Goal: Task Accomplishment & Management: Complete application form

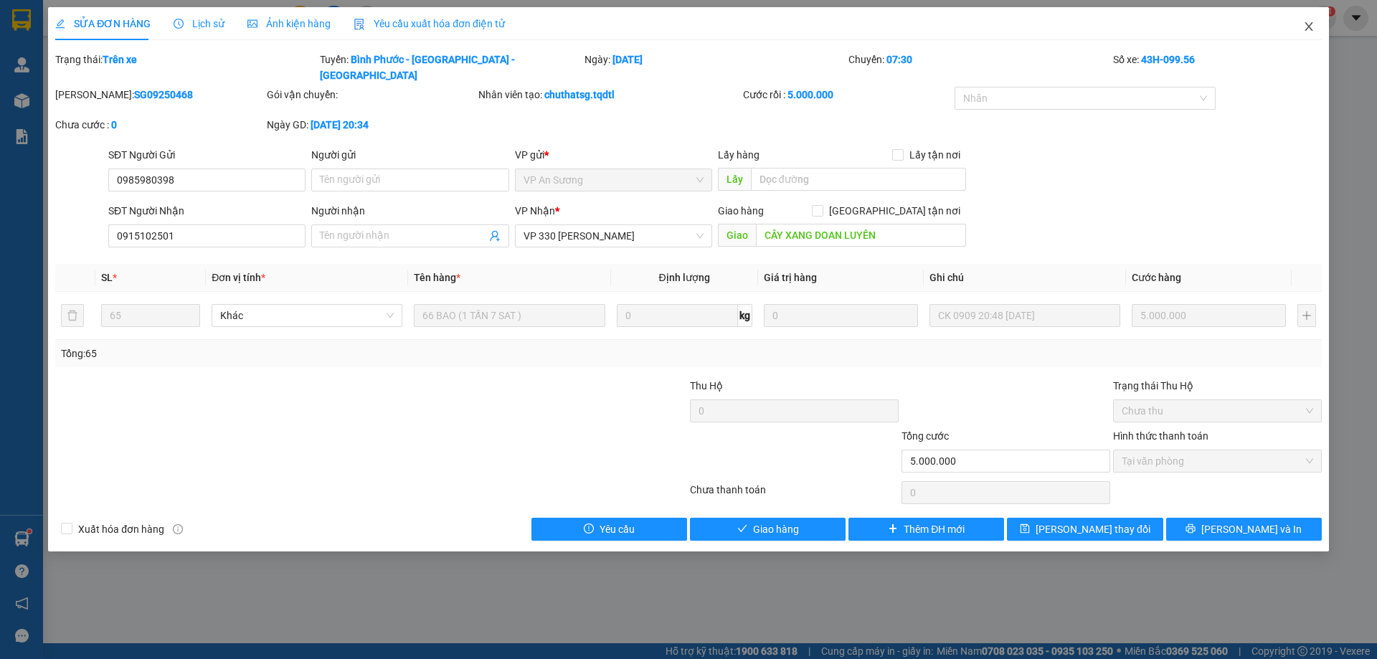
drag, startPoint x: 1309, startPoint y: 24, endPoint x: 1313, endPoint y: 42, distance: 19.0
click at [1311, 23] on icon "close" at bounding box center [1308, 26] width 11 height 11
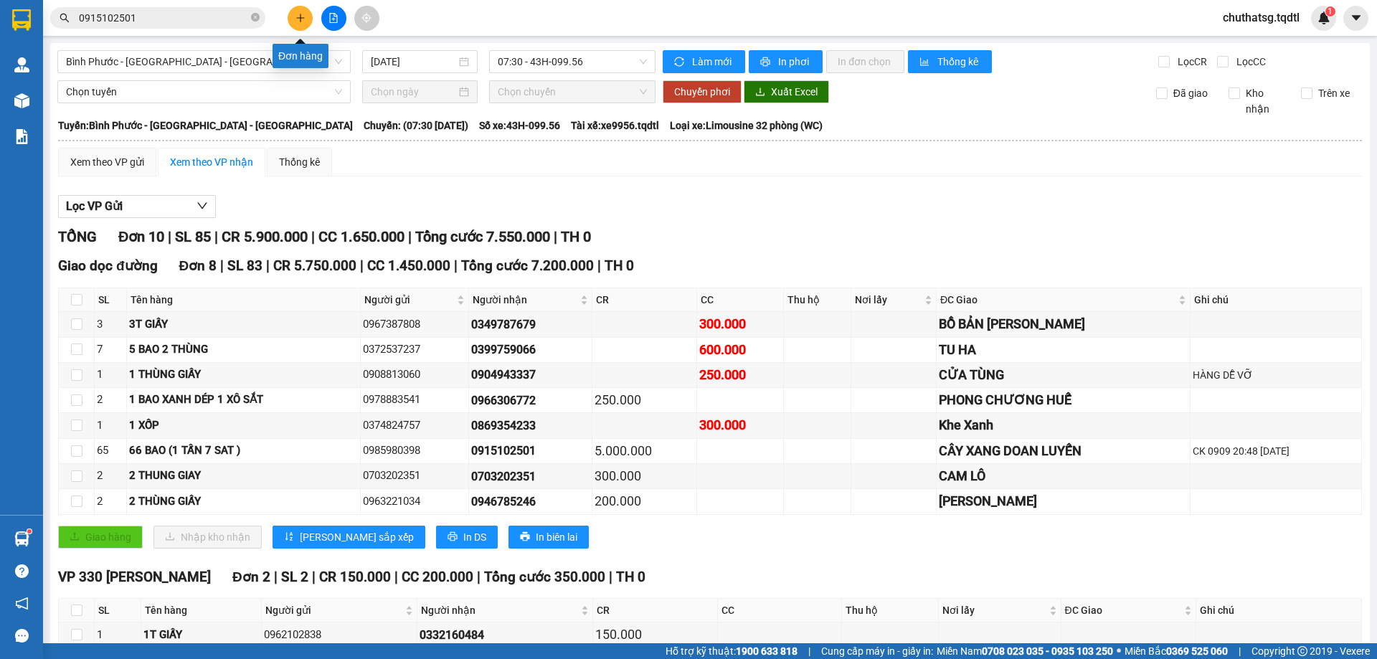
click at [299, 14] on icon "plus" at bounding box center [300, 18] width 10 height 10
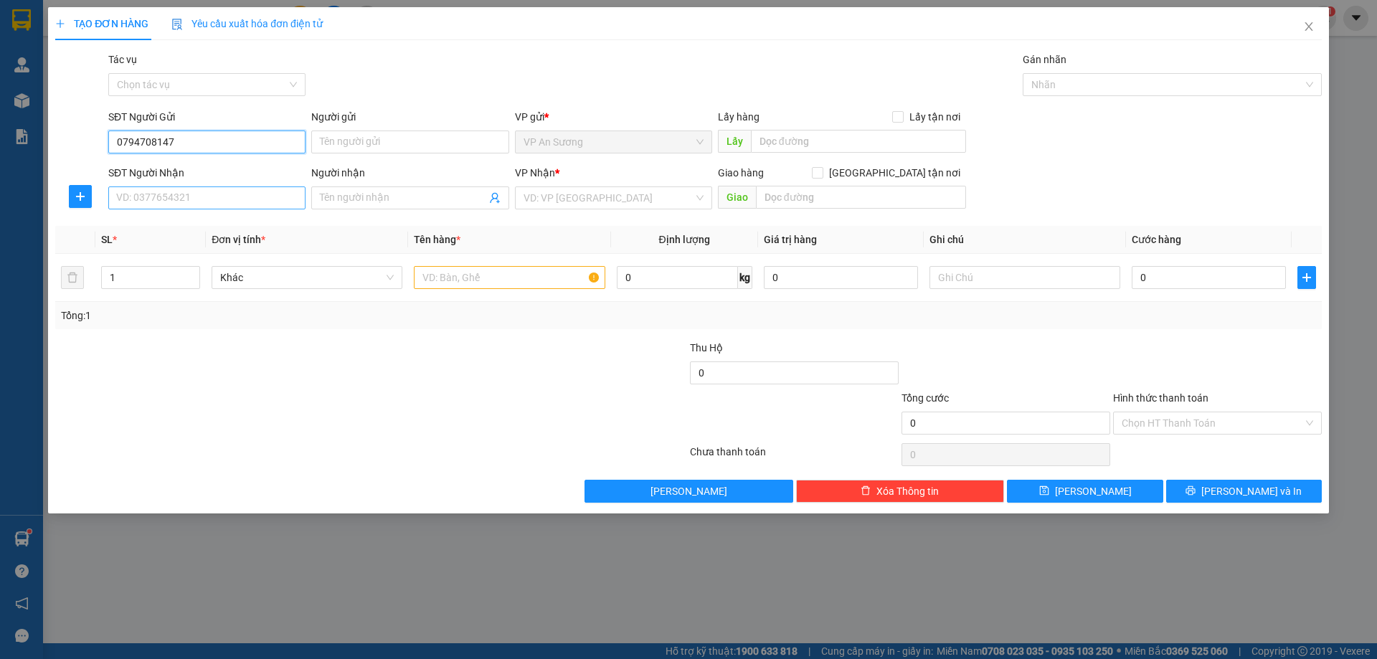
type input "0794708147"
click at [179, 200] on input "SĐT Người Nhận" at bounding box center [206, 197] width 197 height 23
type input "0934942823"
click at [579, 199] on input "search" at bounding box center [608, 198] width 170 height 22
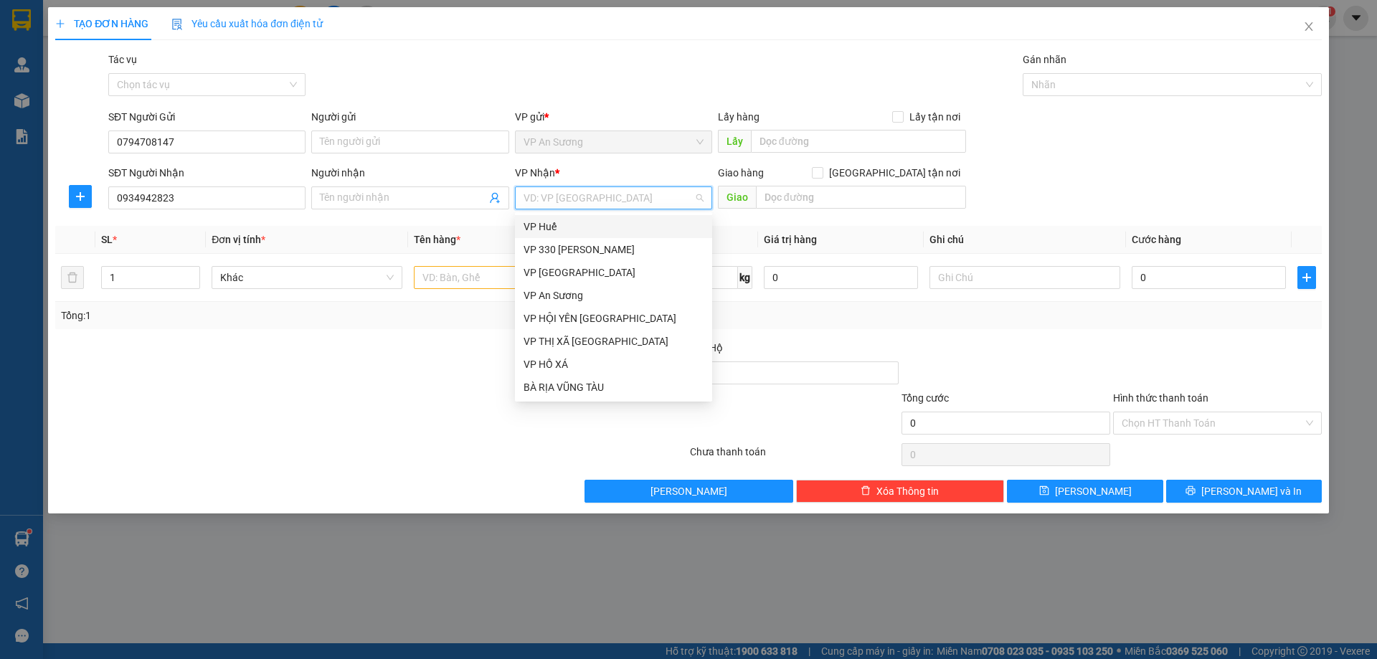
click at [568, 224] on div "VP Huế" at bounding box center [613, 227] width 180 height 16
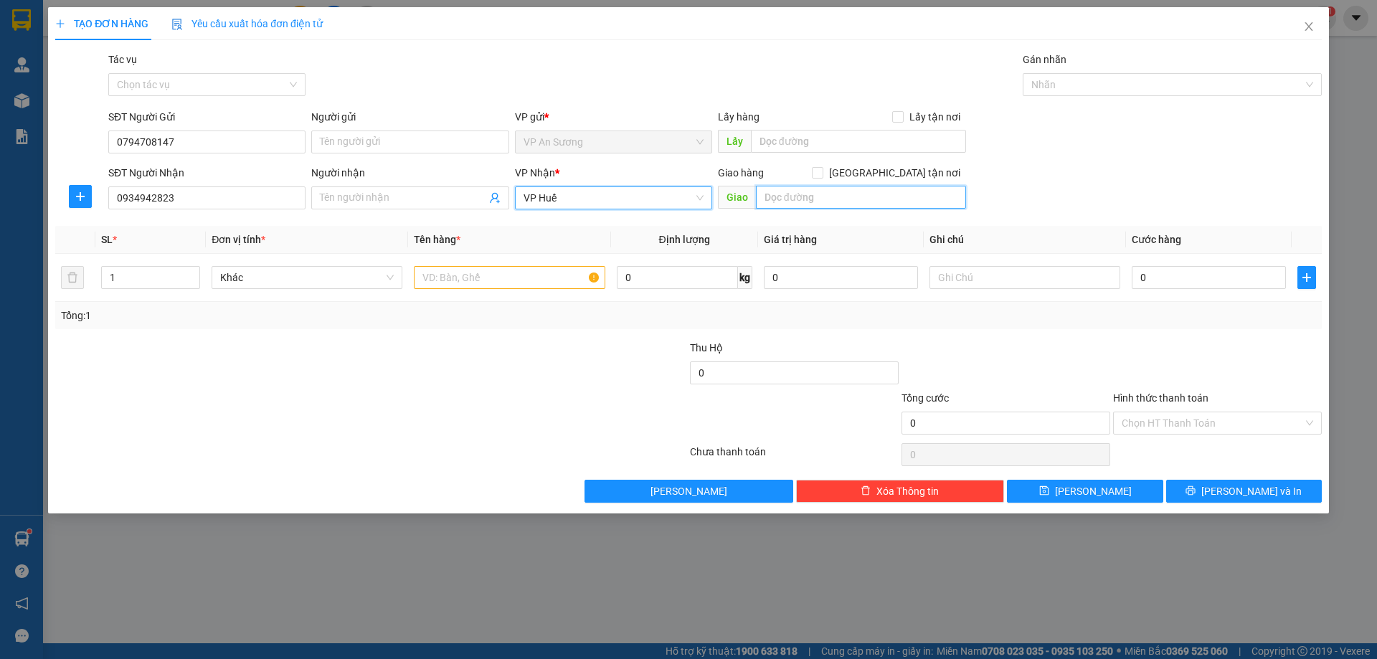
click at [789, 201] on input "text" at bounding box center [861, 197] width 210 height 23
type input "BX PHÍA NAM [GEOGRAPHIC_DATA]"
click at [437, 280] on input "text" at bounding box center [509, 277] width 191 height 23
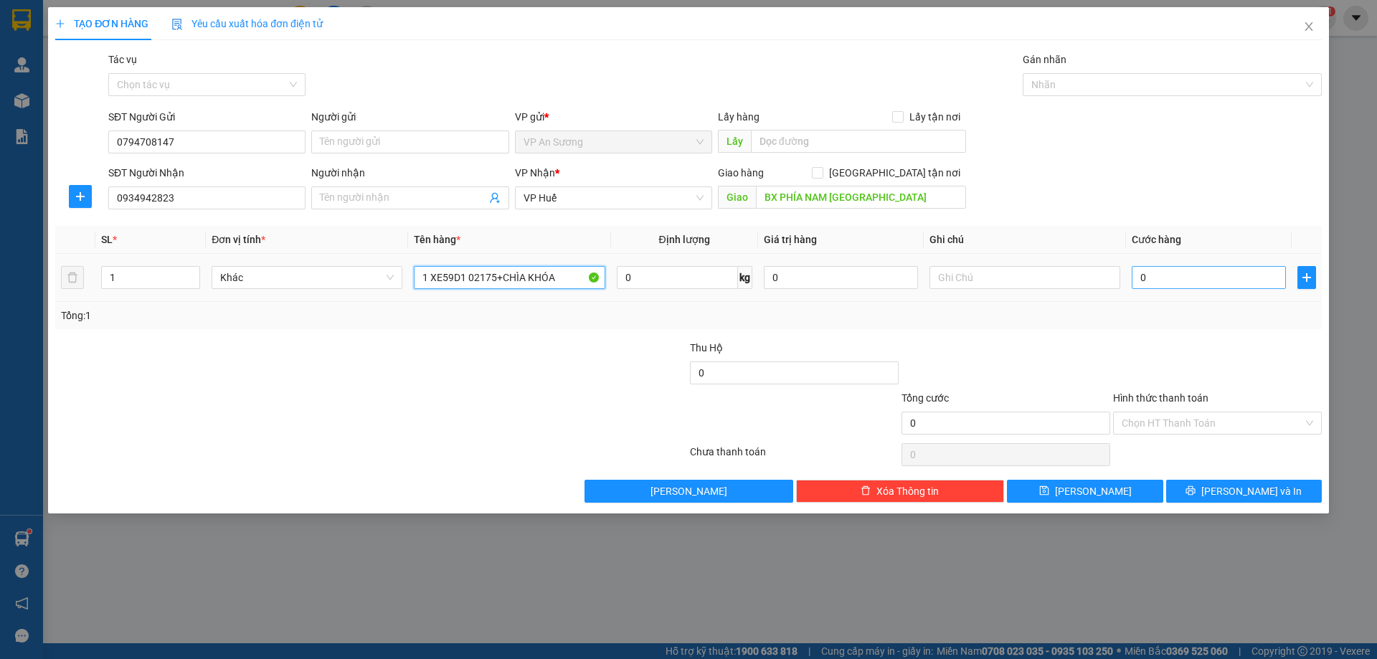
type input "1 XE59D1 02175+CHÌA KHÓA"
click at [1168, 282] on input "0" at bounding box center [1208, 277] width 154 height 23
type input "07"
type input "7"
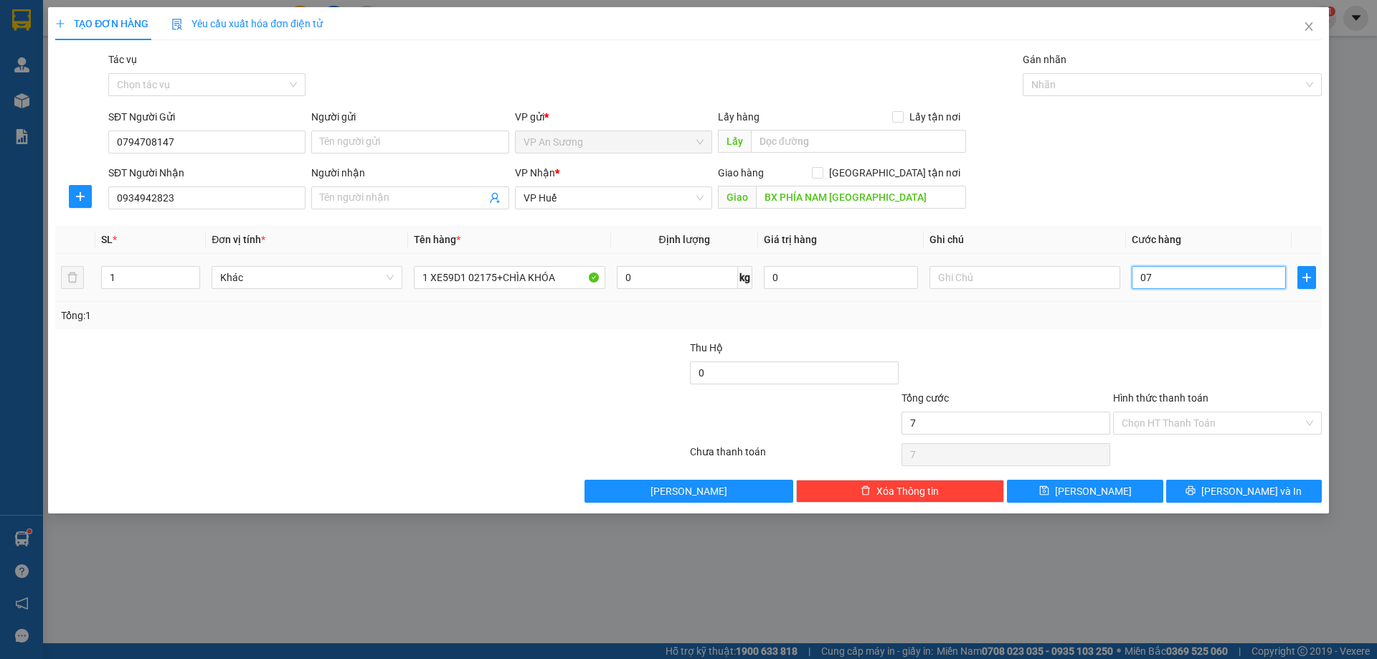
type input "070"
type input "70"
type input "0.700"
type input "700"
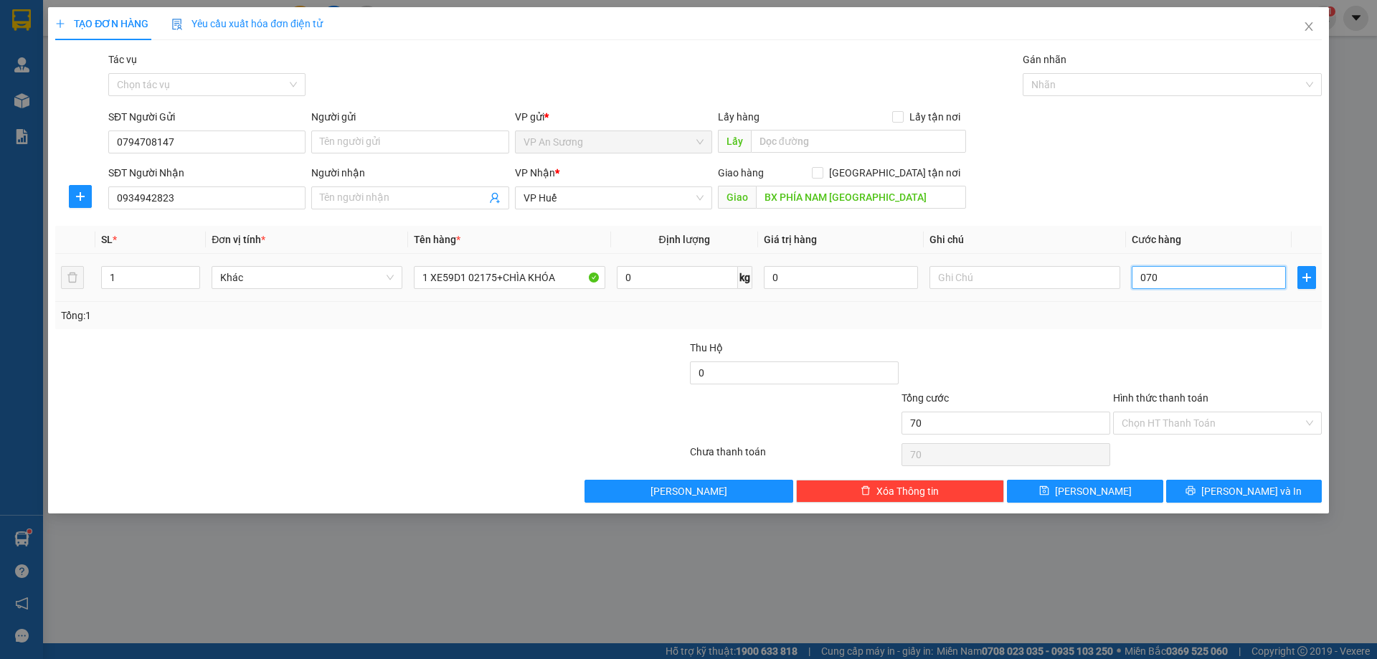
type input "700"
type input "700.000"
click at [1154, 334] on div "Transit Pickup Surcharge Ids Transit Deliver Surcharge Ids Transit Deliver Surc…" at bounding box center [688, 277] width 1266 height 451
click at [1146, 392] on label "Hình thức thanh toán" at bounding box center [1160, 397] width 95 height 11
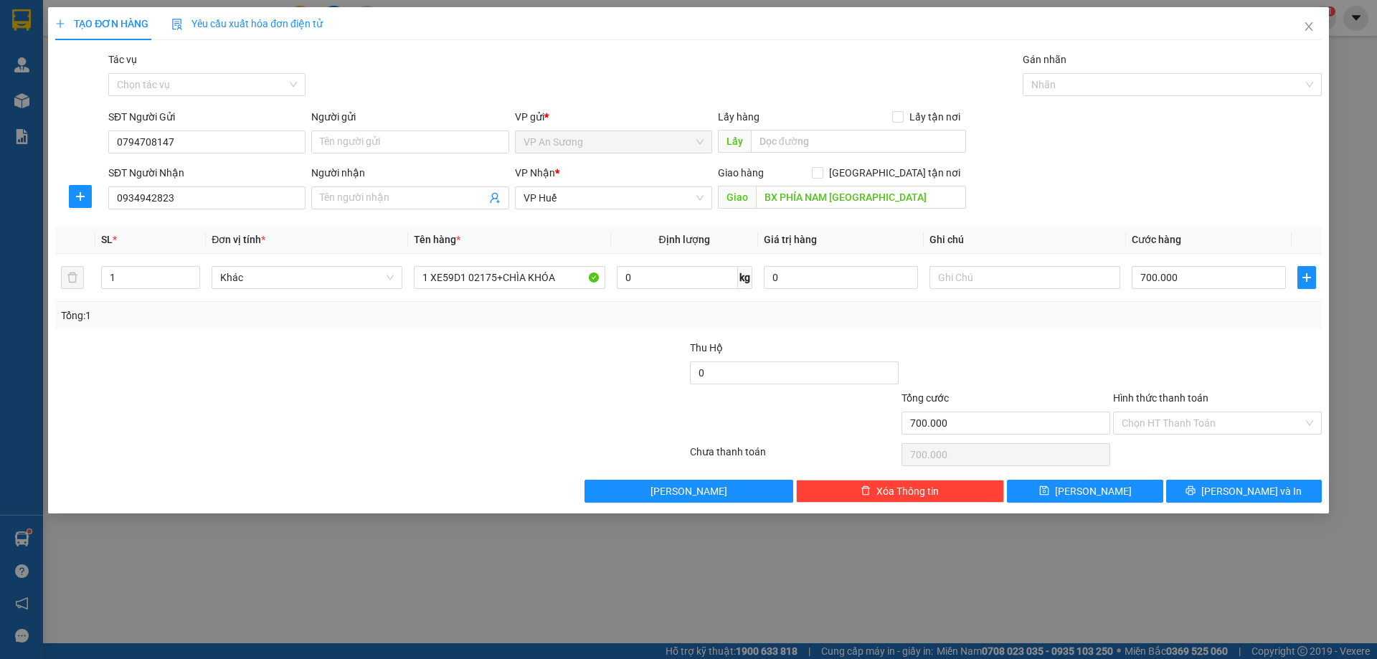
click at [1146, 412] on input "Hình thức thanh toán" at bounding box center [1211, 423] width 181 height 22
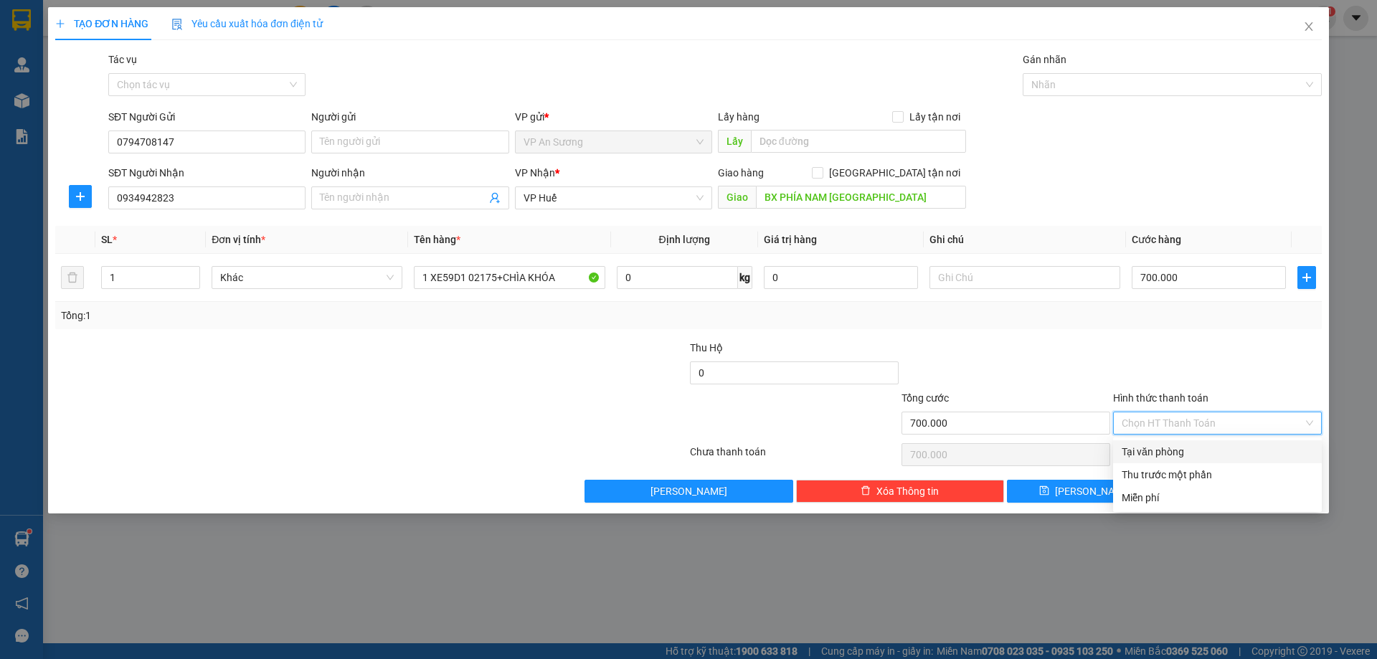
click at [1164, 450] on div "Tại văn phòng" at bounding box center [1216, 452] width 191 height 16
type input "0"
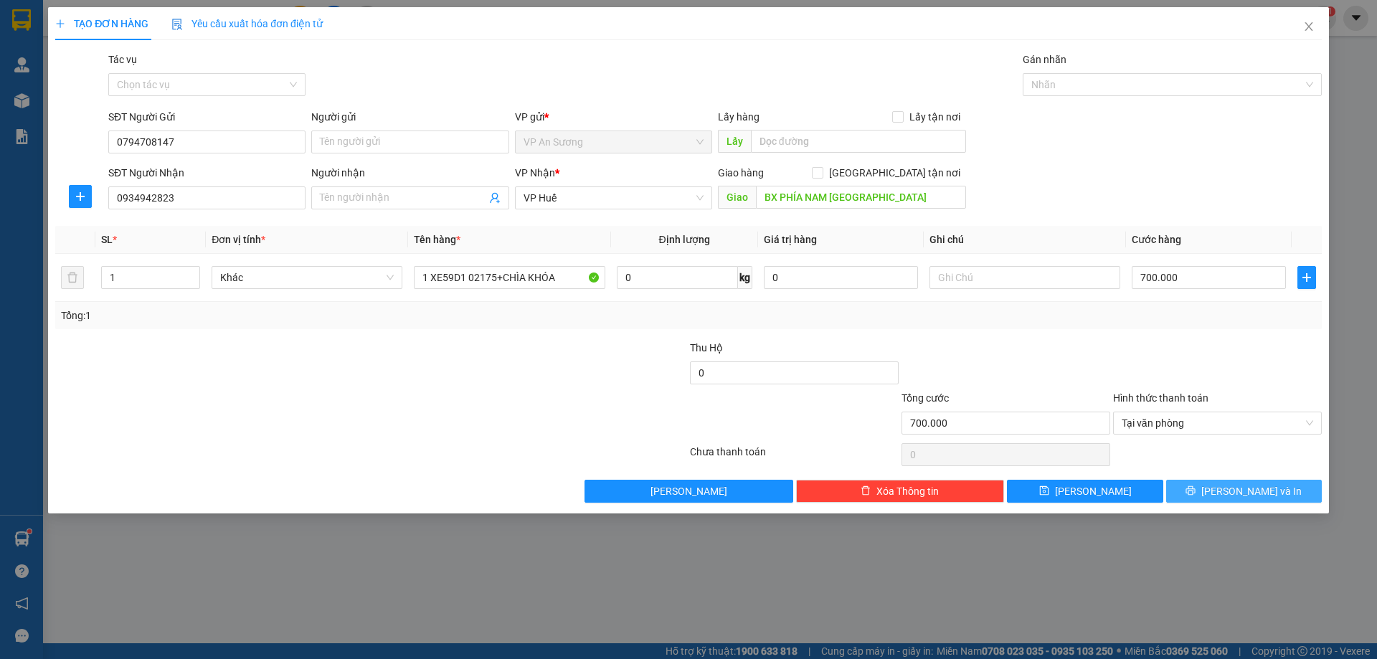
click at [1195, 488] on icon "printer" at bounding box center [1190, 490] width 10 height 10
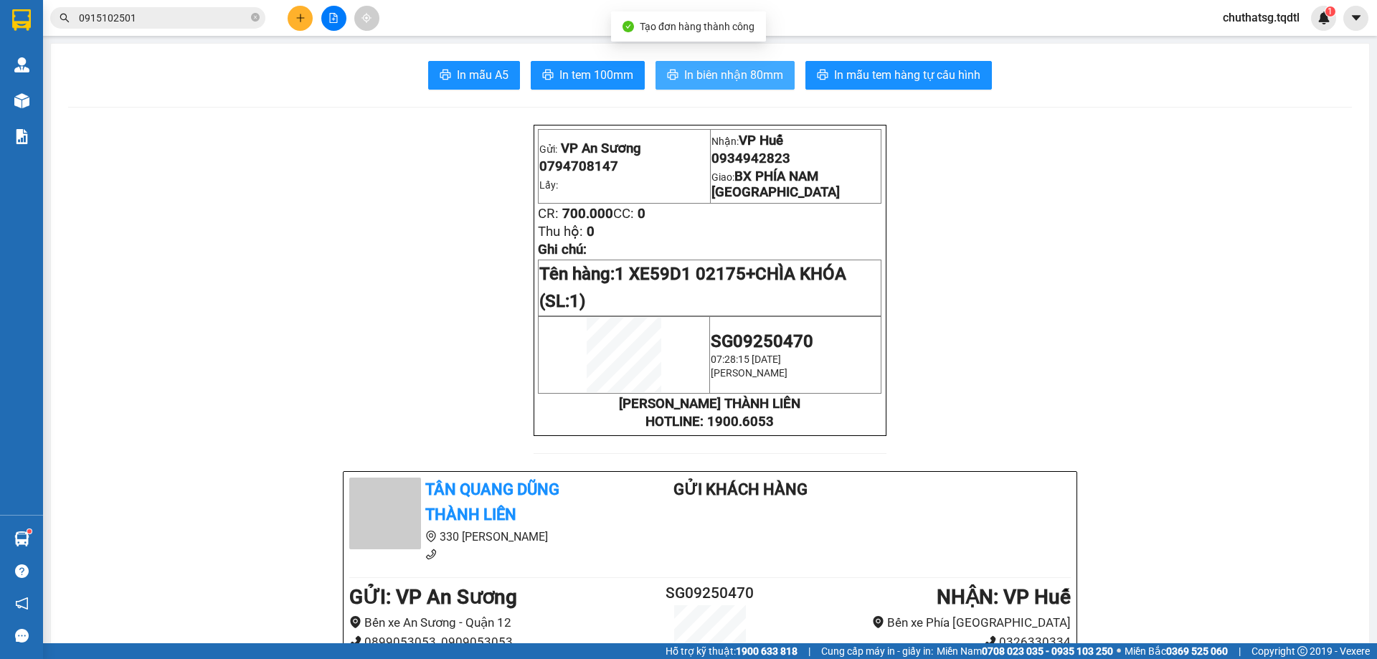
drag, startPoint x: 723, startPoint y: 67, endPoint x: 784, endPoint y: 176, distance: 124.9
click at [723, 69] on span "In biên nhận 80mm" at bounding box center [733, 75] width 99 height 18
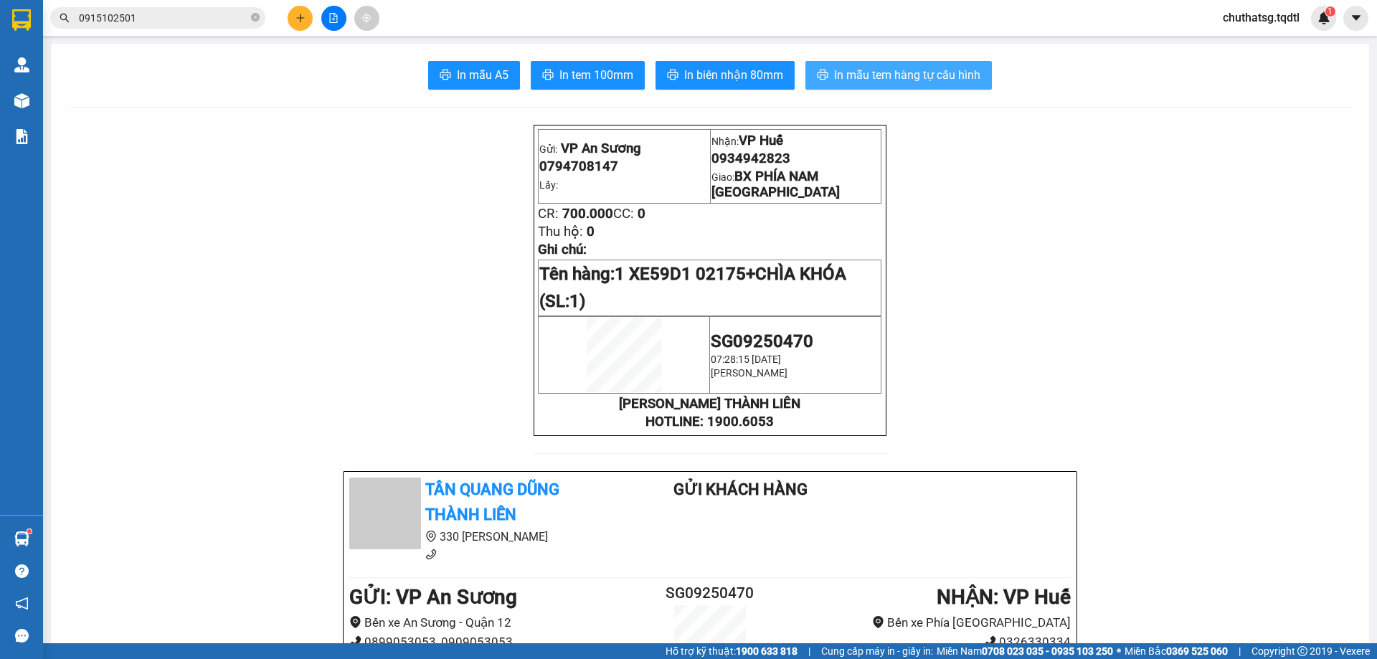
click at [855, 67] on span "In mẫu tem hàng tự cấu hình" at bounding box center [907, 75] width 146 height 18
click at [296, 14] on icon "plus" at bounding box center [300, 18] width 10 height 10
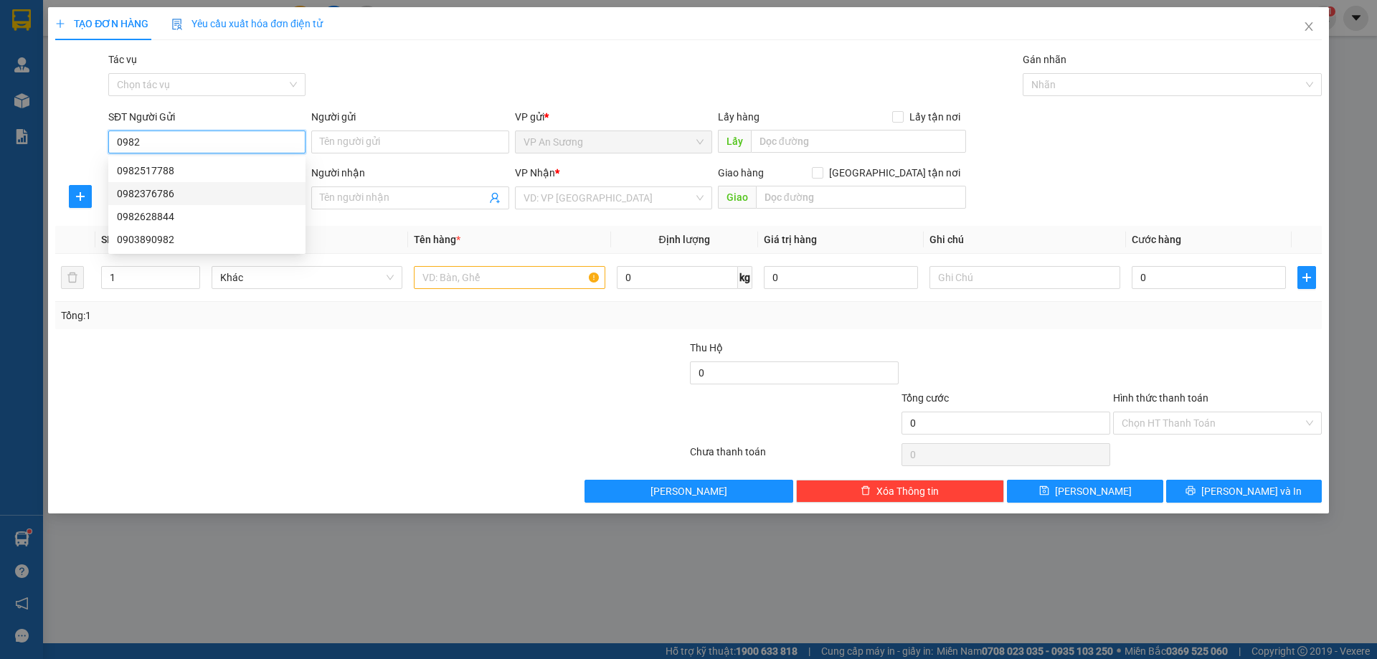
click at [150, 189] on div "0982376786" at bounding box center [207, 194] width 180 height 16
type input "0982376786"
type input "0388624915"
type input "VP [PERSON_NAME]"
type input "150.000"
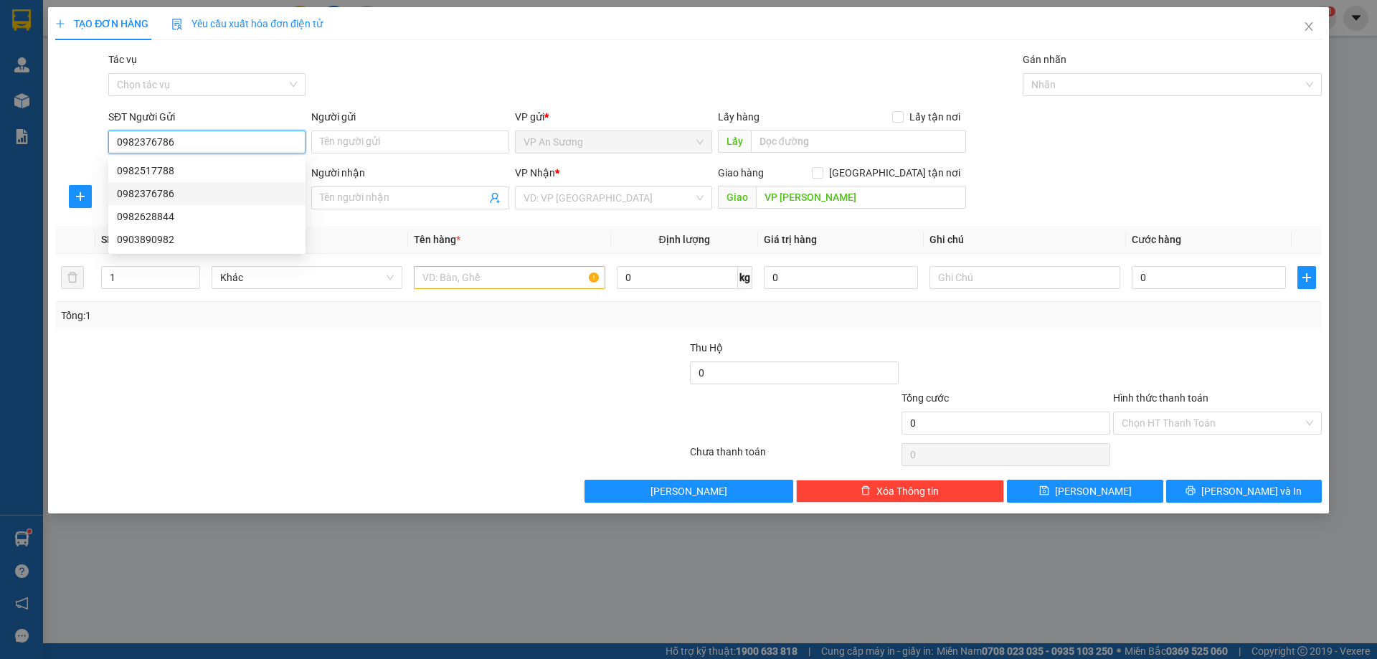
type input "150.000"
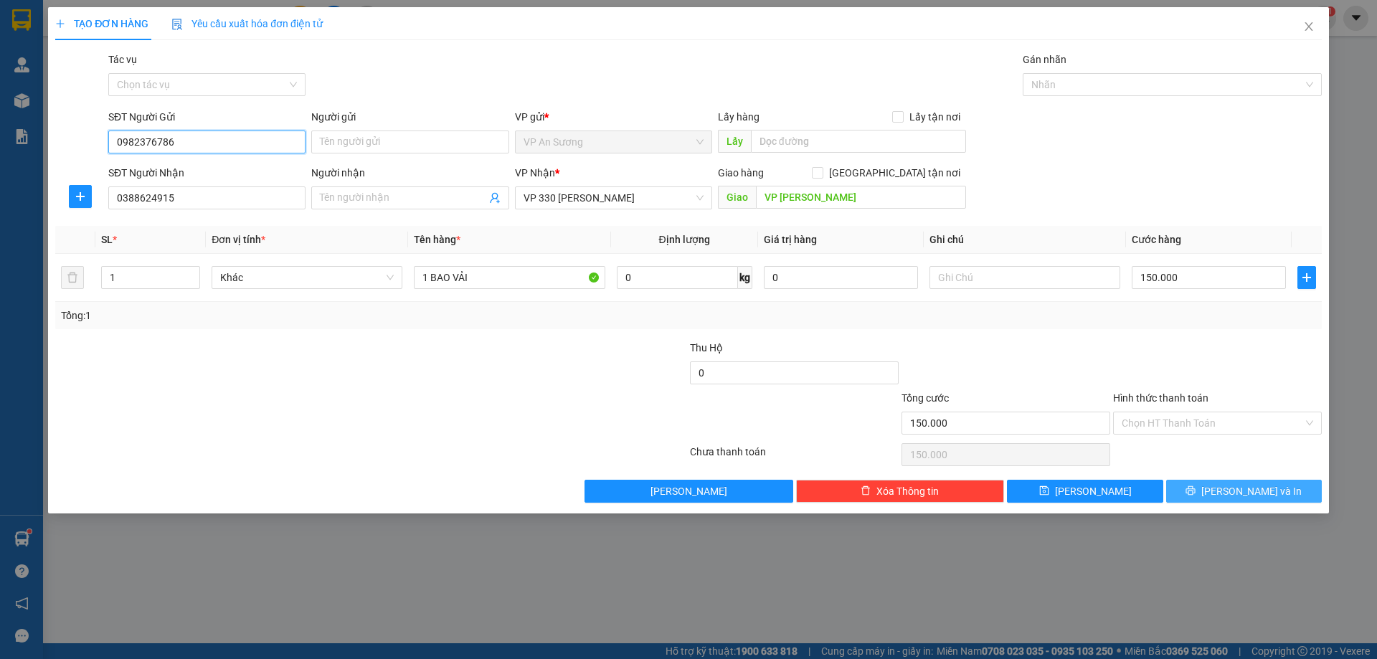
type input "0982376786"
click at [1239, 490] on span "[PERSON_NAME] và In" at bounding box center [1251, 491] width 100 height 16
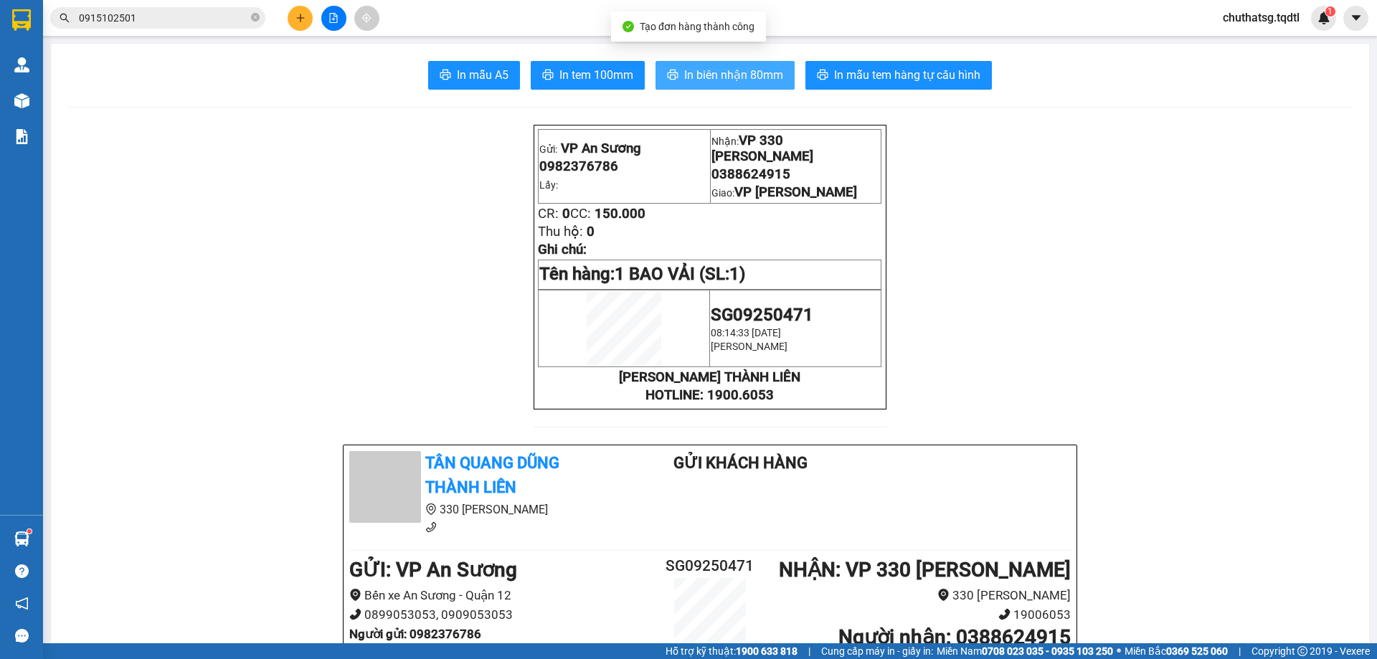
click at [738, 72] on span "In biên nhận 80mm" at bounding box center [733, 75] width 99 height 18
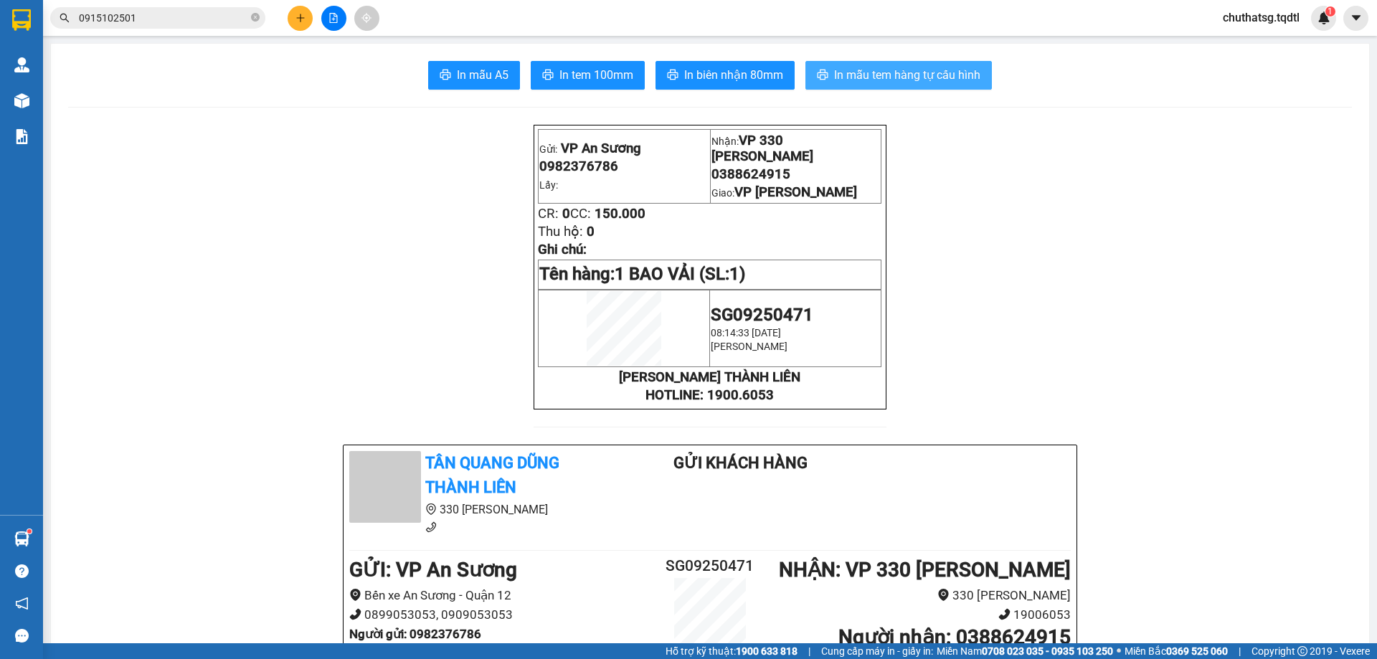
click at [893, 71] on span "In mẫu tem hàng tự cấu hình" at bounding box center [907, 75] width 146 height 18
click at [332, 15] on icon "file-add" at bounding box center [333, 18] width 10 height 10
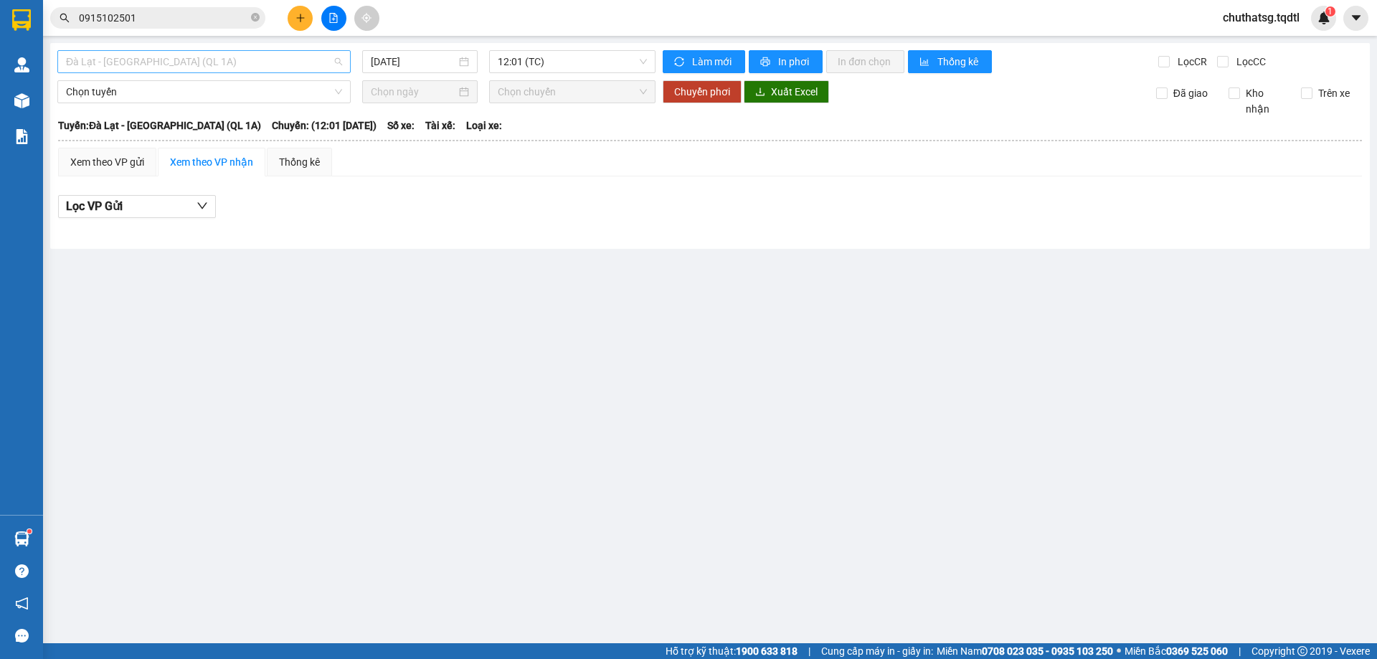
click at [205, 52] on span "Đà Lạt - [GEOGRAPHIC_DATA] (QL 1A)" at bounding box center [204, 62] width 276 height 22
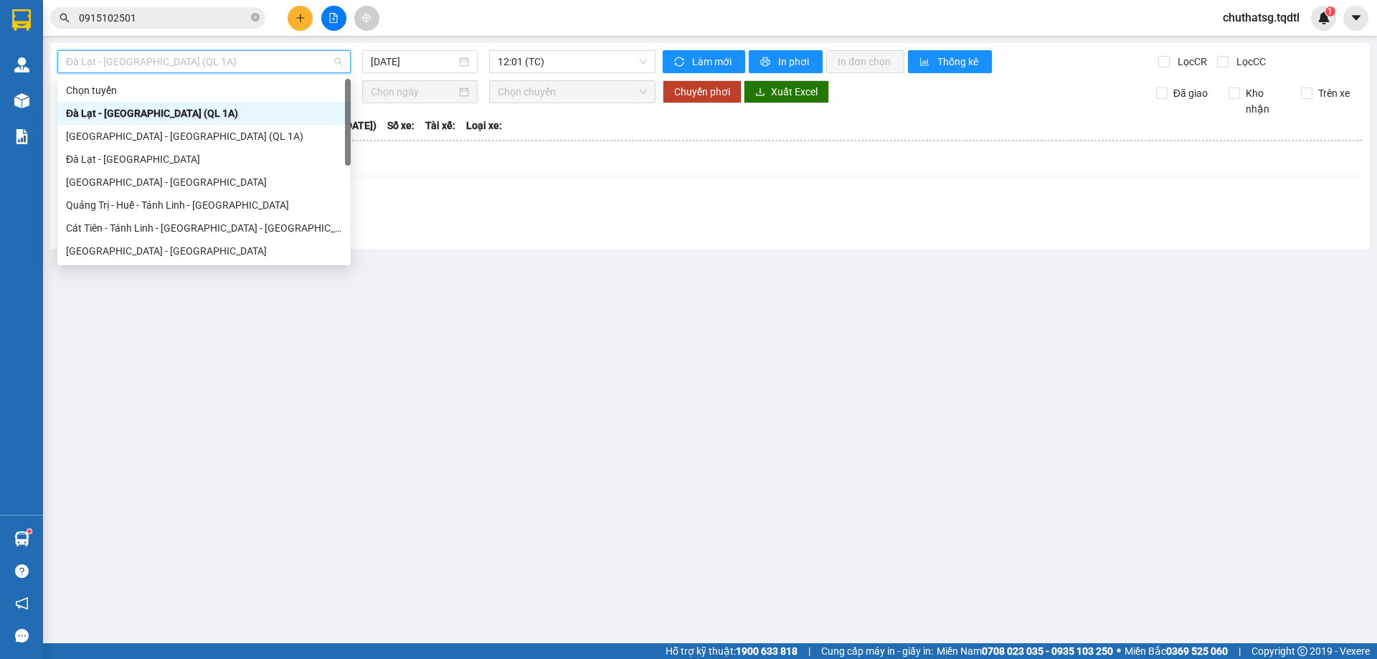
type input "S"
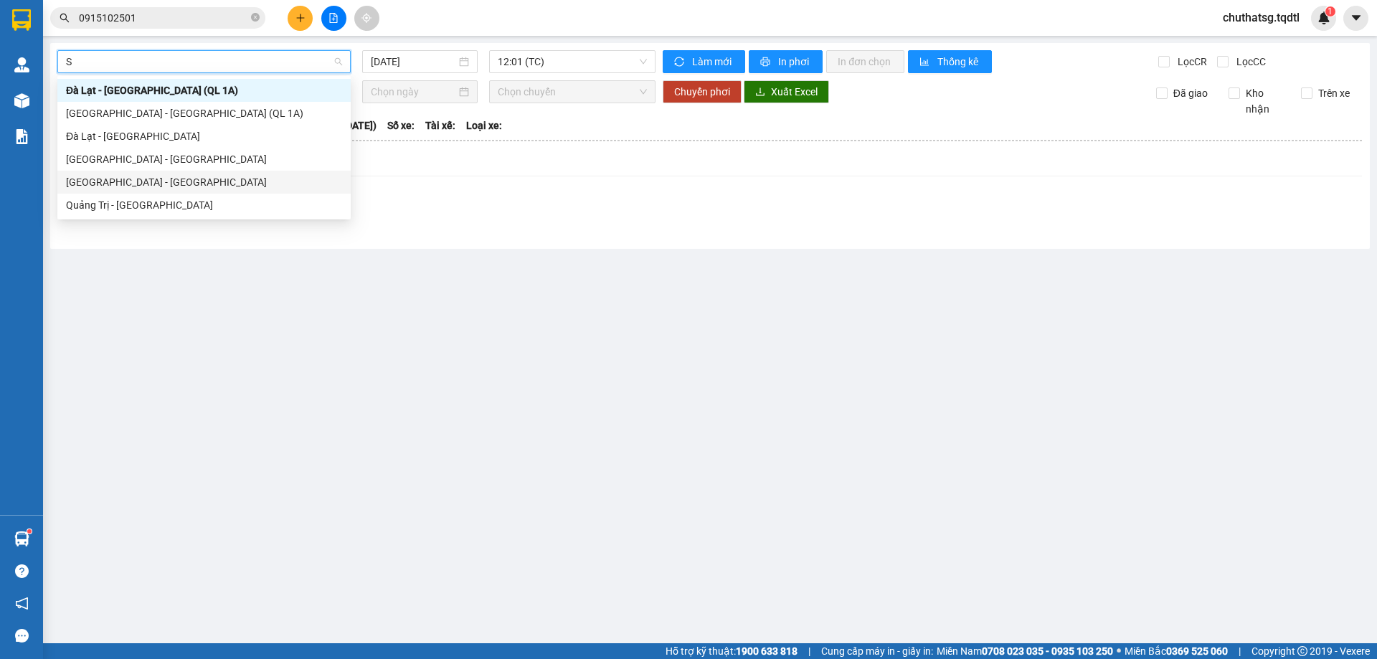
click at [94, 180] on div "[GEOGRAPHIC_DATA] - [GEOGRAPHIC_DATA]" at bounding box center [204, 182] width 276 height 16
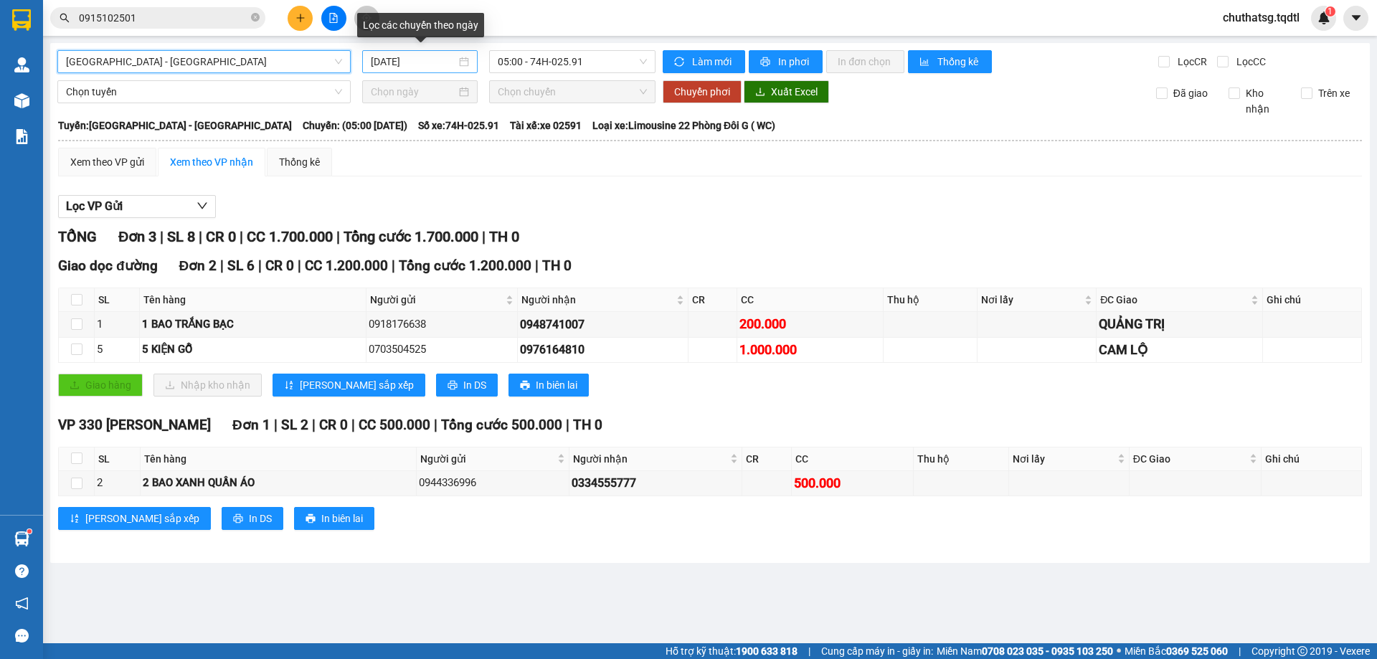
click at [430, 62] on input "[DATE]" at bounding box center [413, 62] width 85 height 16
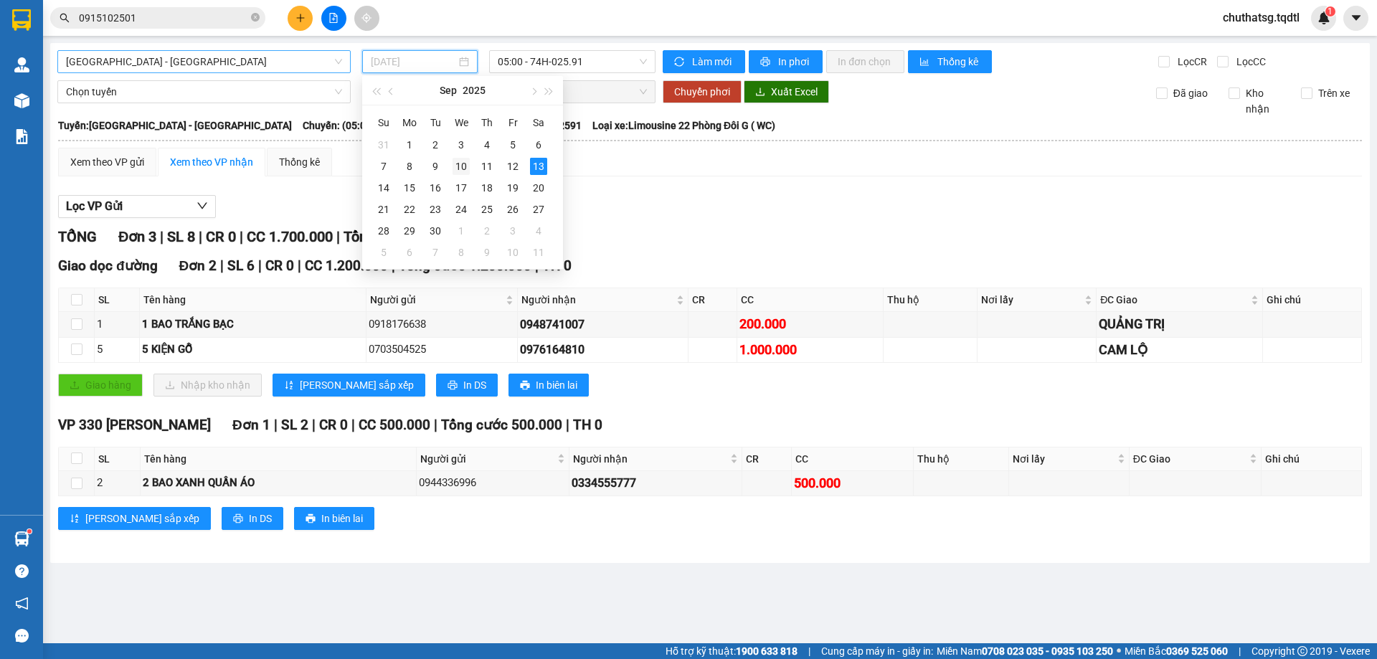
click at [462, 166] on div "10" at bounding box center [460, 166] width 17 height 17
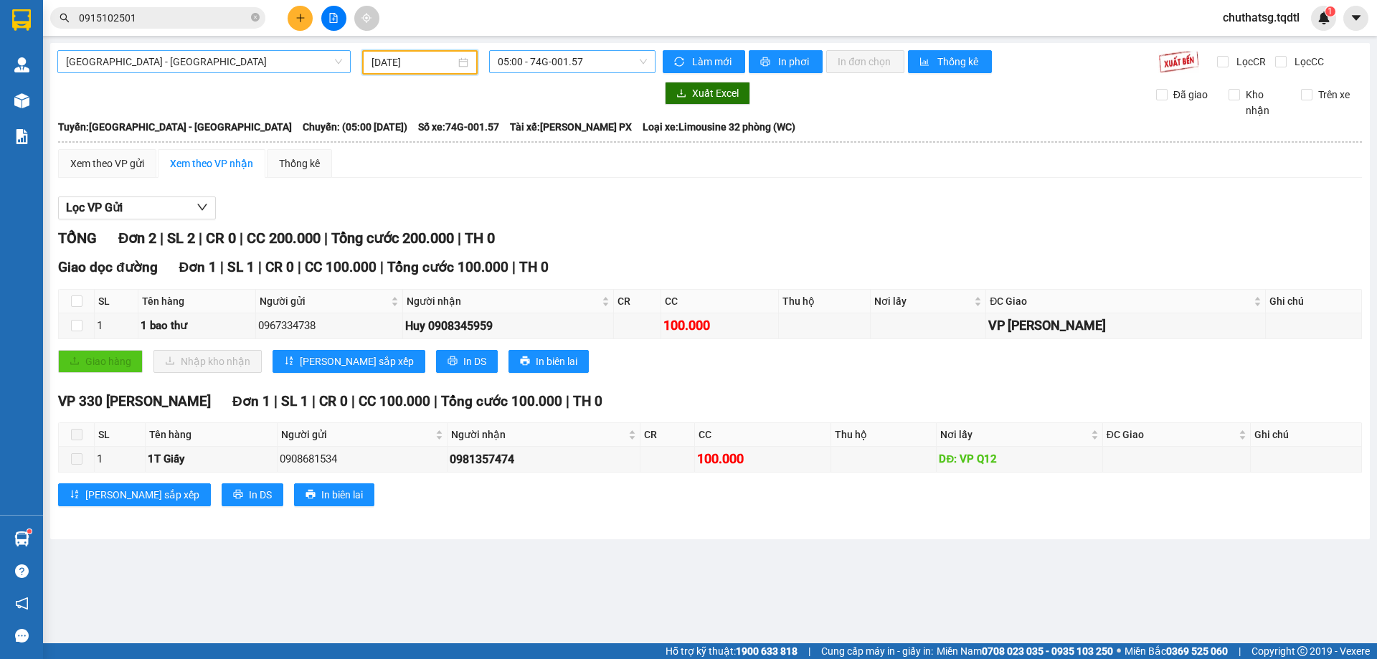
click at [606, 65] on span "05:00 - 74G-001.57" at bounding box center [572, 62] width 149 height 22
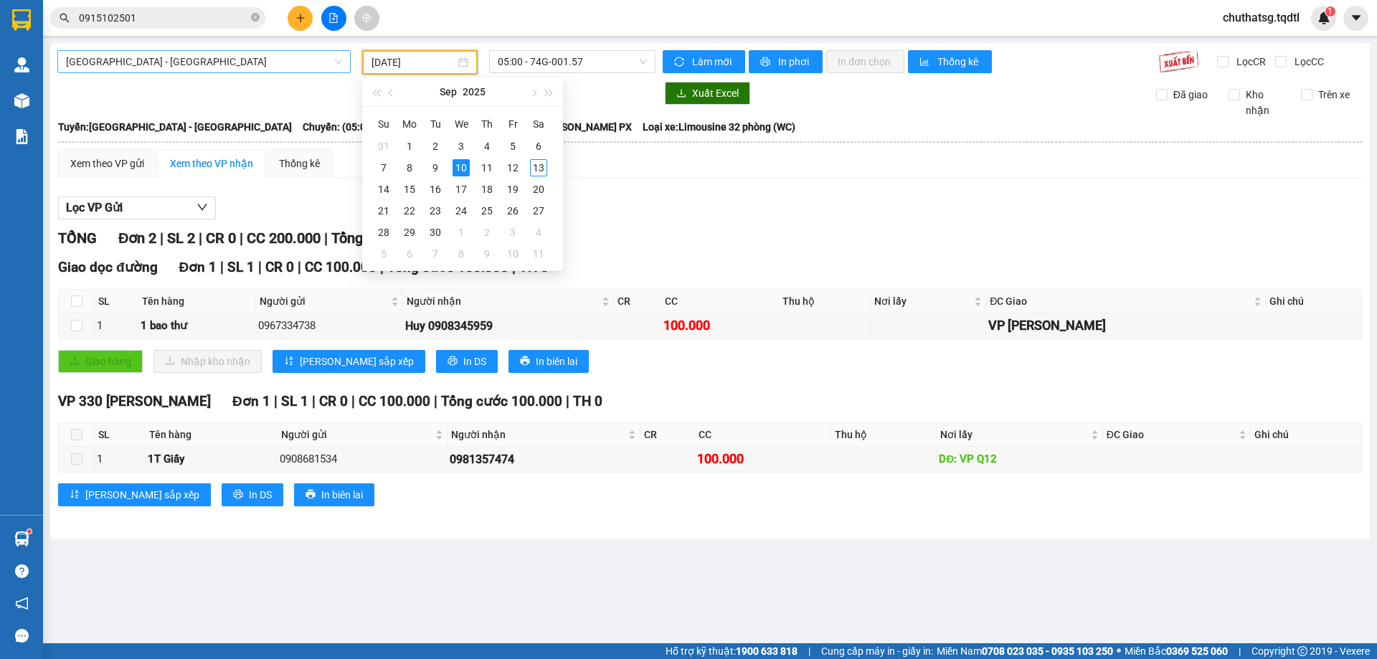
drag, startPoint x: 441, startPoint y: 57, endPoint x: 452, endPoint y: 73, distance: 19.5
click at [442, 59] on input "[DATE]" at bounding box center [413, 62] width 84 height 16
click at [483, 162] on div "11" at bounding box center [486, 167] width 17 height 17
type input "[DATE]"
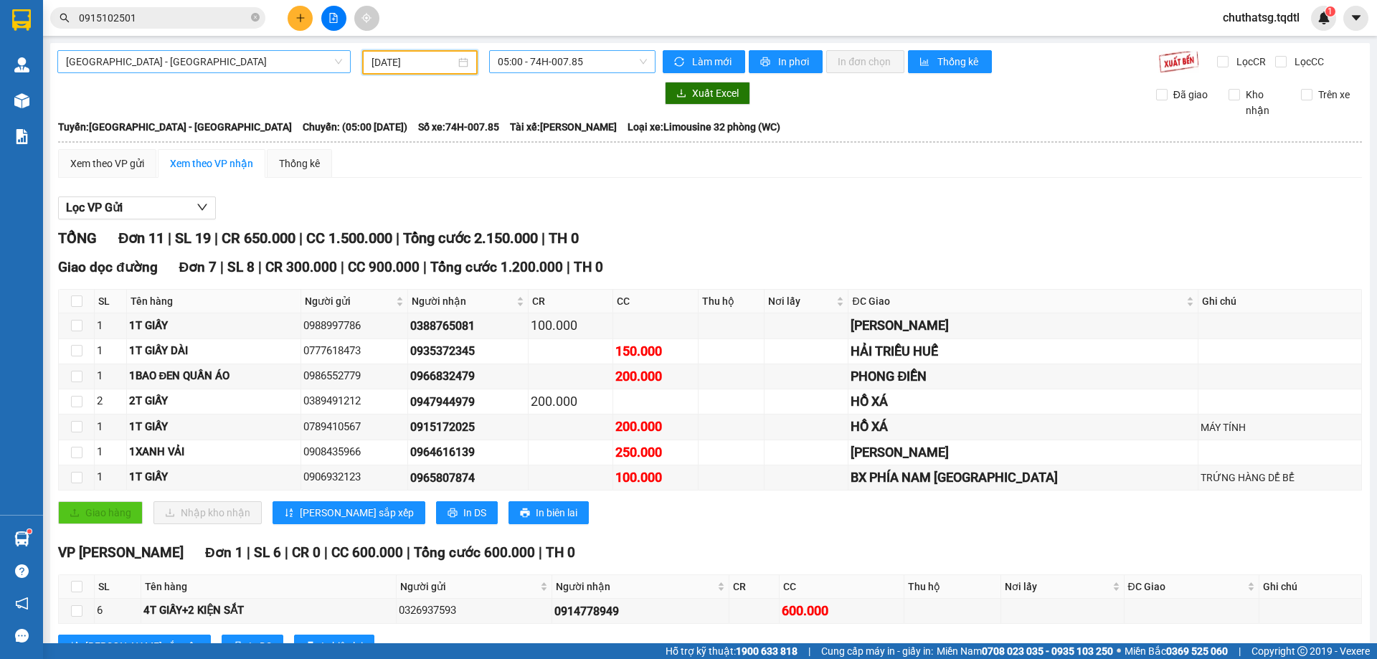
click at [581, 60] on span "05:00 - 74H-007.85" at bounding box center [572, 62] width 149 height 22
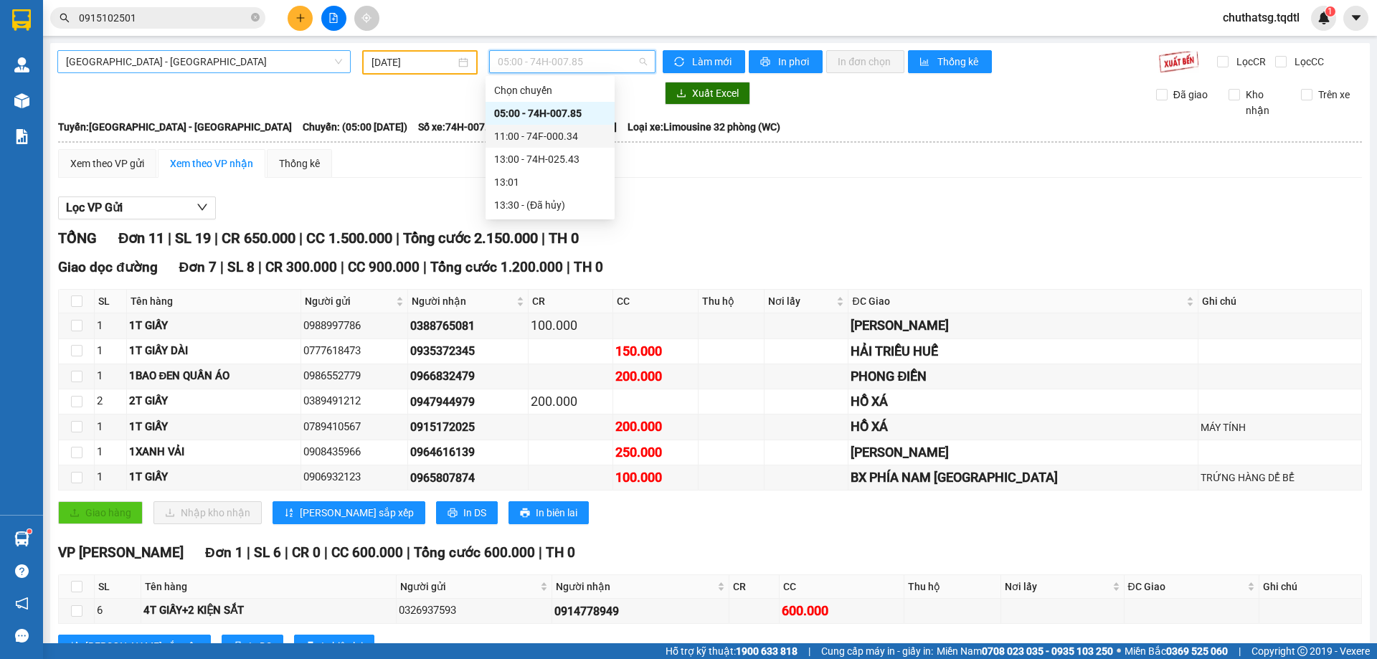
click at [537, 133] on div "11:00 - 74F-000.34" at bounding box center [550, 136] width 112 height 16
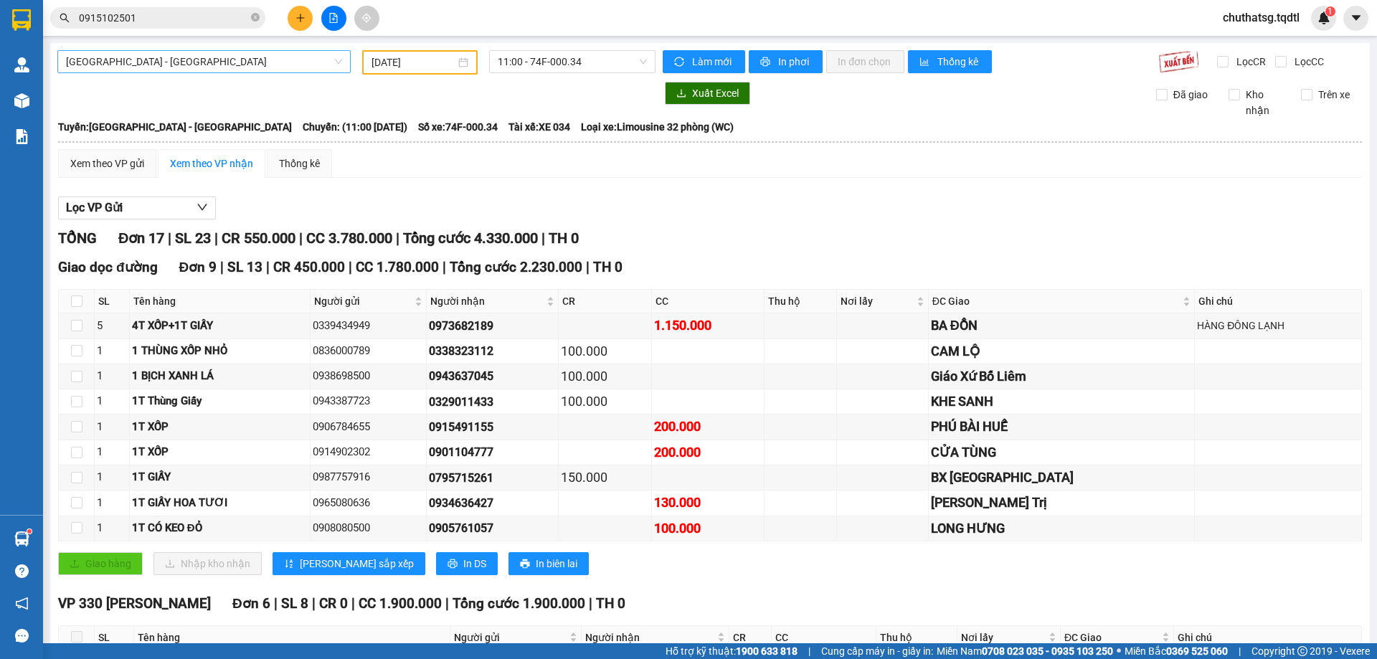
click at [217, 49] on div "[GEOGRAPHIC_DATA] - [GEOGRAPHIC_DATA] [DATE] 11:00 - 74F-000.34 Làm mới In phơi…" at bounding box center [709, 589] width 1319 height 1092
drag, startPoint x: 617, startPoint y: 60, endPoint x: 603, endPoint y: 64, distance: 15.0
click at [615, 60] on span "11:00 - 74F-000.34" at bounding box center [572, 62] width 149 height 22
click at [234, 65] on span "[GEOGRAPHIC_DATA] - [GEOGRAPHIC_DATA]" at bounding box center [204, 62] width 276 height 22
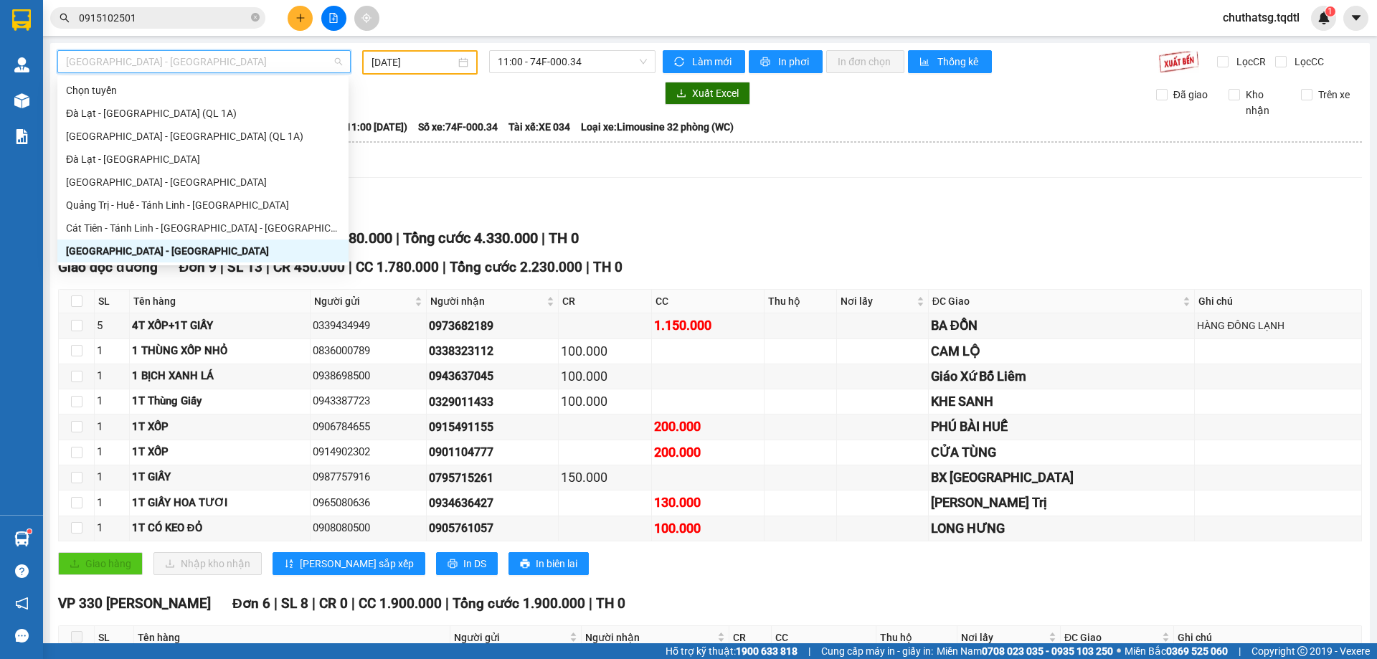
type input "B"
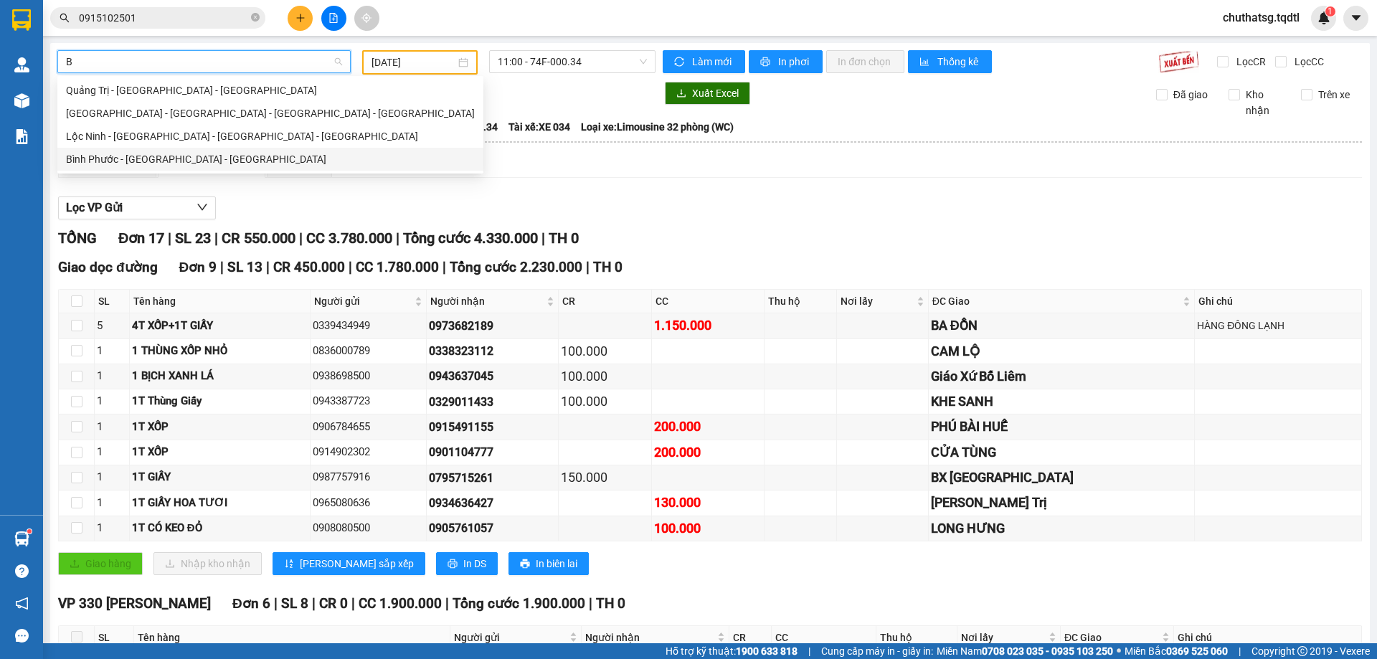
click at [141, 156] on div "Bình Phước - [GEOGRAPHIC_DATA] - [GEOGRAPHIC_DATA]" at bounding box center [270, 159] width 409 height 16
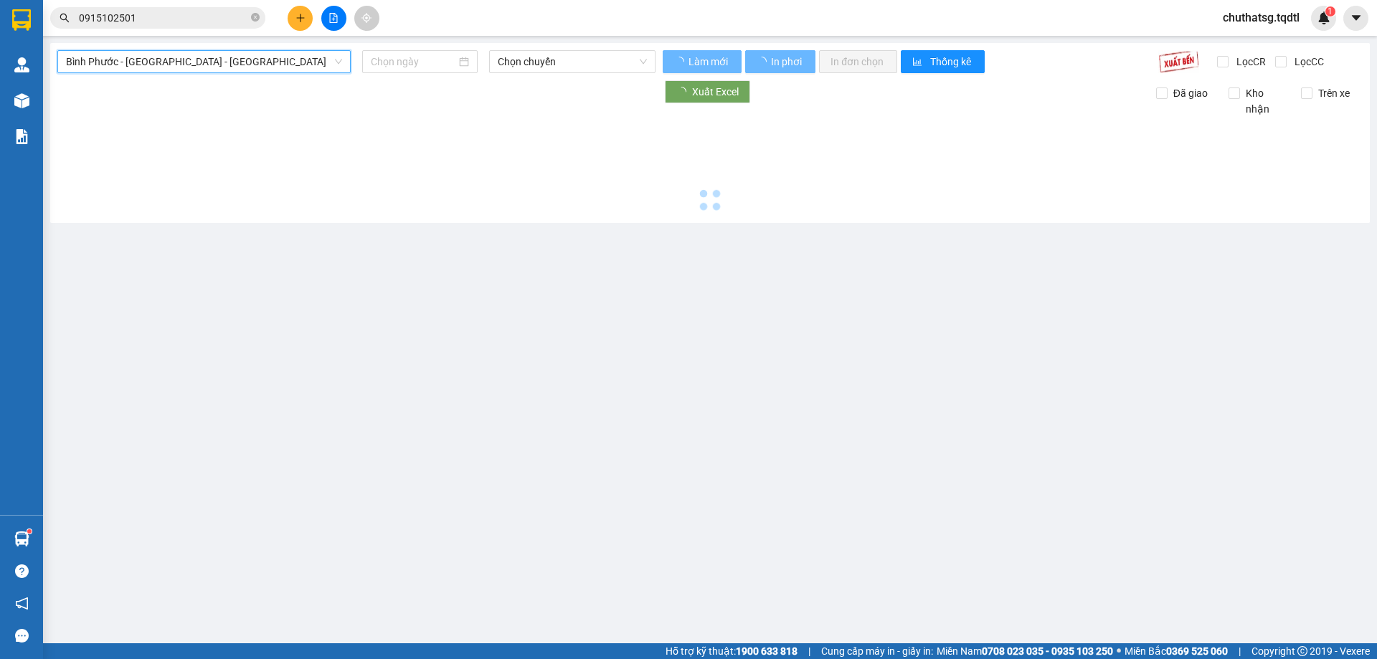
type input "[DATE]"
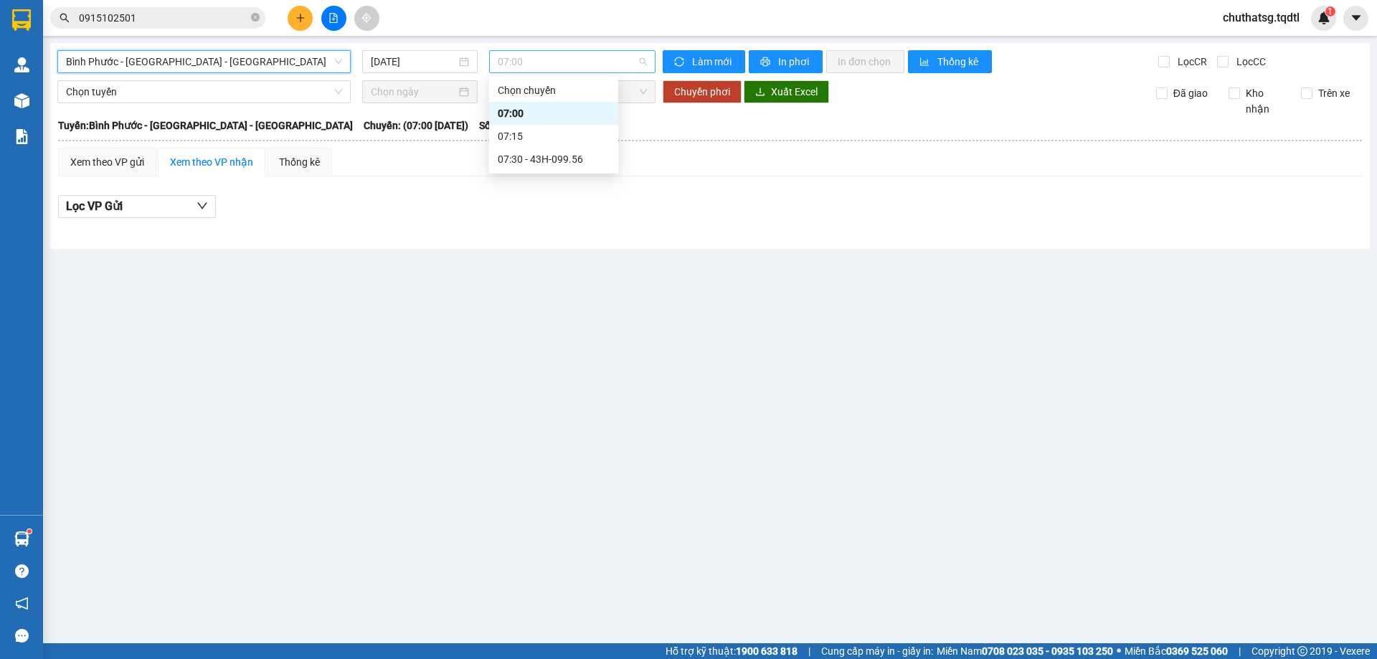
click at [576, 64] on span "07:00" at bounding box center [572, 62] width 149 height 22
click at [561, 155] on div "07:30 - 43H-099.56" at bounding box center [554, 159] width 112 height 16
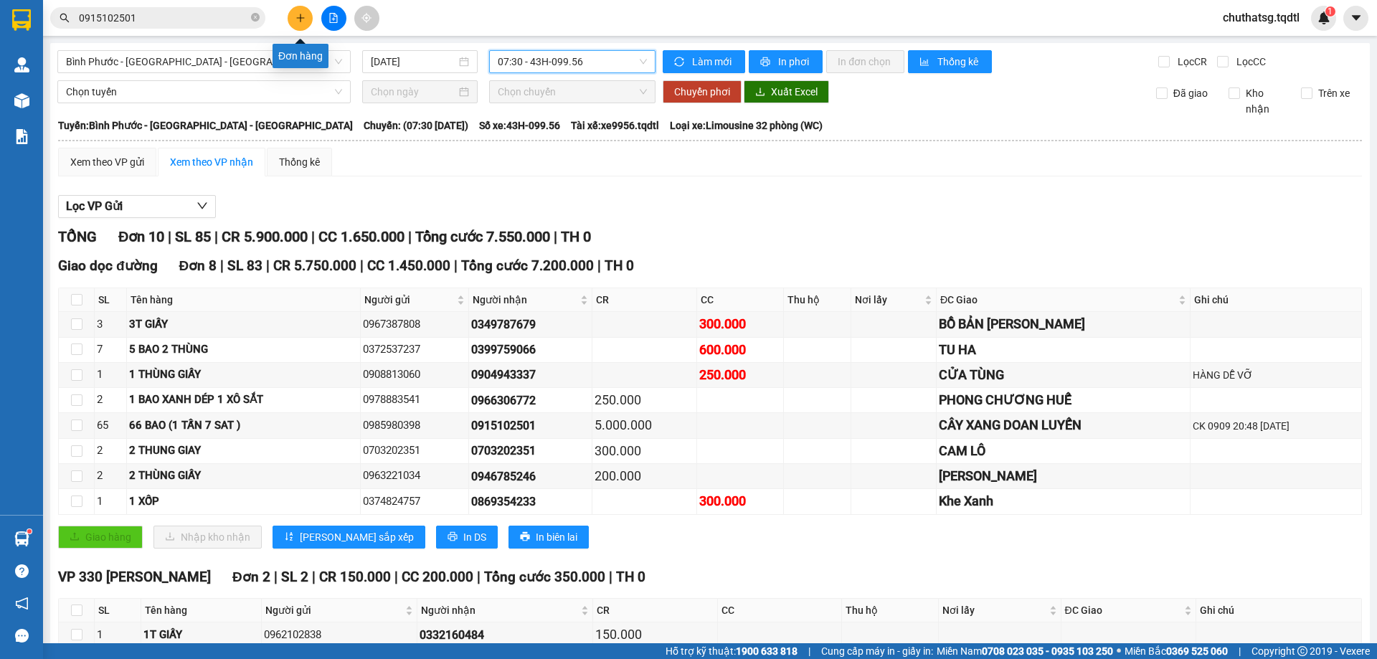
click at [301, 15] on icon "plus" at bounding box center [300, 18] width 10 height 10
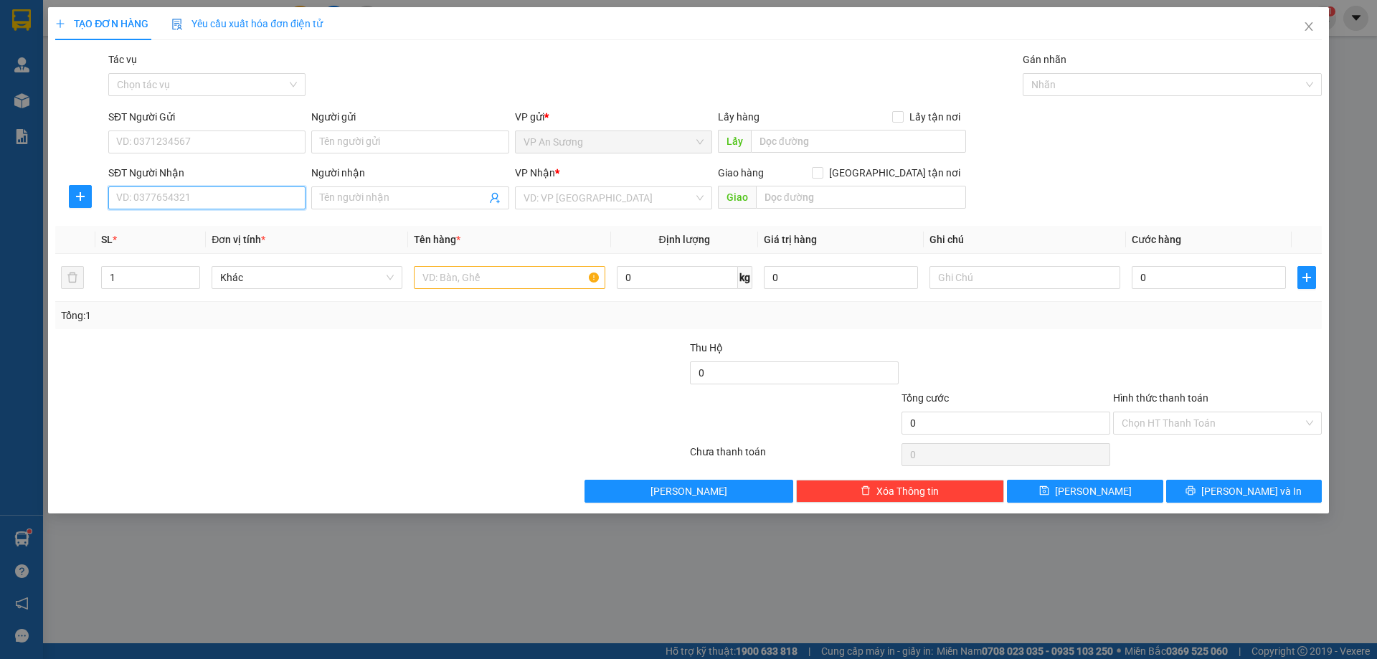
click at [203, 195] on input "SĐT Người Nhận" at bounding box center [206, 197] width 197 height 23
click at [143, 250] on div "0333525761" at bounding box center [207, 250] width 180 height 16
type input "0333525761"
type input "CỬA VIỆT"
type input "150.000"
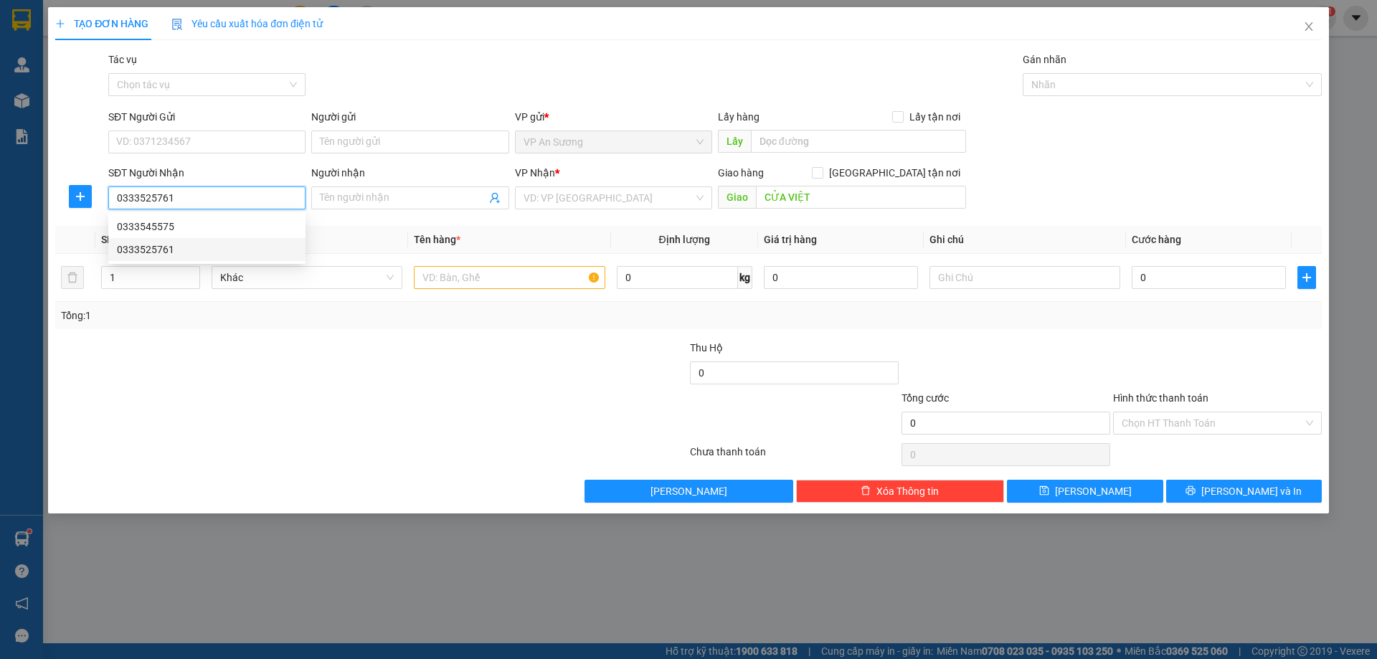
type input "150.000"
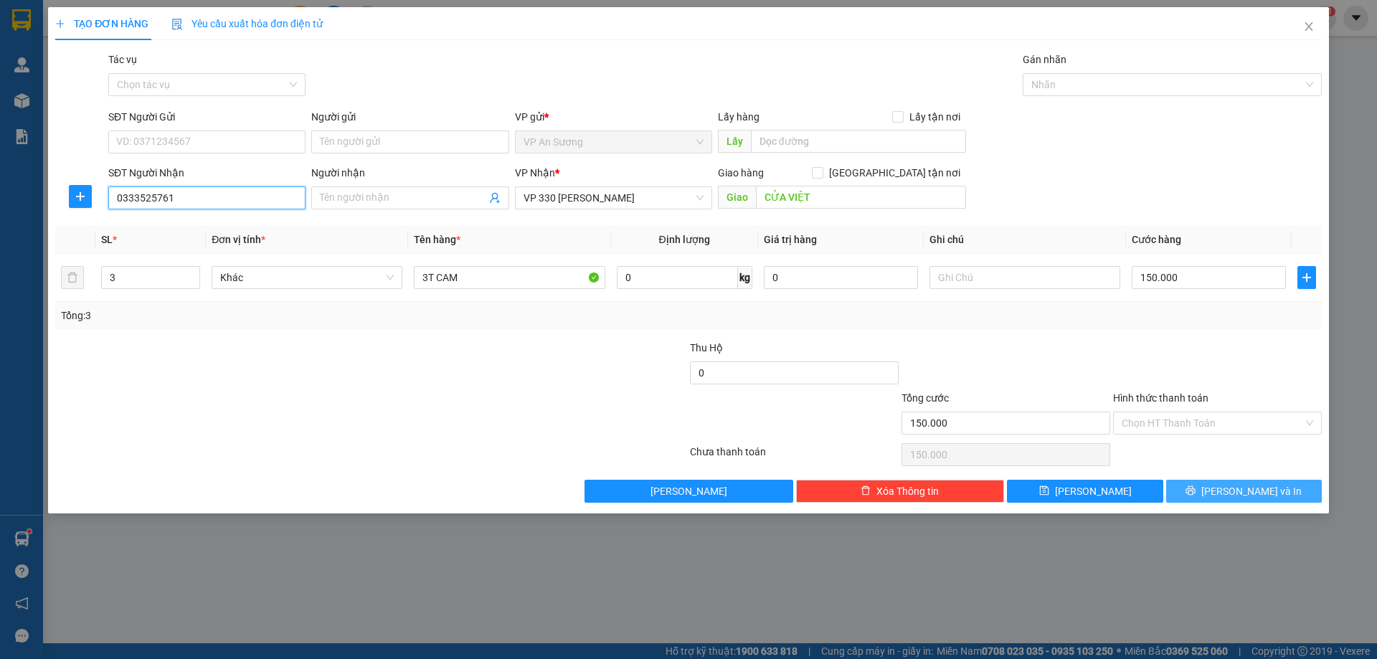
type input "0333525761"
click at [1230, 492] on button "[PERSON_NAME] và In" at bounding box center [1244, 491] width 156 height 23
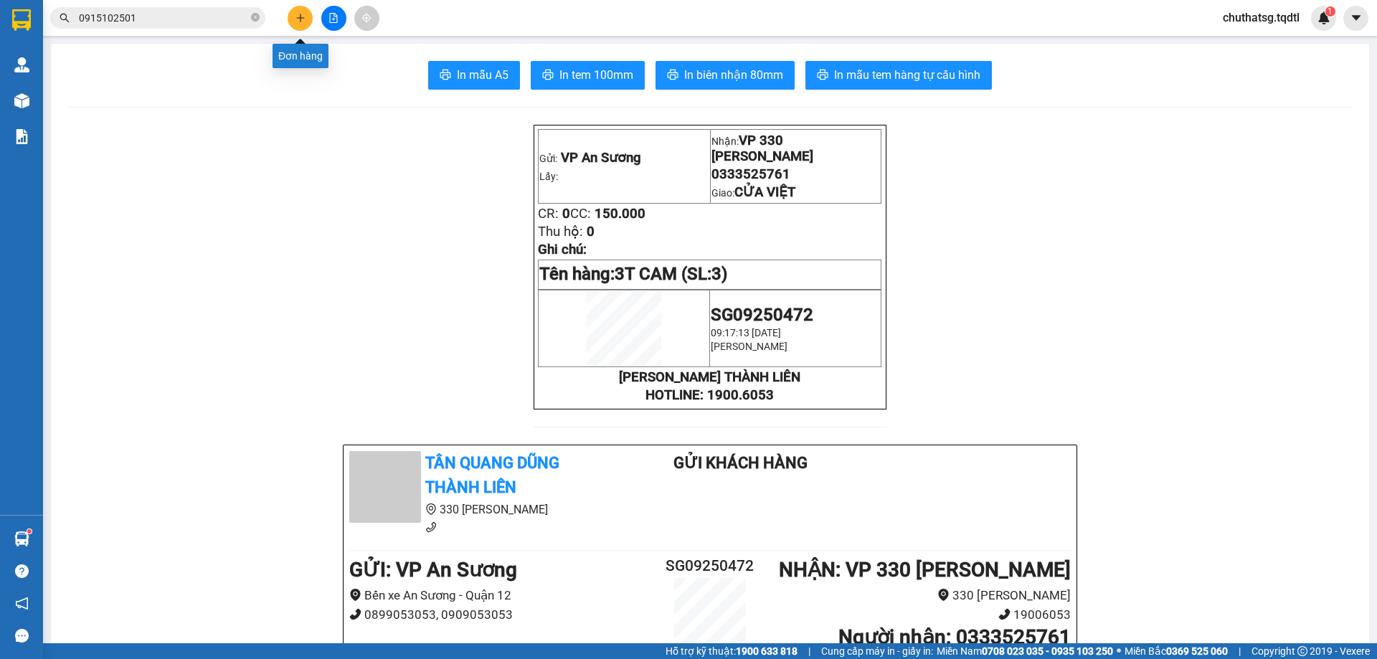
click at [300, 16] on icon "plus" at bounding box center [300, 18] width 1 height 8
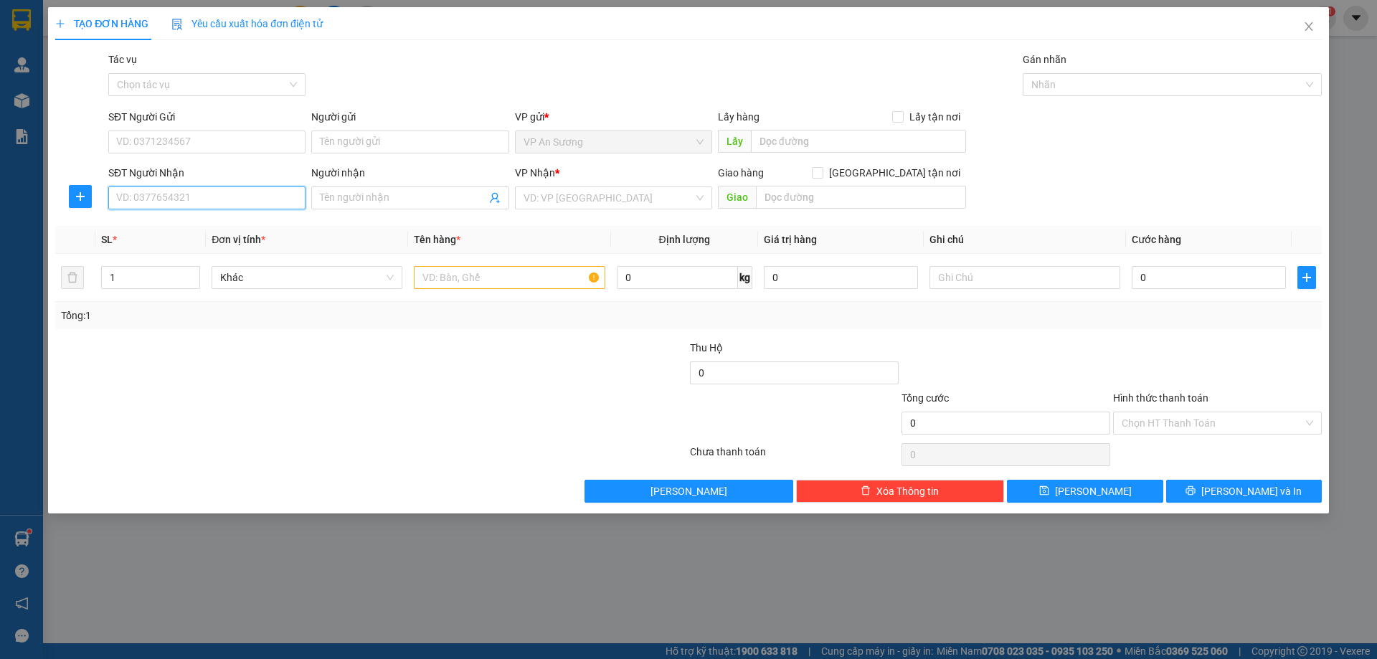
click at [228, 195] on input "SĐT Người Nhận" at bounding box center [206, 197] width 197 height 23
click at [147, 226] on div "0941098058 - [GEOGRAPHIC_DATA]" at bounding box center [207, 227] width 180 height 16
type input "0941098058"
type input "Lý"
type input "HỒ XÁ"
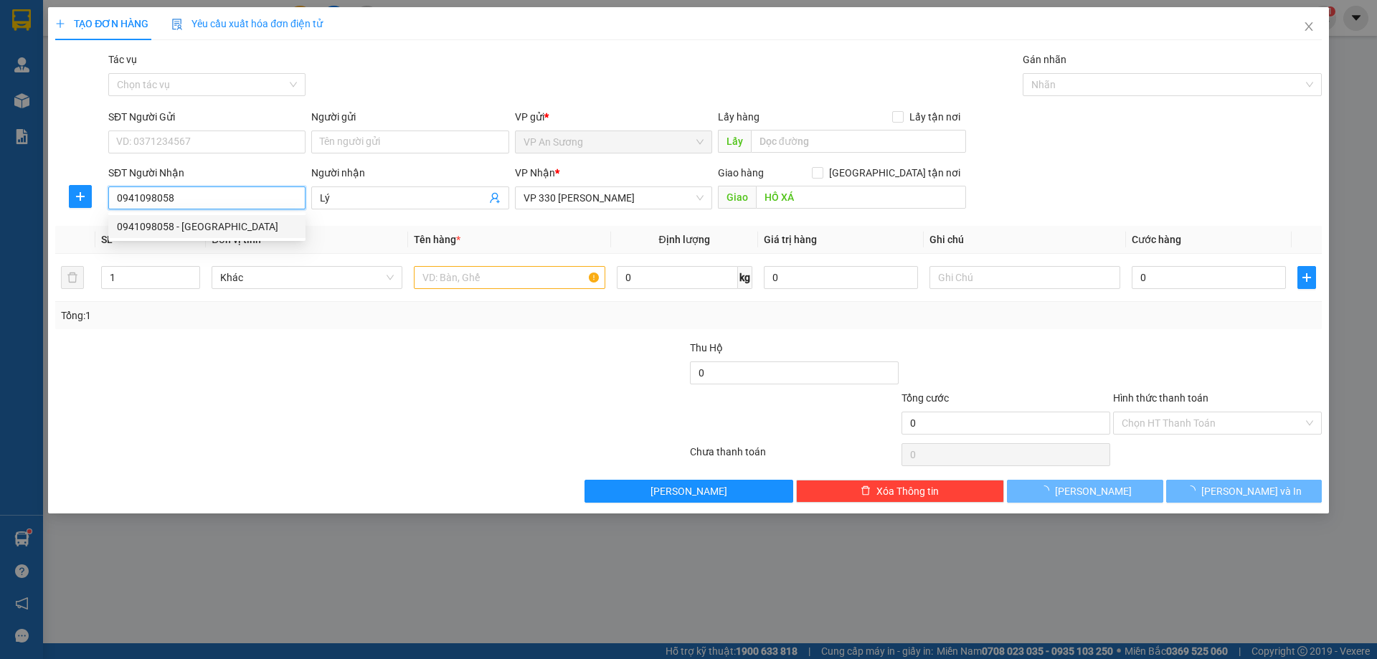
type input "150.000"
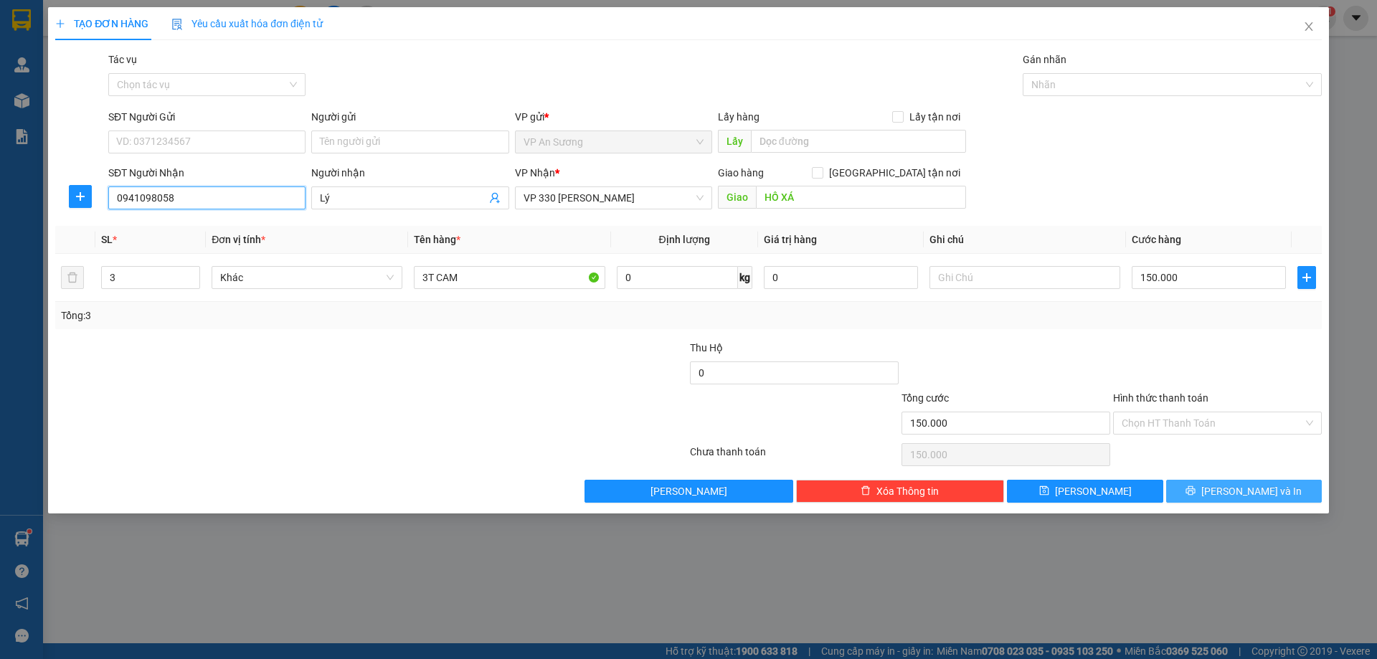
type input "0941098058"
click at [1240, 492] on span "[PERSON_NAME] và In" at bounding box center [1251, 491] width 100 height 16
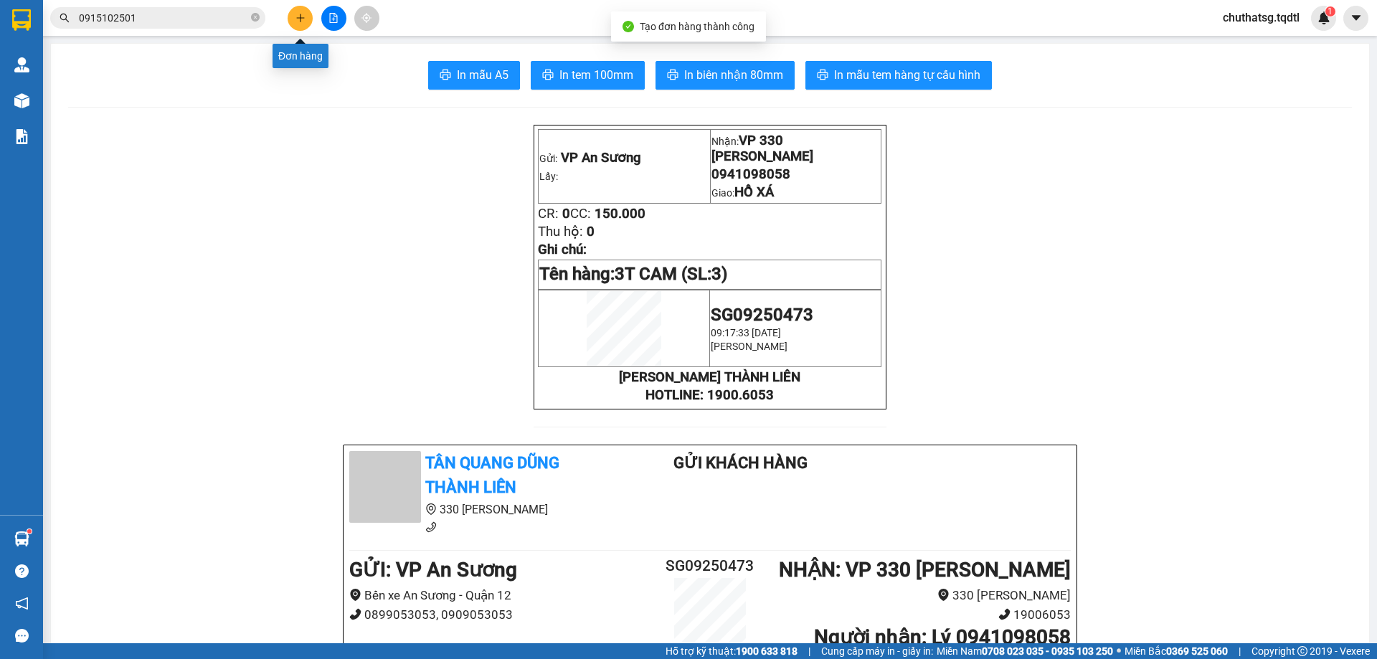
click at [300, 9] on button at bounding box center [299, 18] width 25 height 25
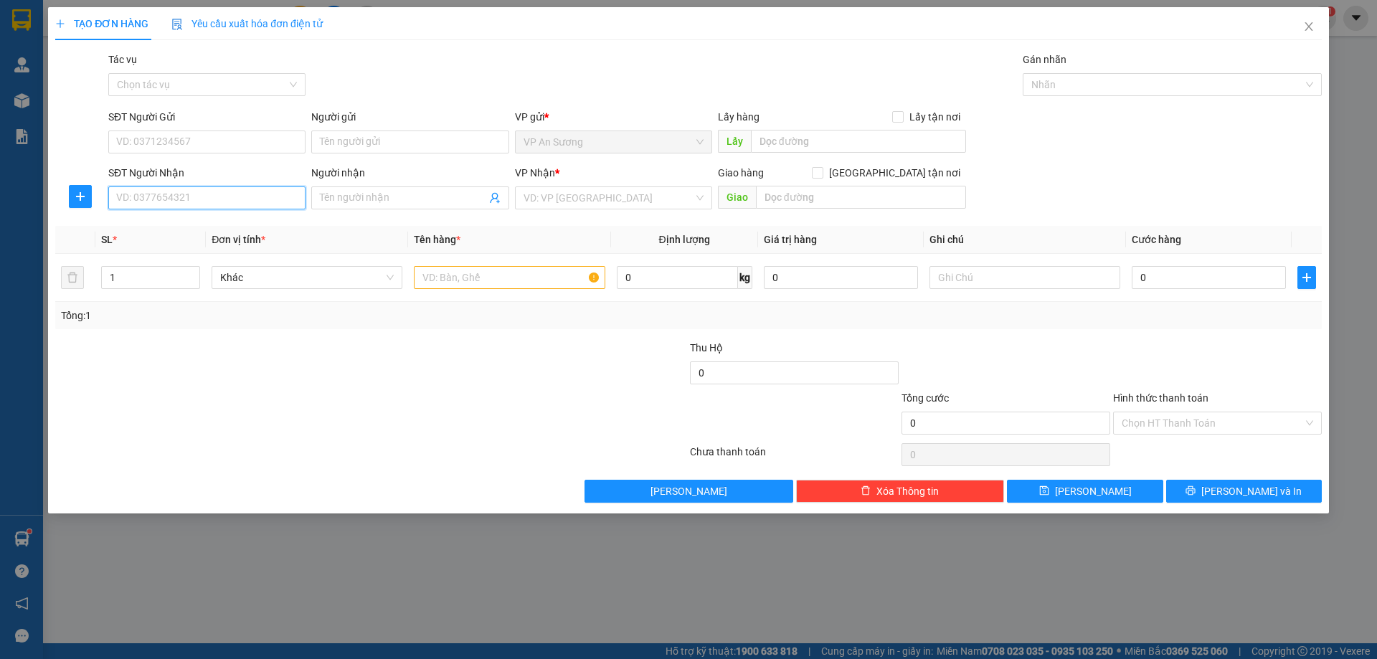
click at [179, 194] on input "SĐT Người Nhận" at bounding box center [206, 197] width 197 height 23
click at [135, 246] on div "0889337509" at bounding box center [207, 250] width 180 height 16
type input "0889337509"
type input "HOÀN LÃO QUÁNG BÌNH"
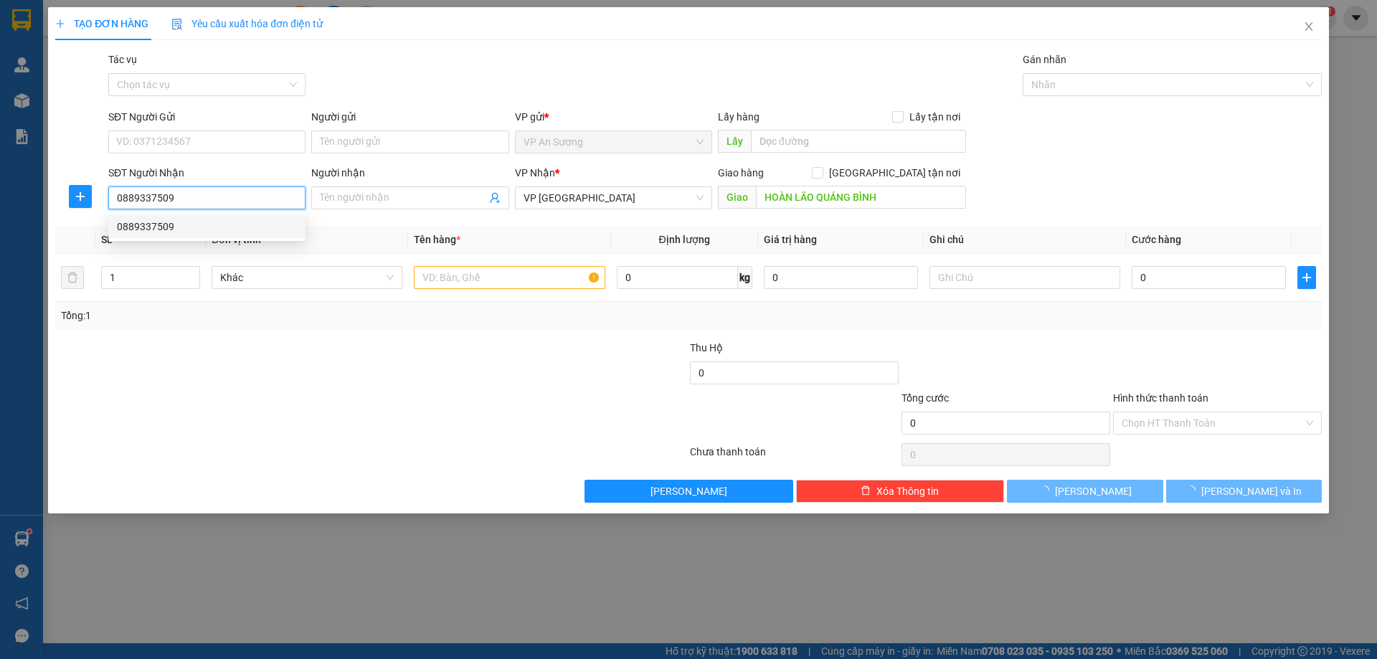
type input "420.000"
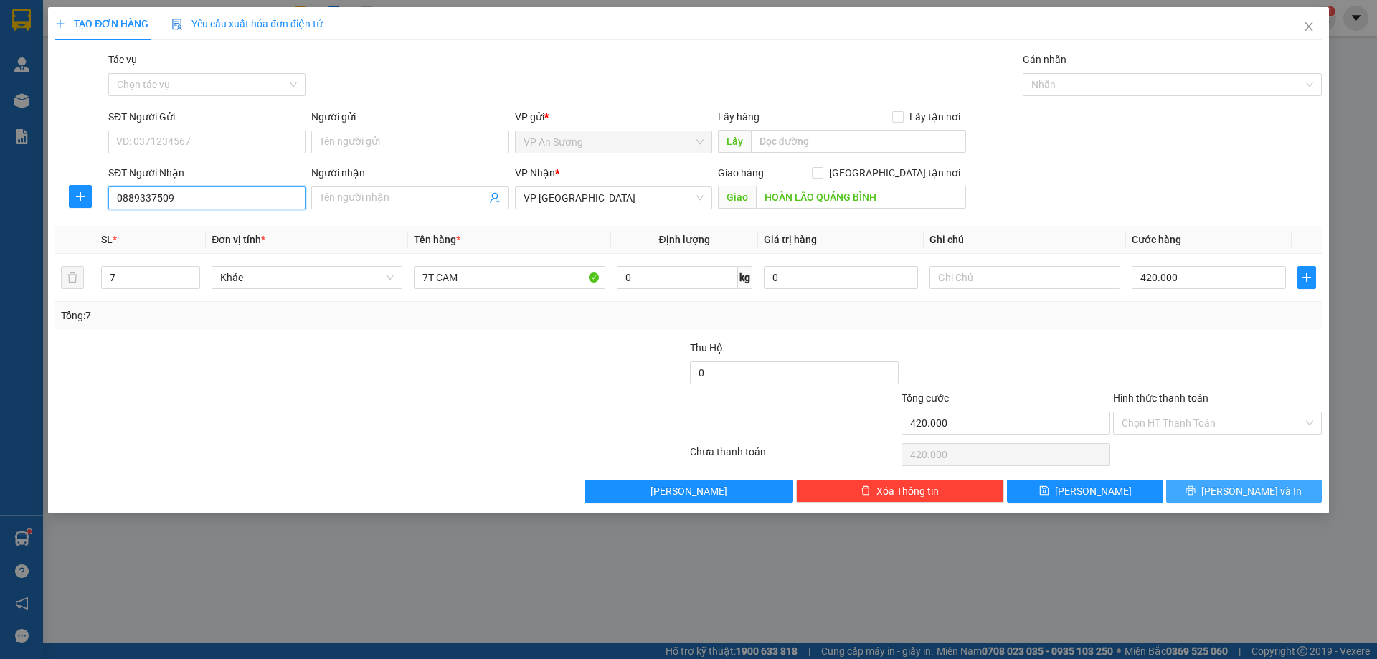
type input "0889337509"
click at [1245, 485] on span "[PERSON_NAME] và In" at bounding box center [1251, 491] width 100 height 16
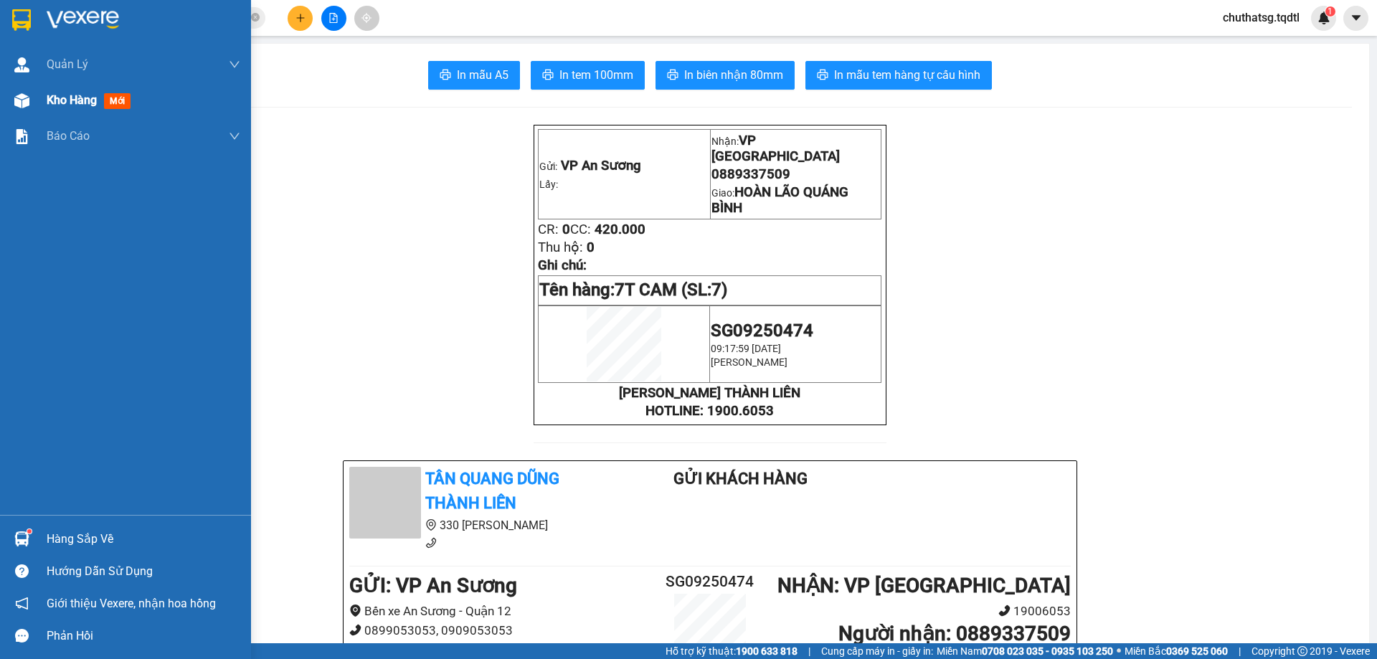
click at [82, 93] on span "Kho hàng" at bounding box center [72, 100] width 50 height 14
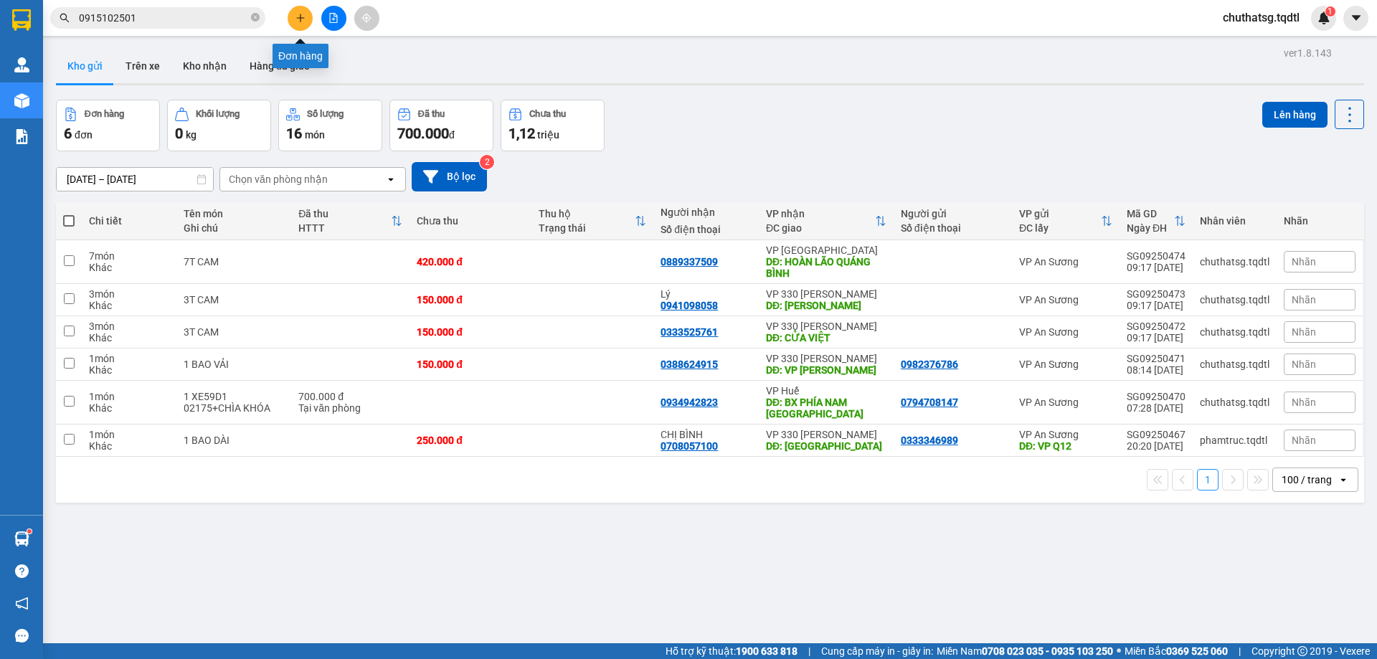
click at [305, 15] on icon "plus" at bounding box center [300, 18] width 10 height 10
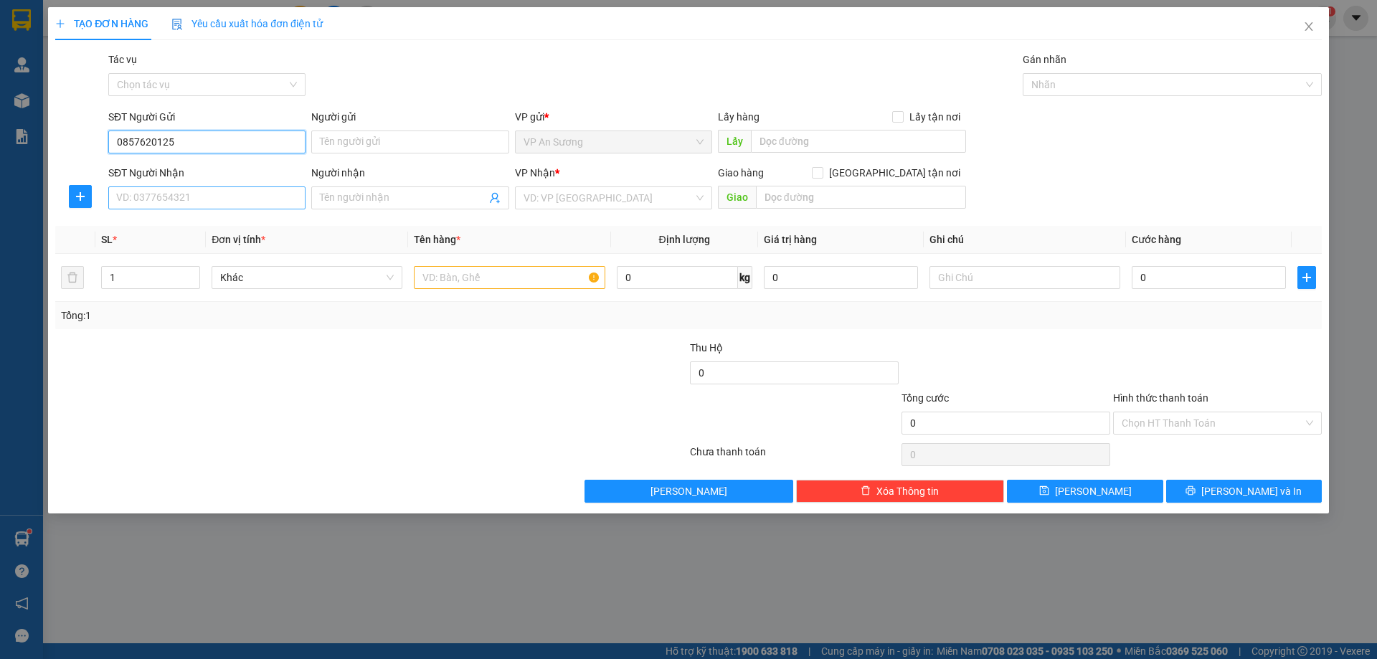
type input "0857620125"
click at [207, 196] on input "SĐT Người Nhận" at bounding box center [206, 197] width 197 height 23
type input "0943019468"
drag, startPoint x: 564, startPoint y: 196, endPoint x: 571, endPoint y: 225, distance: 30.1
click at [564, 196] on input "search" at bounding box center [608, 198] width 170 height 22
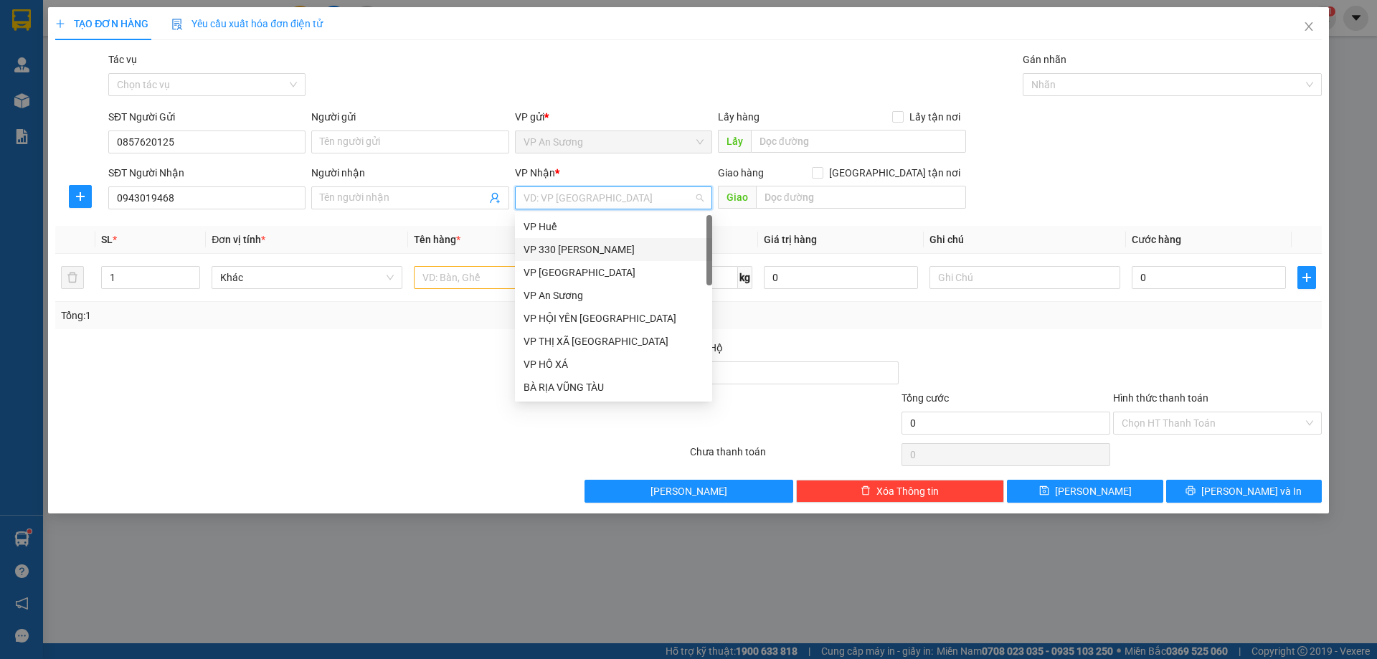
click at [575, 249] on div "VP 330 [PERSON_NAME]" at bounding box center [613, 250] width 180 height 16
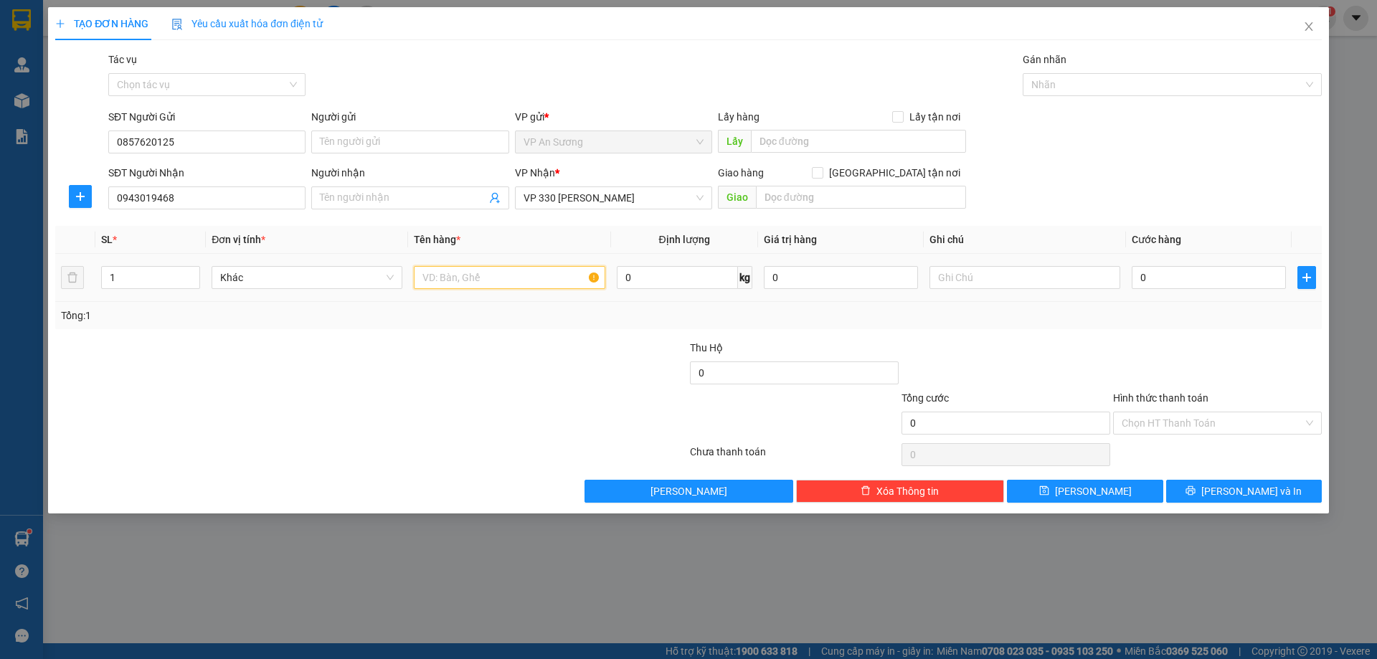
click at [433, 287] on input "text" at bounding box center [509, 277] width 191 height 23
type input "1VA LY MÀU ĐỎ"
click at [1157, 281] on input "0" at bounding box center [1208, 277] width 154 height 23
type input "1"
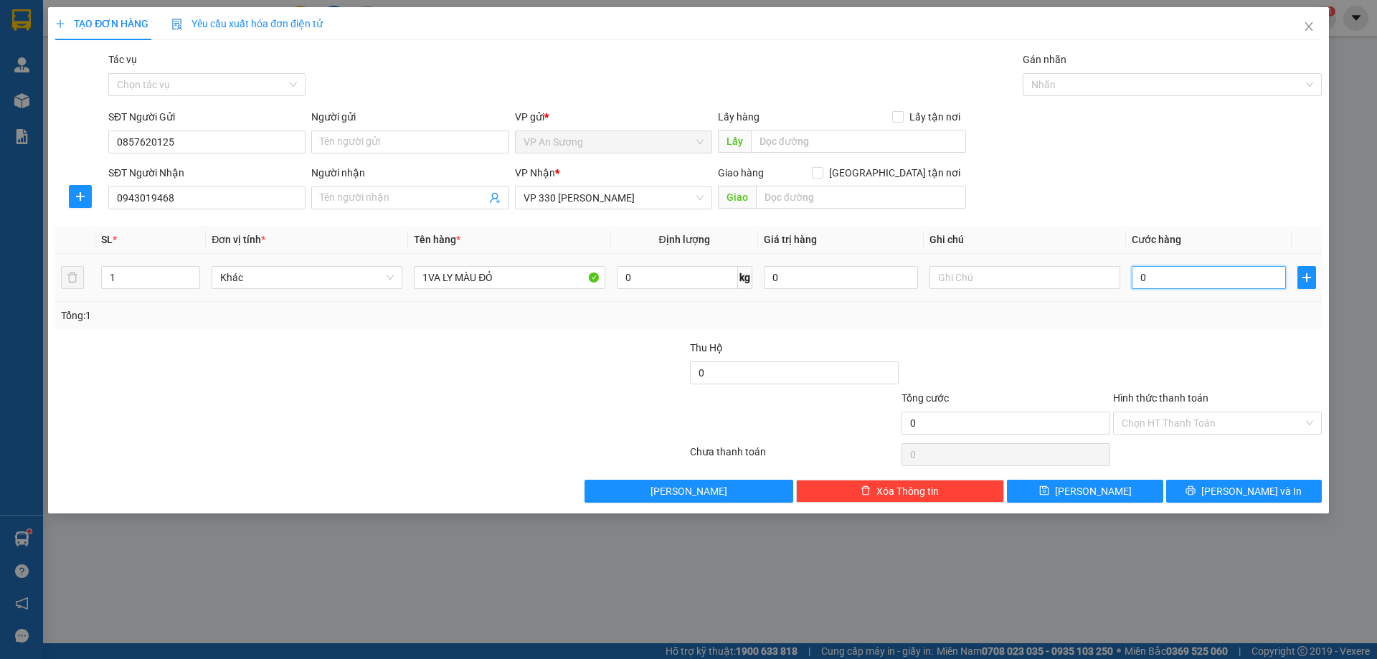
type input "1"
type input "10"
type input "100"
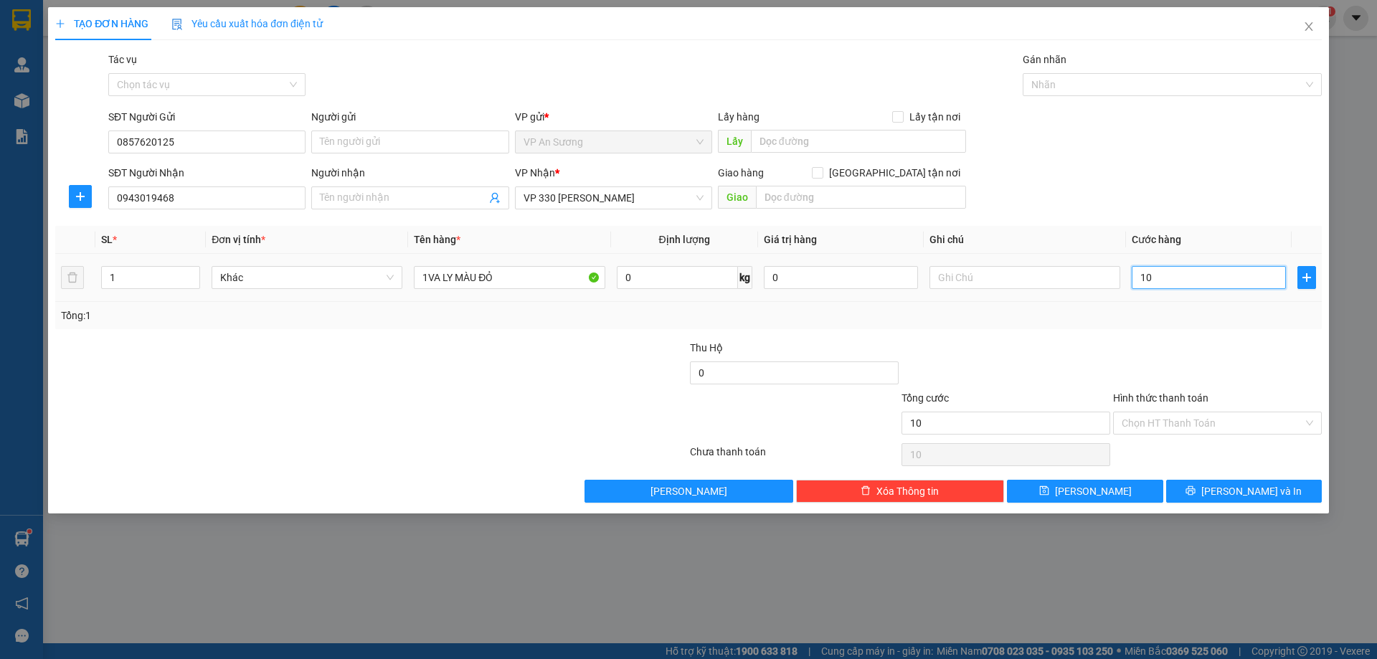
type input "100"
type input "100.000"
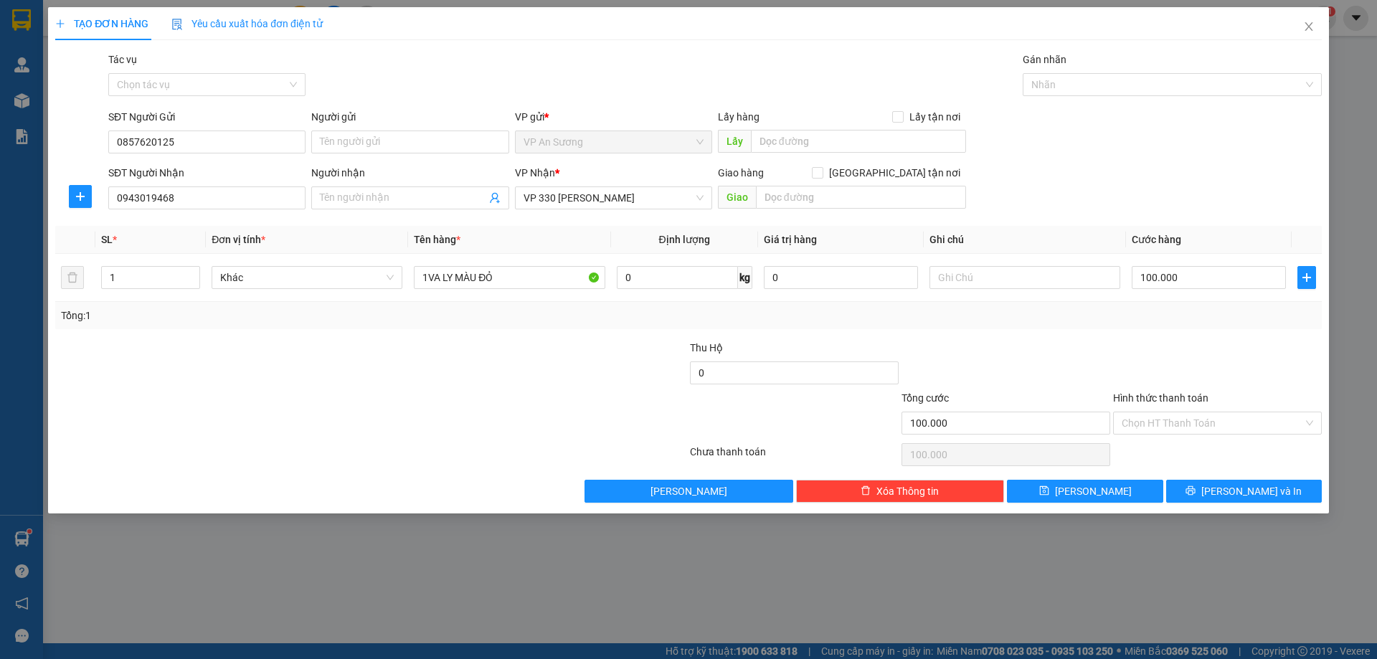
click at [1094, 347] on div at bounding box center [1006, 365] width 212 height 50
click at [1237, 490] on span "[PERSON_NAME] và In" at bounding box center [1251, 491] width 100 height 16
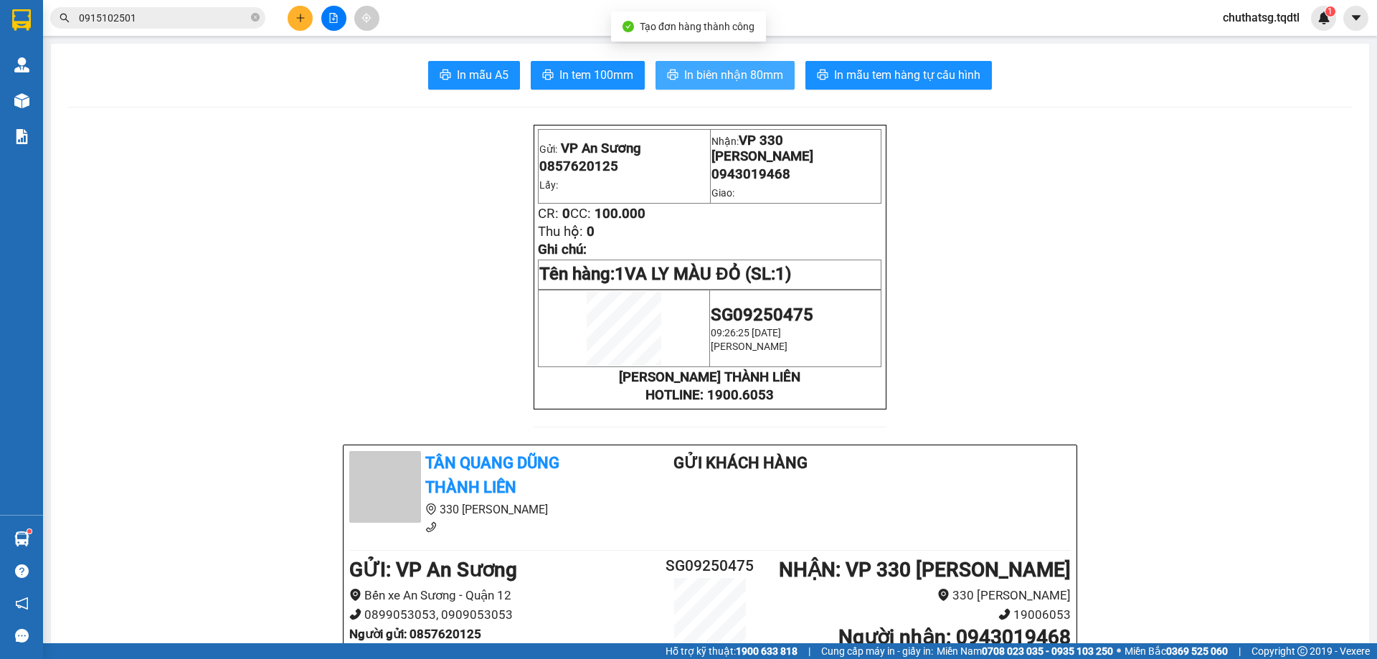
click at [713, 67] on span "In biên nhận 80mm" at bounding box center [733, 75] width 99 height 18
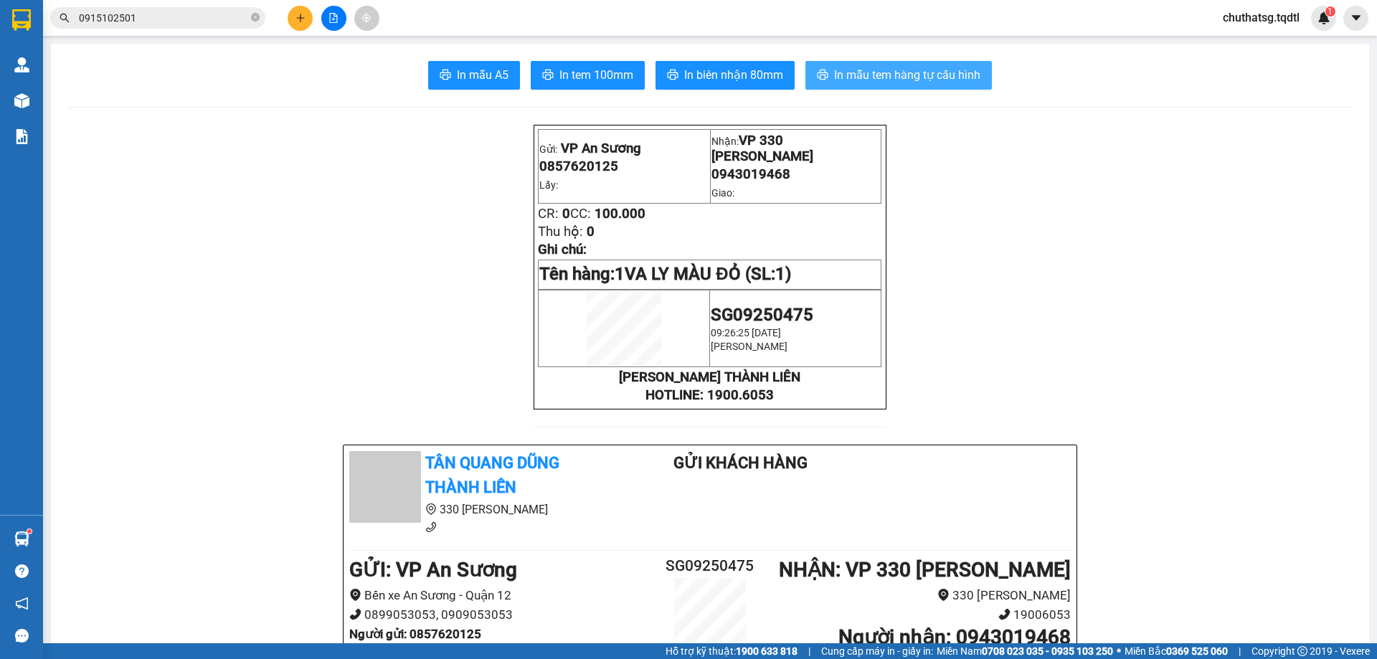
click at [908, 70] on span "In mẫu tem hàng tự cấu hình" at bounding box center [907, 75] width 146 height 18
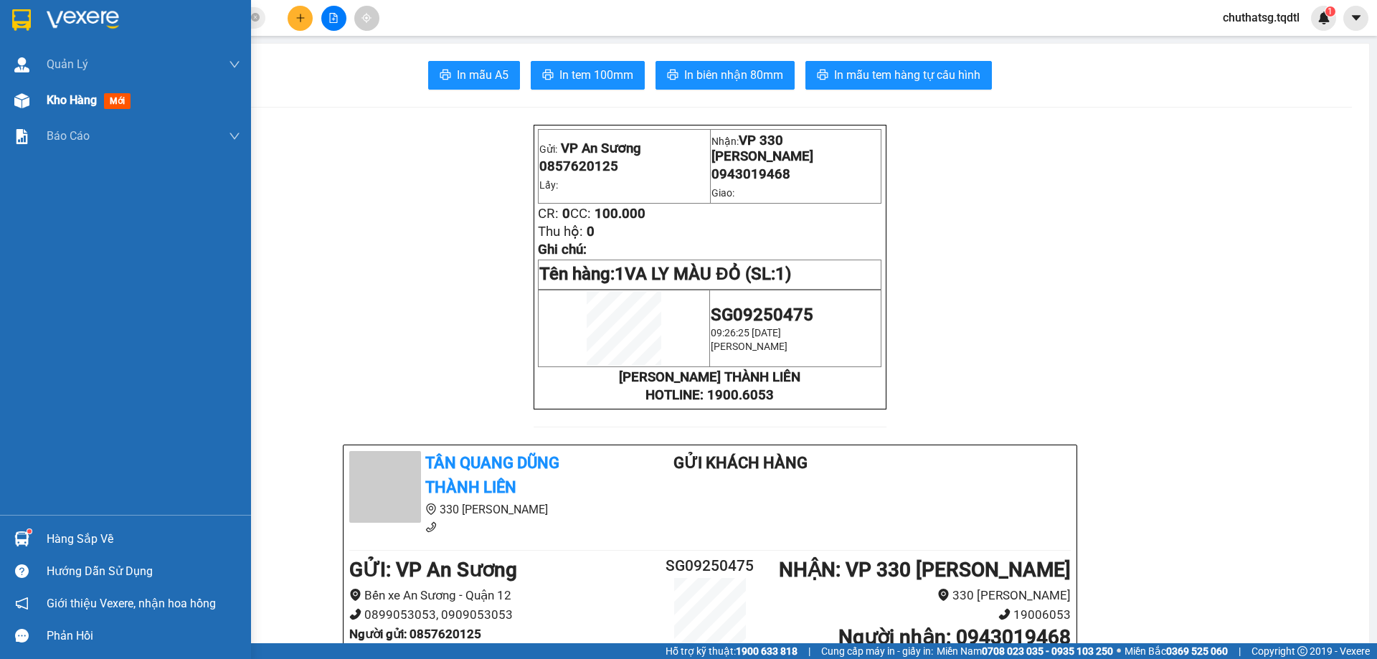
click at [51, 94] on span "Kho hàng" at bounding box center [72, 100] width 50 height 14
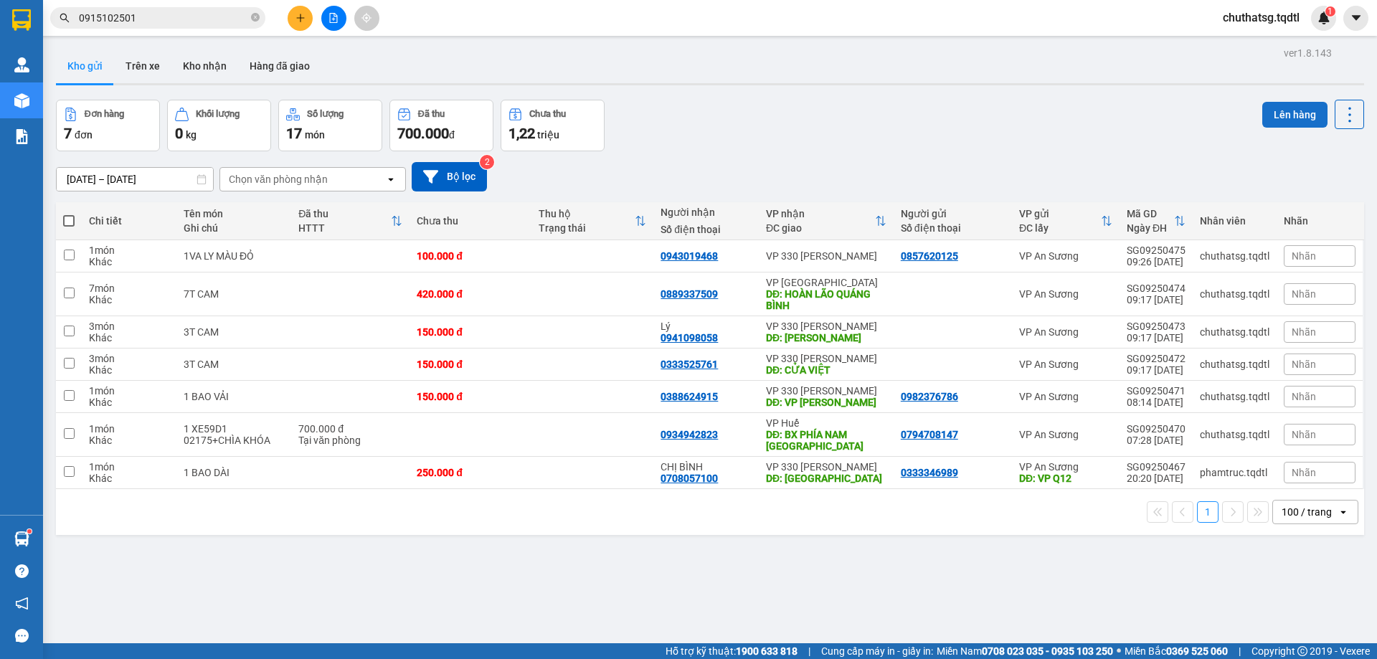
click at [1284, 110] on button "Lên hàng" at bounding box center [1294, 115] width 65 height 26
click at [1276, 111] on button "Lên hàng" at bounding box center [1294, 115] width 65 height 26
click at [65, 254] on input "checkbox" at bounding box center [69, 254] width 11 height 11
checkbox input "true"
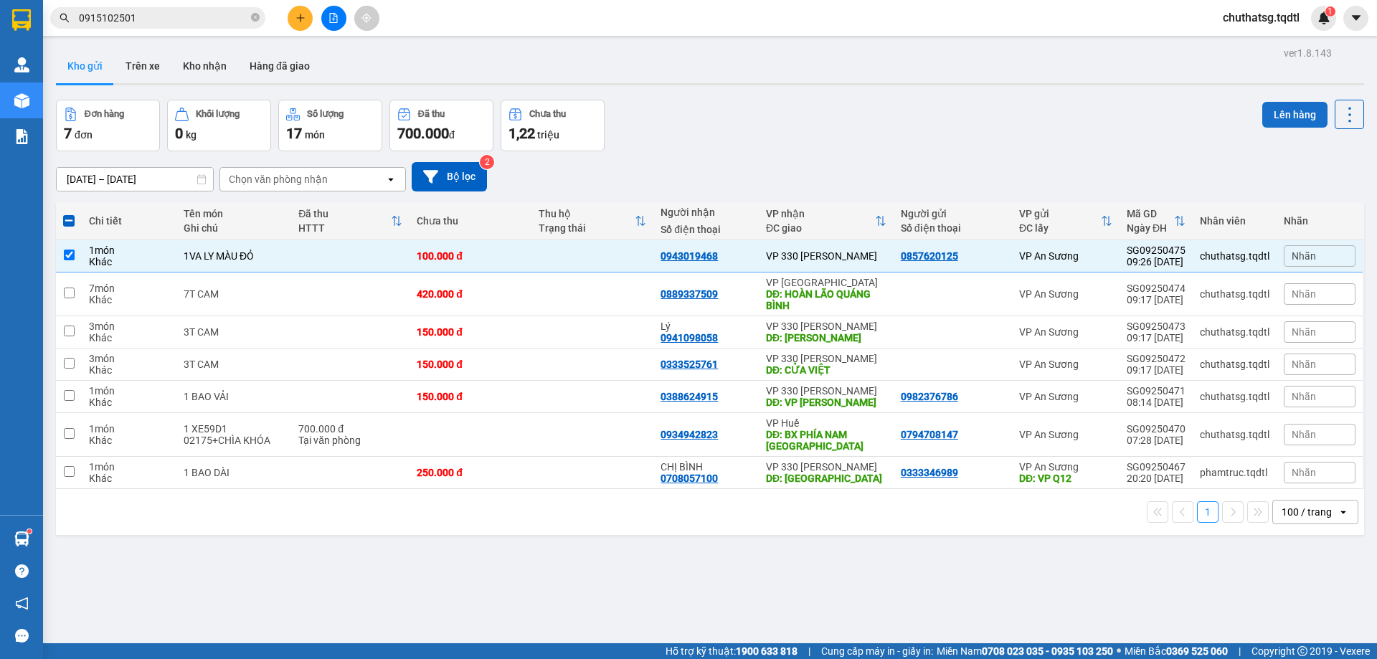
drag, startPoint x: 1286, startPoint y: 109, endPoint x: 1259, endPoint y: 114, distance: 27.7
click at [1269, 112] on button "Lên hàng" at bounding box center [1294, 115] width 65 height 26
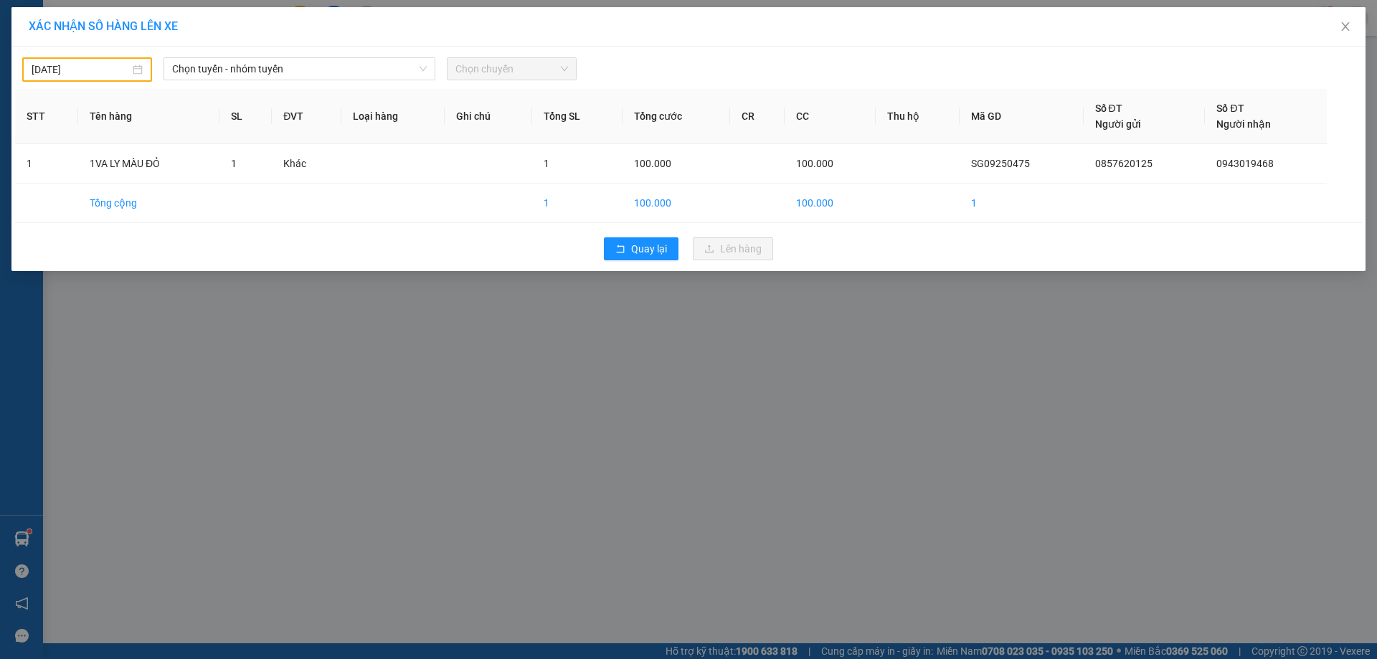
click at [290, 80] on div "Chọn tuyến - nhóm tuyến" at bounding box center [299, 68] width 272 height 23
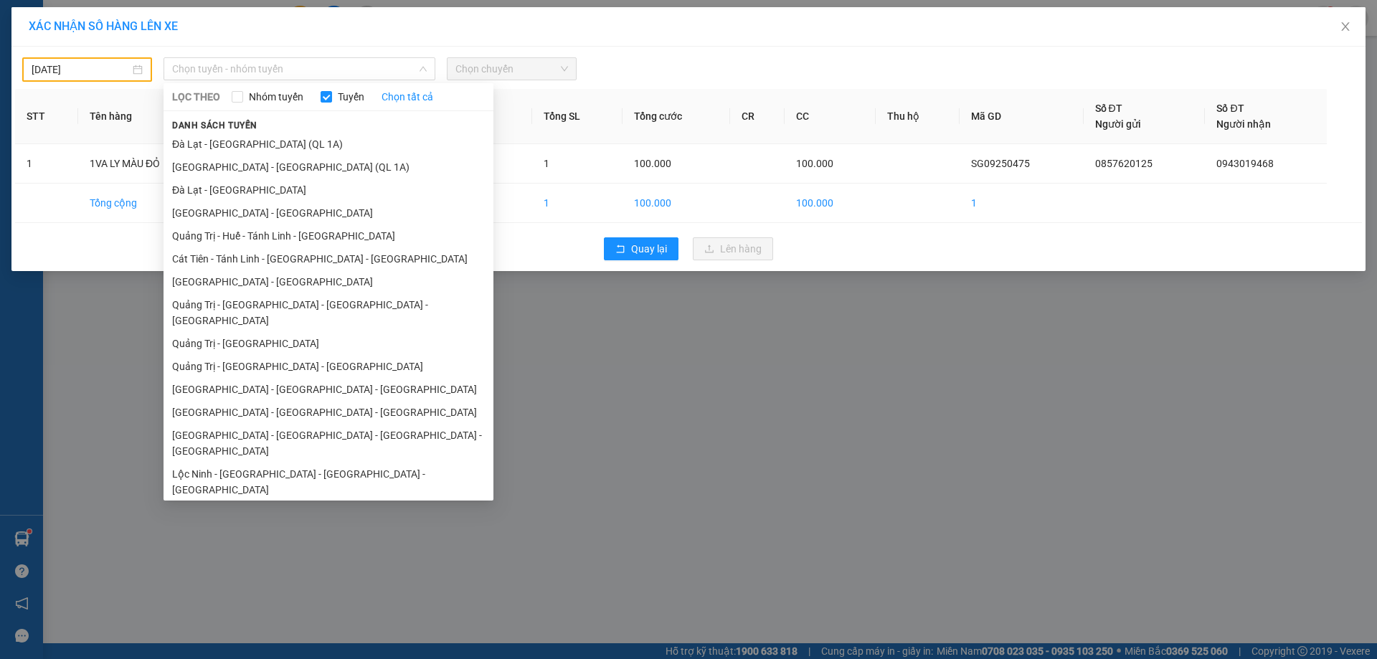
drag, startPoint x: 219, startPoint y: 282, endPoint x: 211, endPoint y: 232, distance: 50.8
click at [218, 277] on li "[GEOGRAPHIC_DATA] - [GEOGRAPHIC_DATA]" at bounding box center [328, 281] width 330 height 23
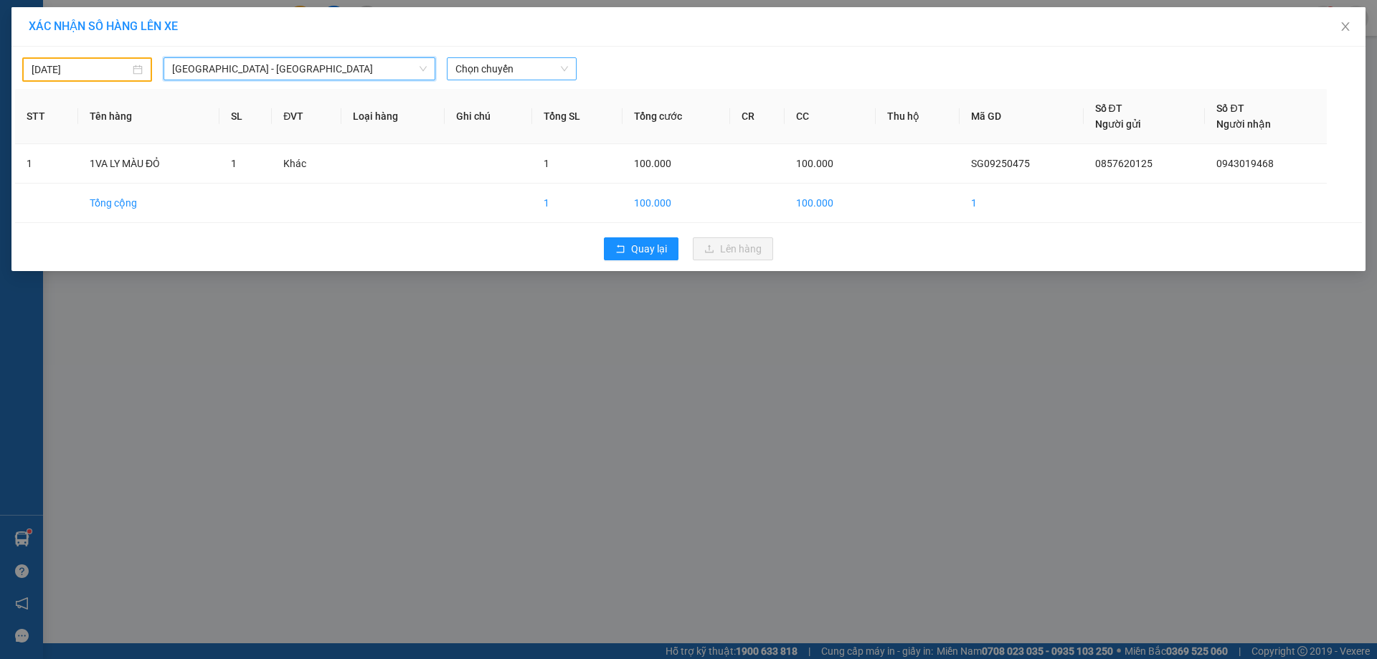
click at [526, 77] on span "Chọn chuyến" at bounding box center [511, 69] width 113 height 22
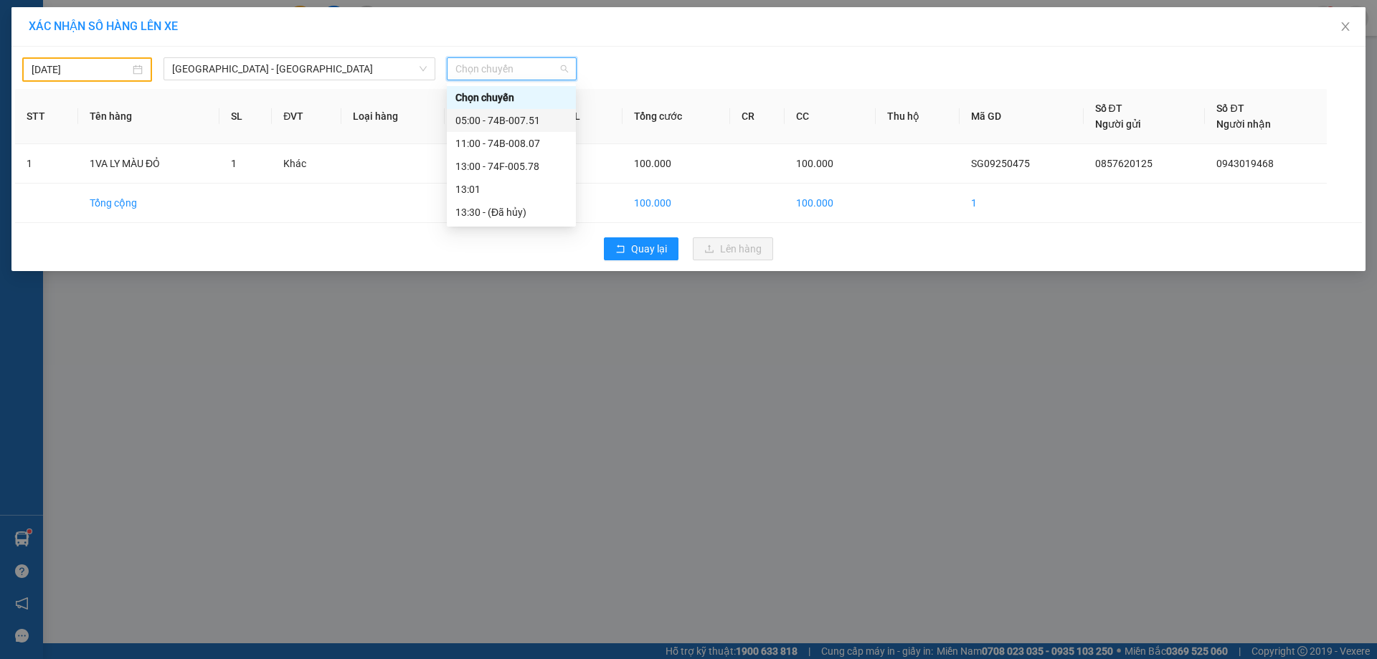
drag, startPoint x: 98, startPoint y: 67, endPoint x: 107, endPoint y: 83, distance: 18.9
click at [98, 69] on input "[DATE]" at bounding box center [81, 70] width 98 height 16
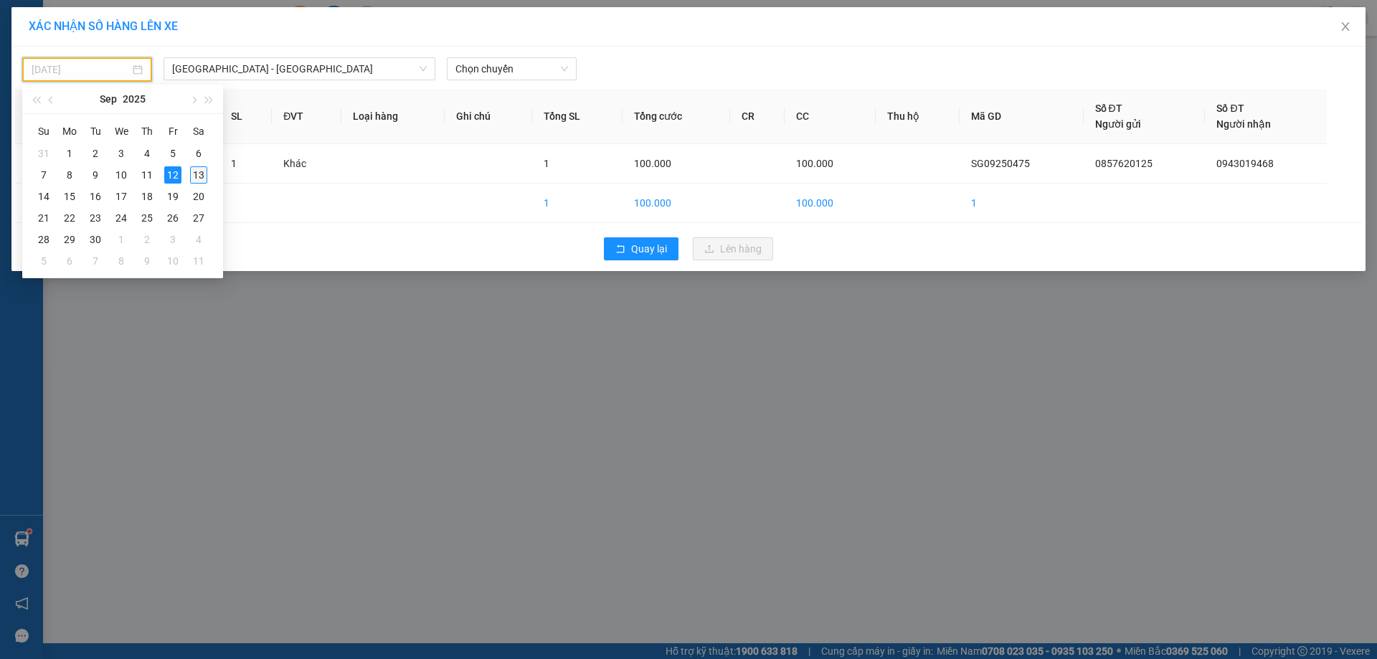
click at [194, 174] on div "13" at bounding box center [198, 174] width 17 height 17
type input "[DATE]"
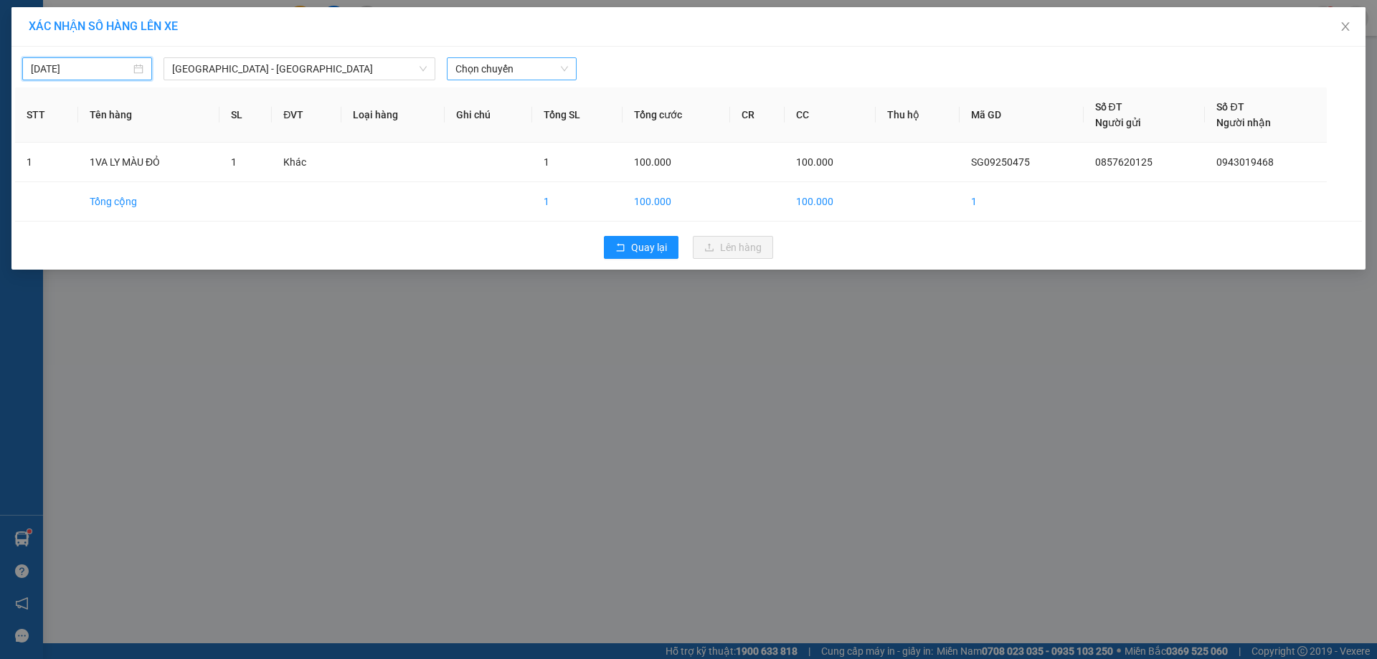
click at [510, 69] on span "Chọn chuyến" at bounding box center [511, 69] width 113 height 22
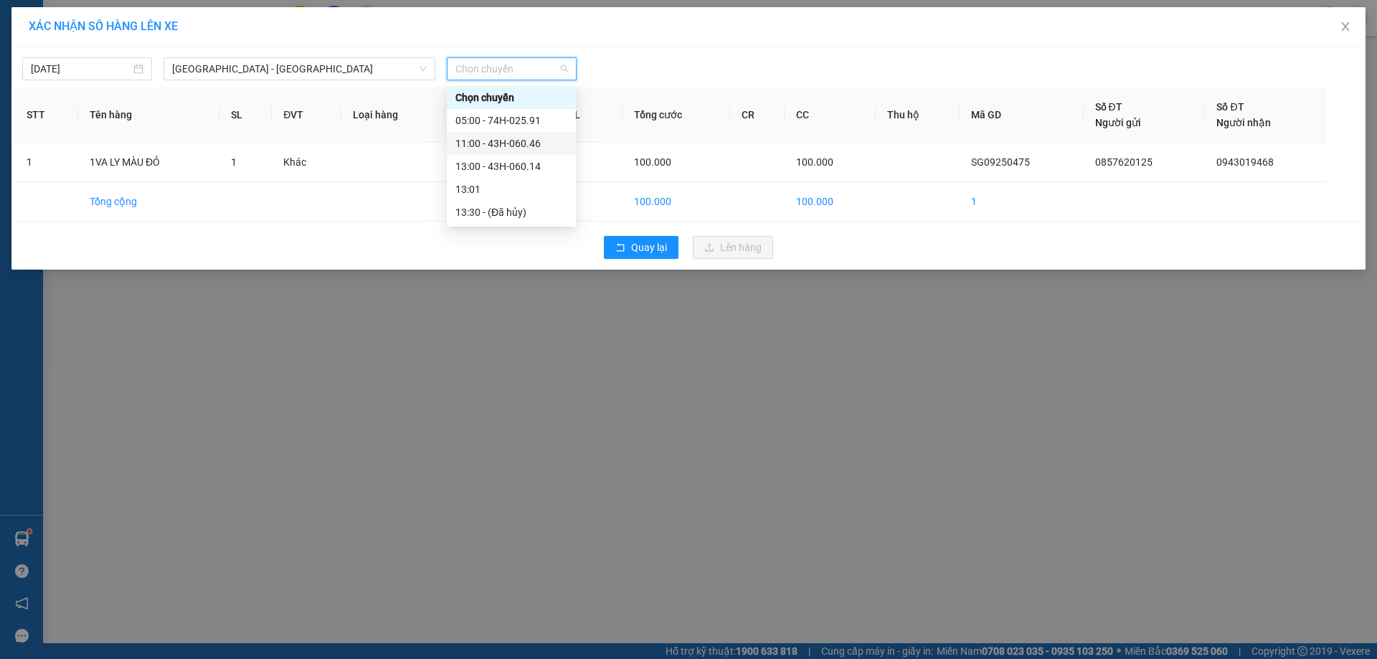
click at [505, 138] on div "11:00 - 43H-060.46" at bounding box center [511, 144] width 112 height 16
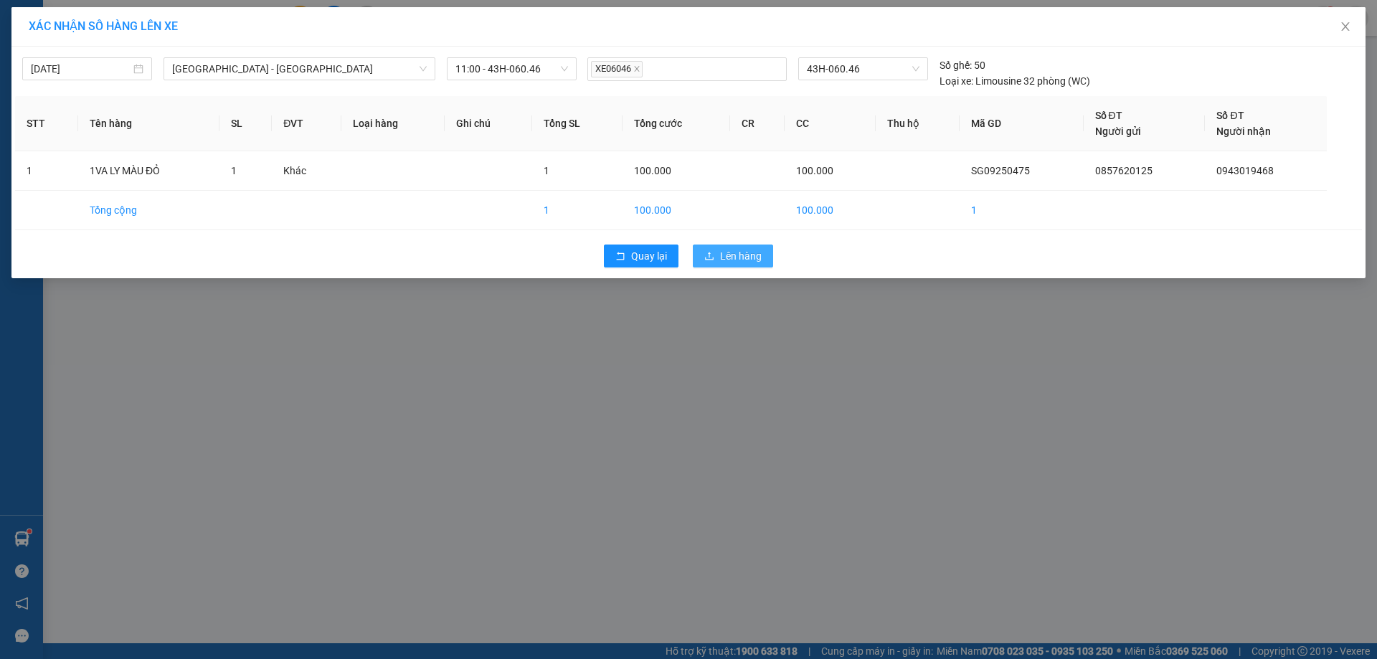
click at [745, 253] on span "Lên hàng" at bounding box center [741, 256] width 42 height 16
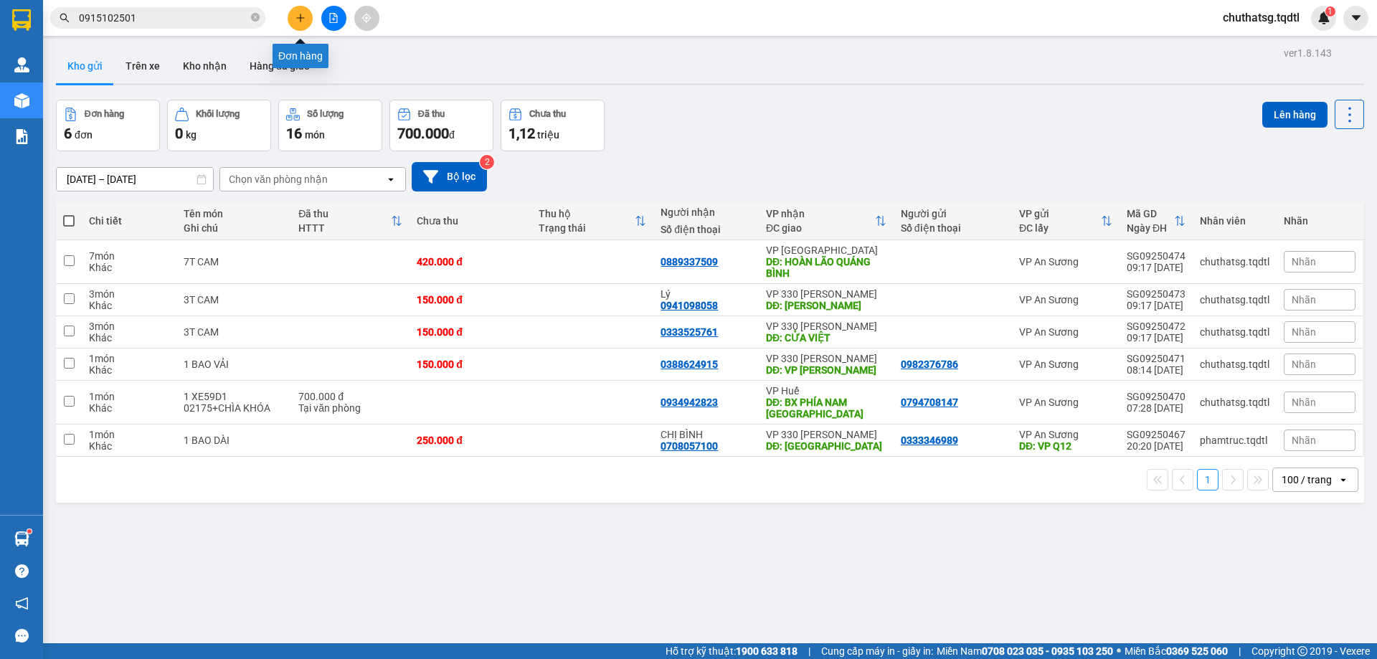
click at [300, 16] on icon "plus" at bounding box center [300, 18] width 10 height 10
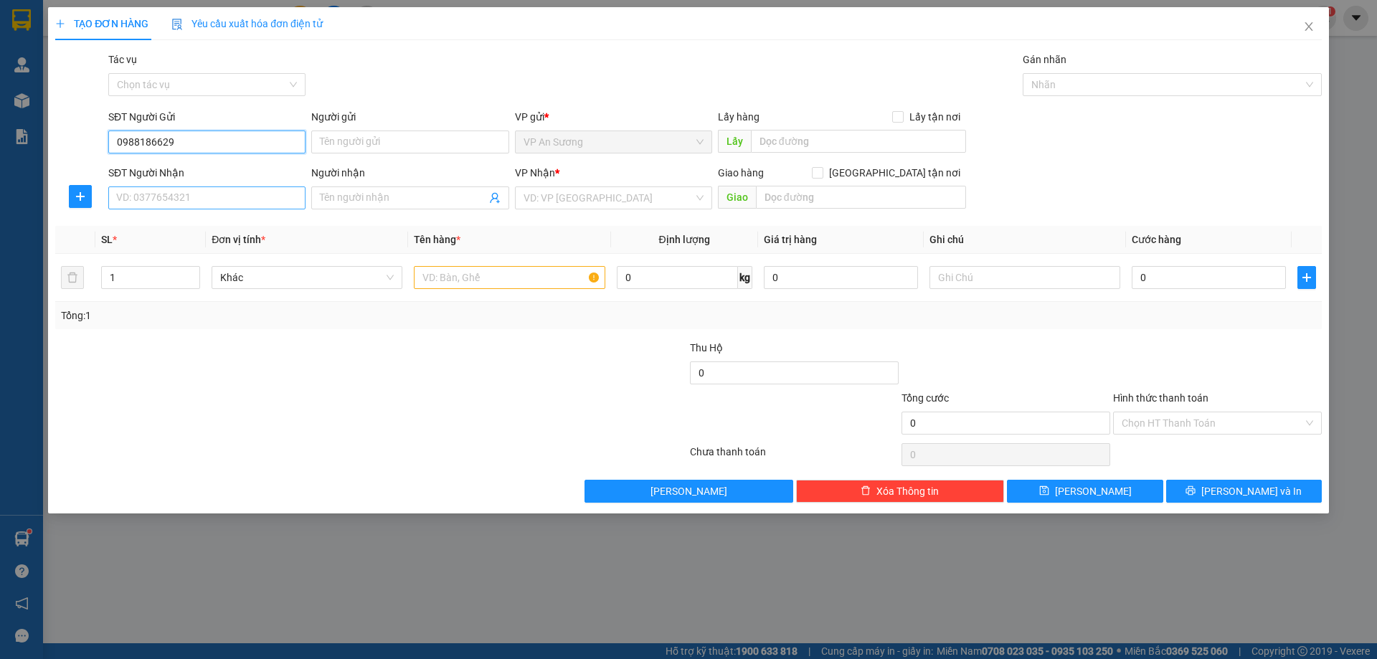
type input "0988186629"
click at [214, 197] on input "SĐT Người Nhận" at bounding box center [206, 197] width 197 height 23
type input "0969468777"
click at [146, 224] on div "0969468777" at bounding box center [207, 227] width 180 height 16
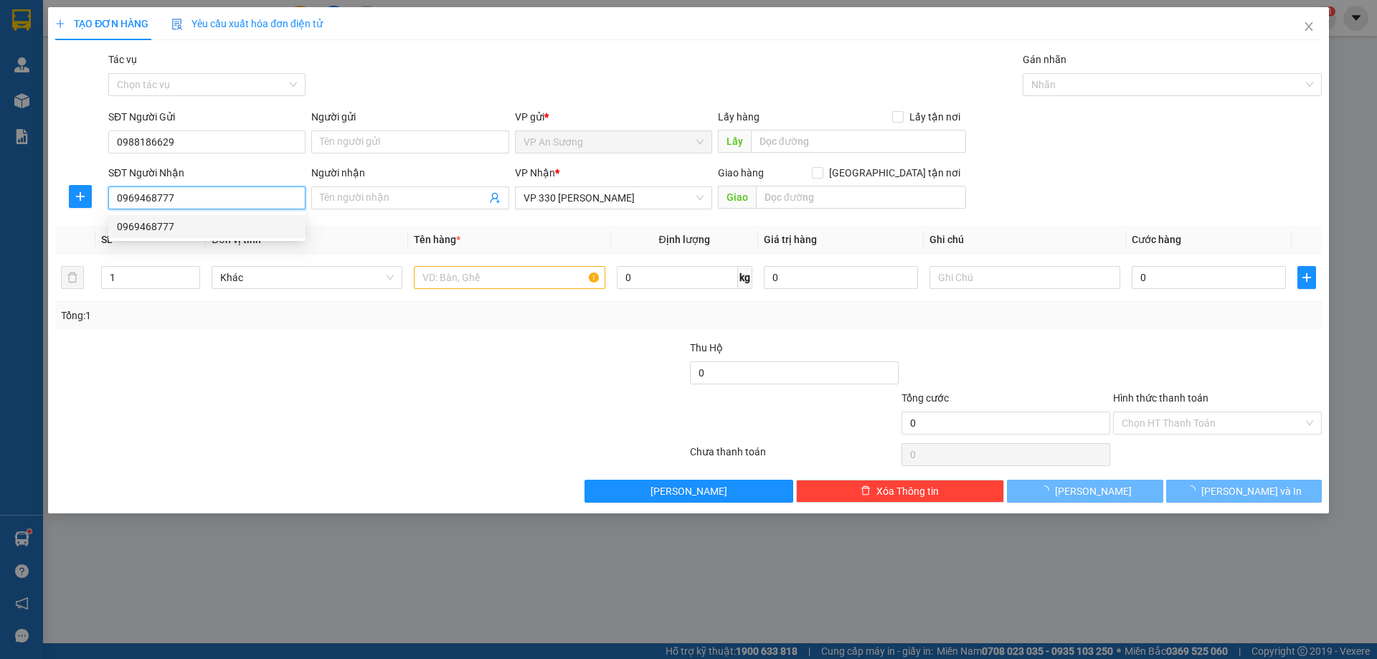
type input "50.000"
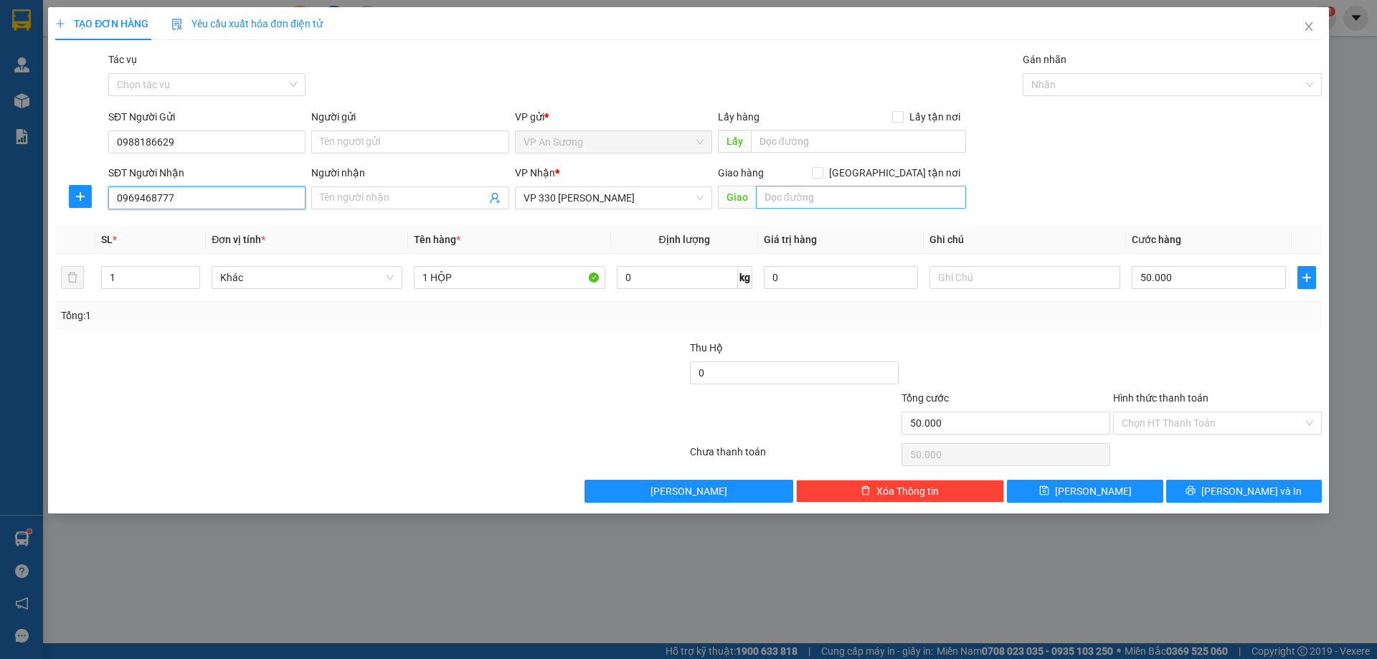
type input "0969468777"
click at [783, 201] on input "text" at bounding box center [861, 197] width 210 height 23
click at [770, 72] on div "Tác vụ Chọn tác vụ Gán nhãn Nhãn" at bounding box center [714, 77] width 1219 height 50
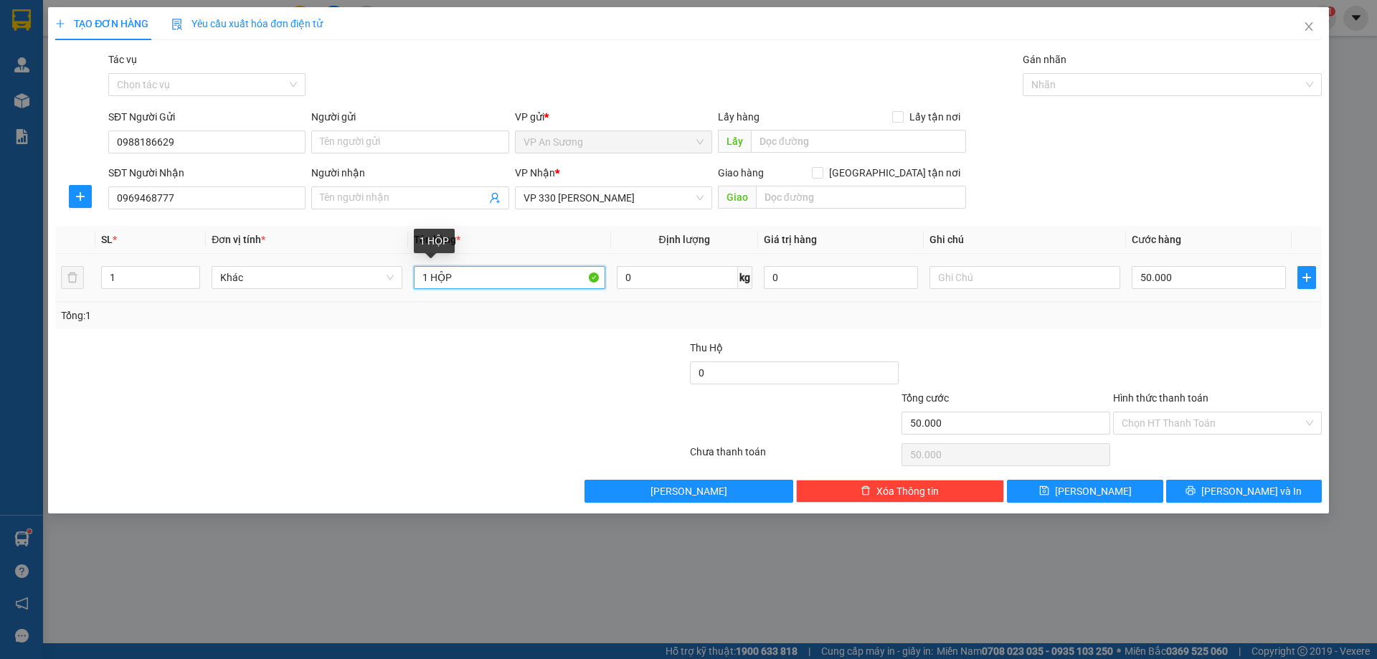
click at [457, 276] on input "1 HỘP" at bounding box center [509, 277] width 191 height 23
type input "1T GIẤY"
type input "0"
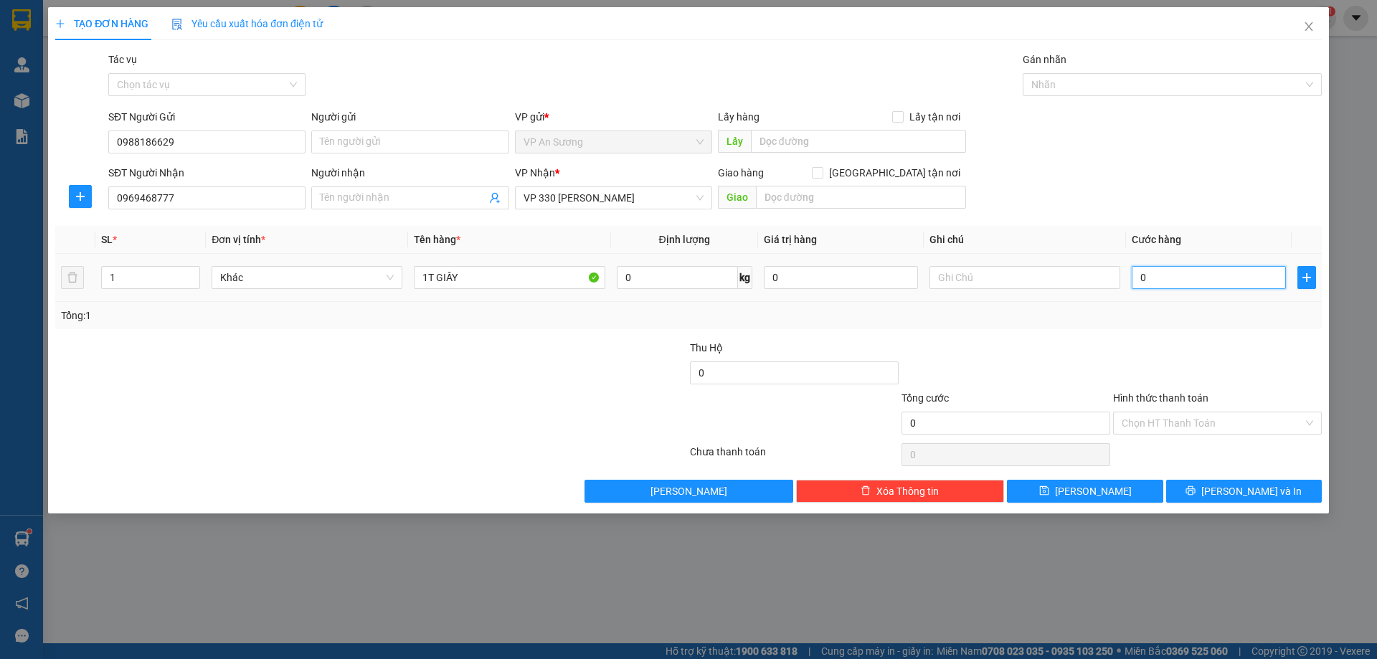
type input "1"
type input "01"
type input "15"
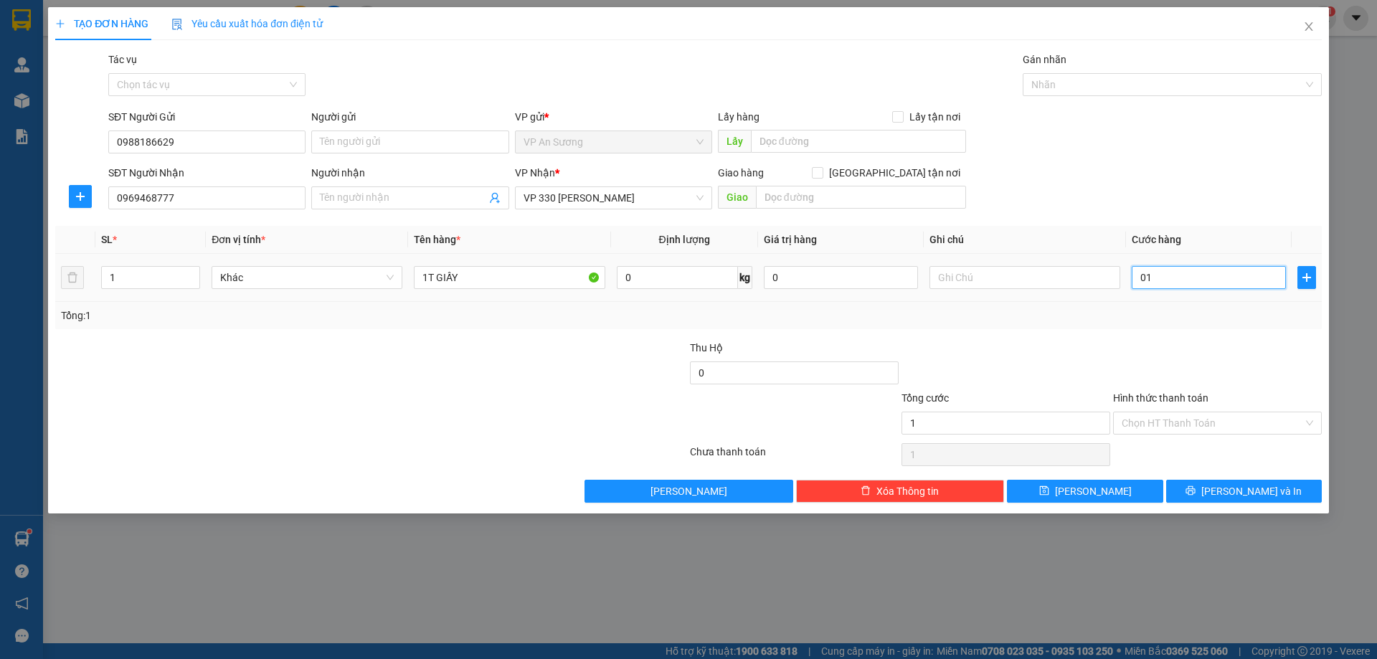
type input "015"
type input "150"
type input "0.150"
type input "150.000"
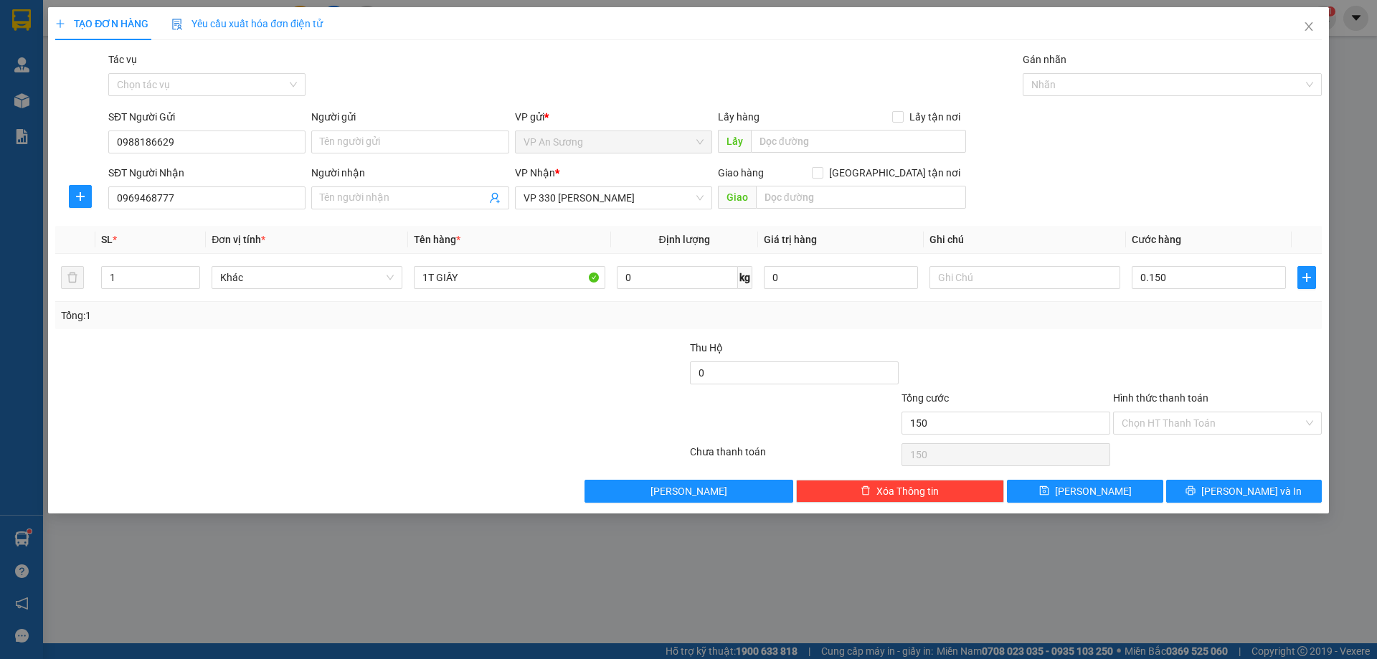
type input "150.000"
click at [1178, 332] on div "Transit Pickup Surcharge Ids Transit Deliver Surcharge Ids Transit Deliver Surc…" at bounding box center [688, 277] width 1266 height 451
click at [789, 199] on input "text" at bounding box center [861, 197] width 210 height 23
click at [1258, 491] on span "[PERSON_NAME] và In" at bounding box center [1251, 491] width 100 height 16
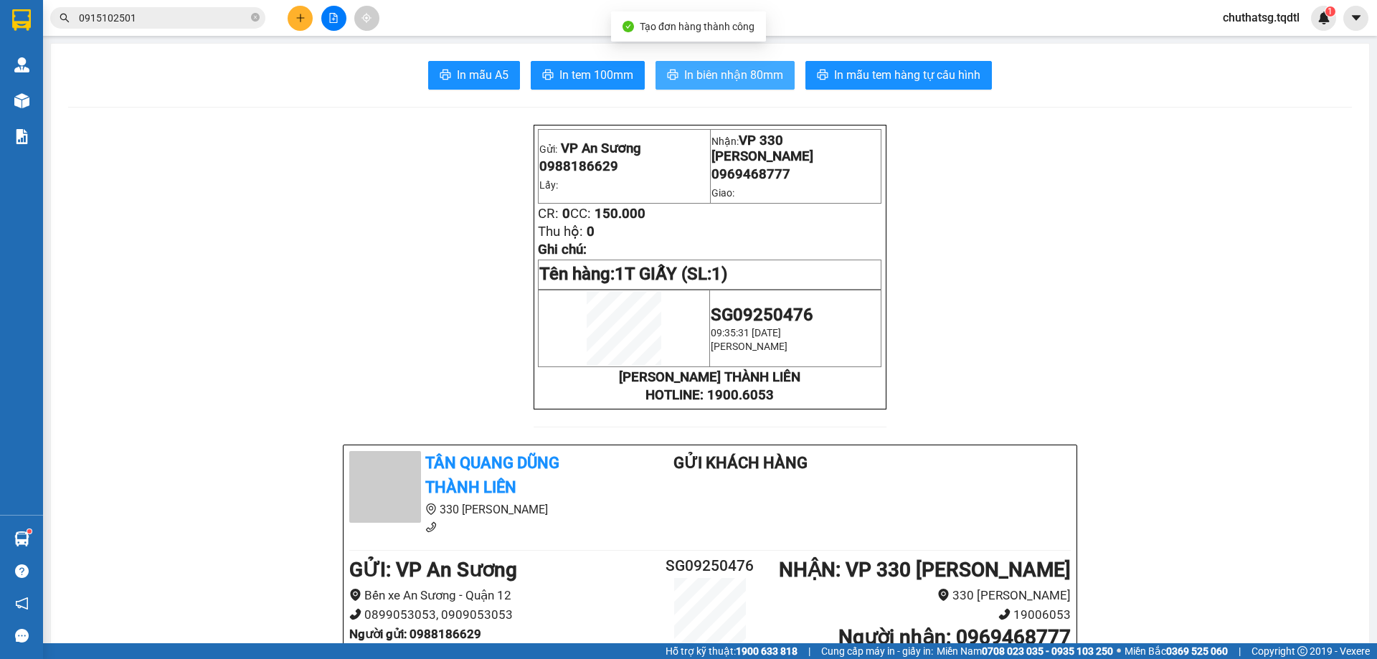
click at [731, 67] on span "In biên nhận 80mm" at bounding box center [733, 75] width 99 height 18
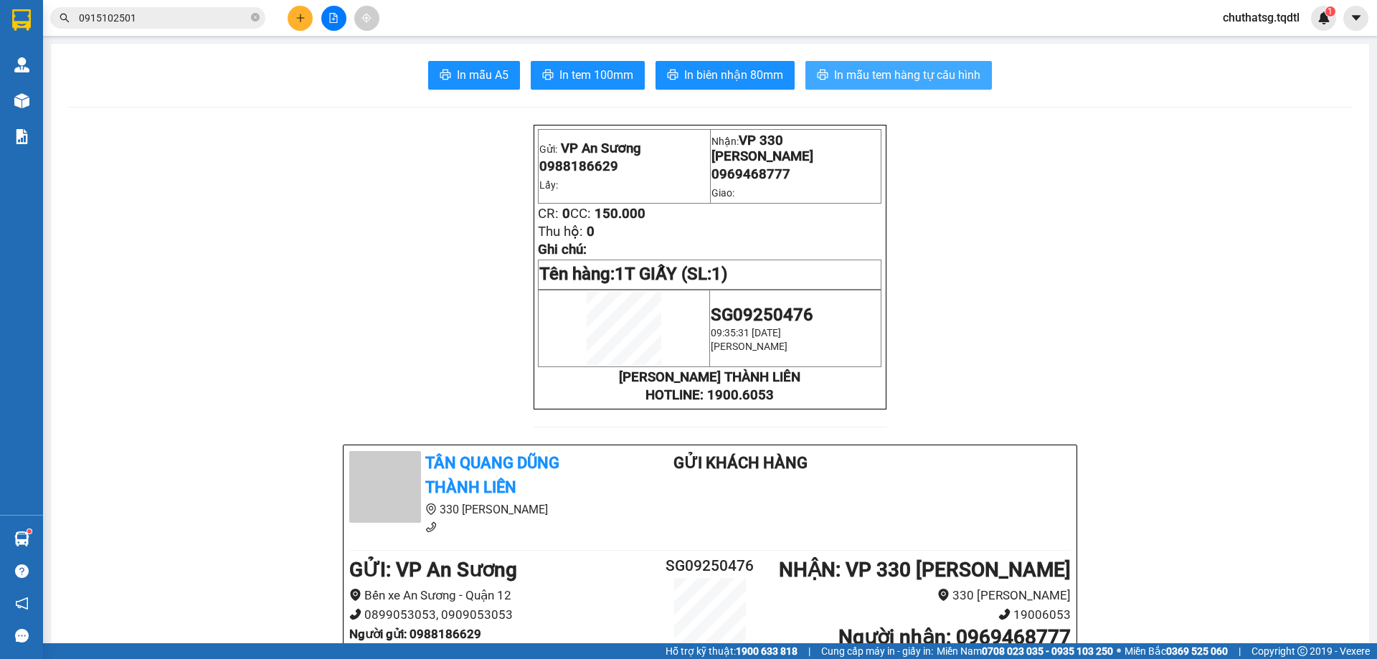
click at [912, 70] on span "In mẫu tem hàng tự cấu hình" at bounding box center [907, 75] width 146 height 18
click at [295, 16] on icon "plus" at bounding box center [300, 18] width 10 height 10
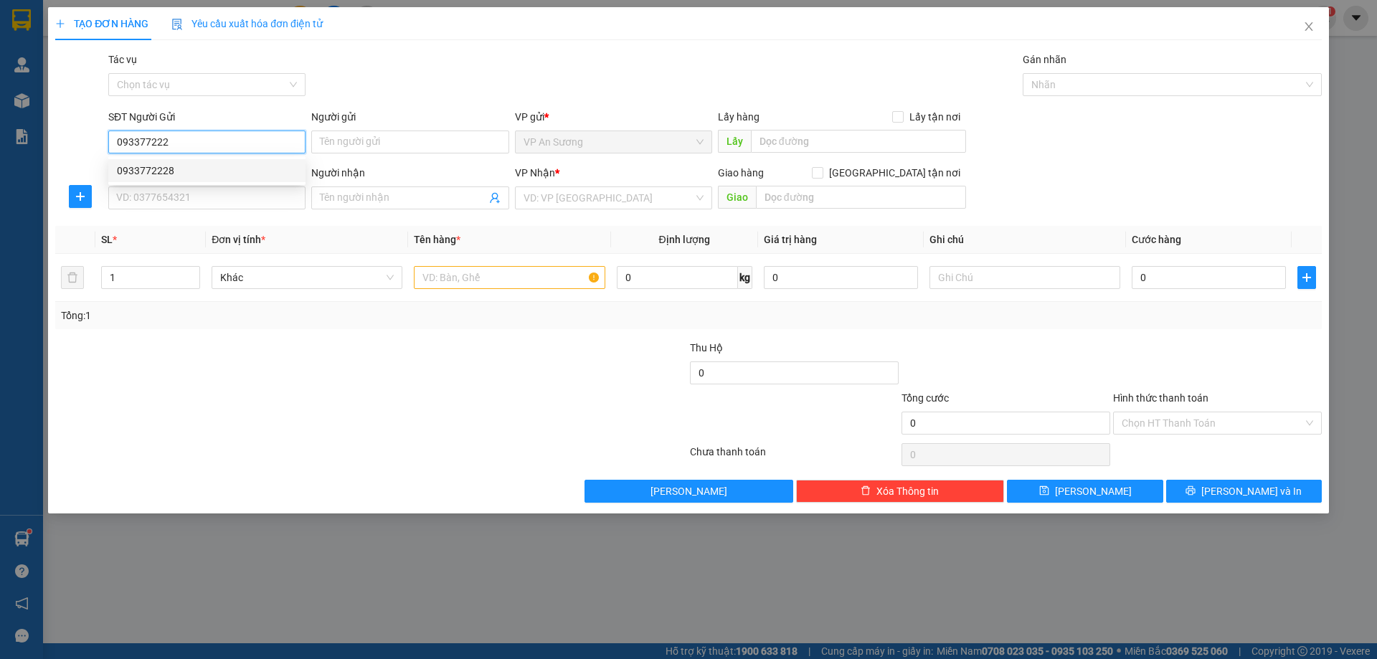
drag, startPoint x: 148, startPoint y: 163, endPoint x: 158, endPoint y: 158, distance: 11.6
click at [154, 160] on div "0933772228" at bounding box center [206, 170] width 197 height 23
type input "0933772228"
type input "VP Q12"
type input "0964788070"
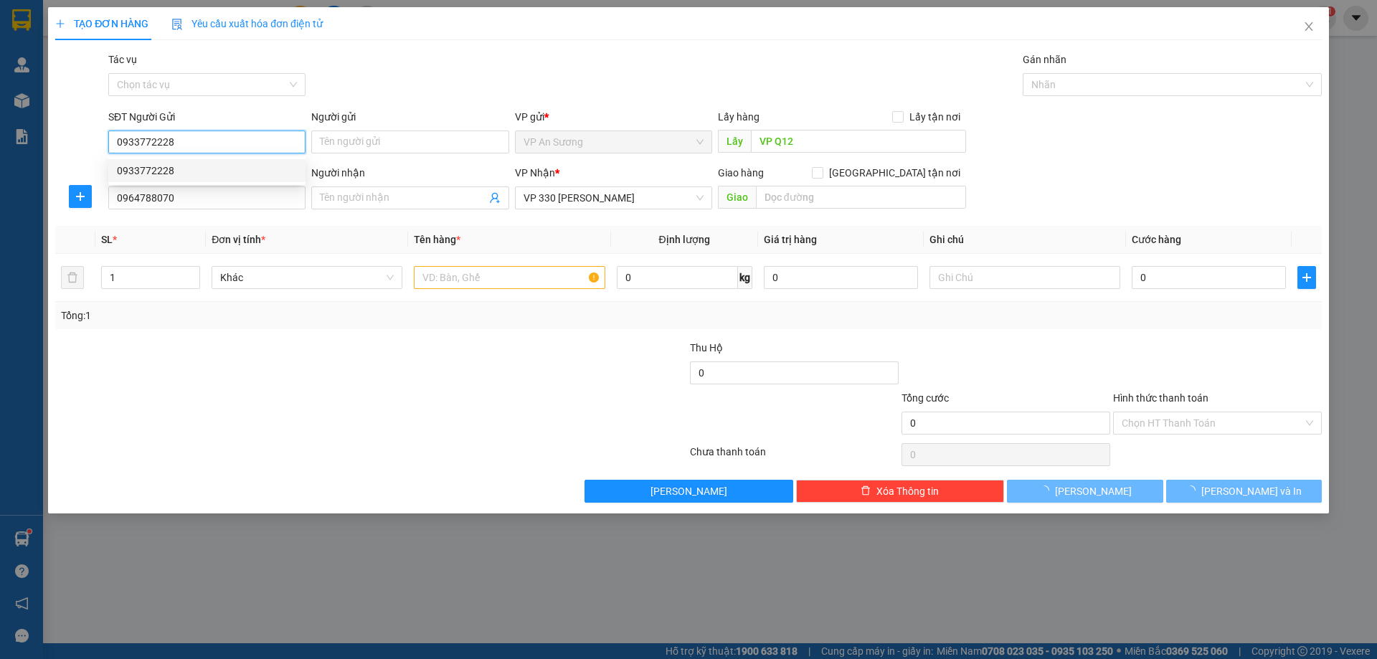
type input "1.000.000"
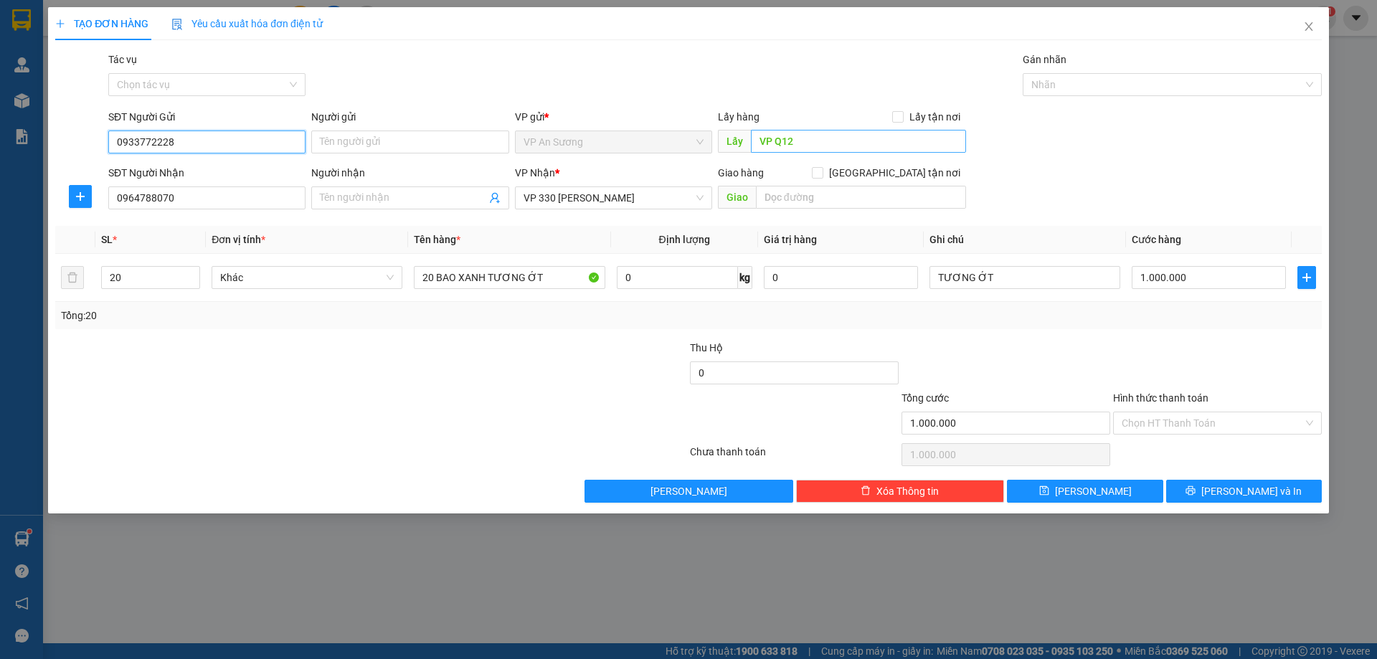
type input "0933772228"
click at [804, 140] on input "VP Q12" at bounding box center [858, 141] width 215 height 23
click at [131, 279] on input "20" at bounding box center [151, 278] width 98 height 22
type input "2"
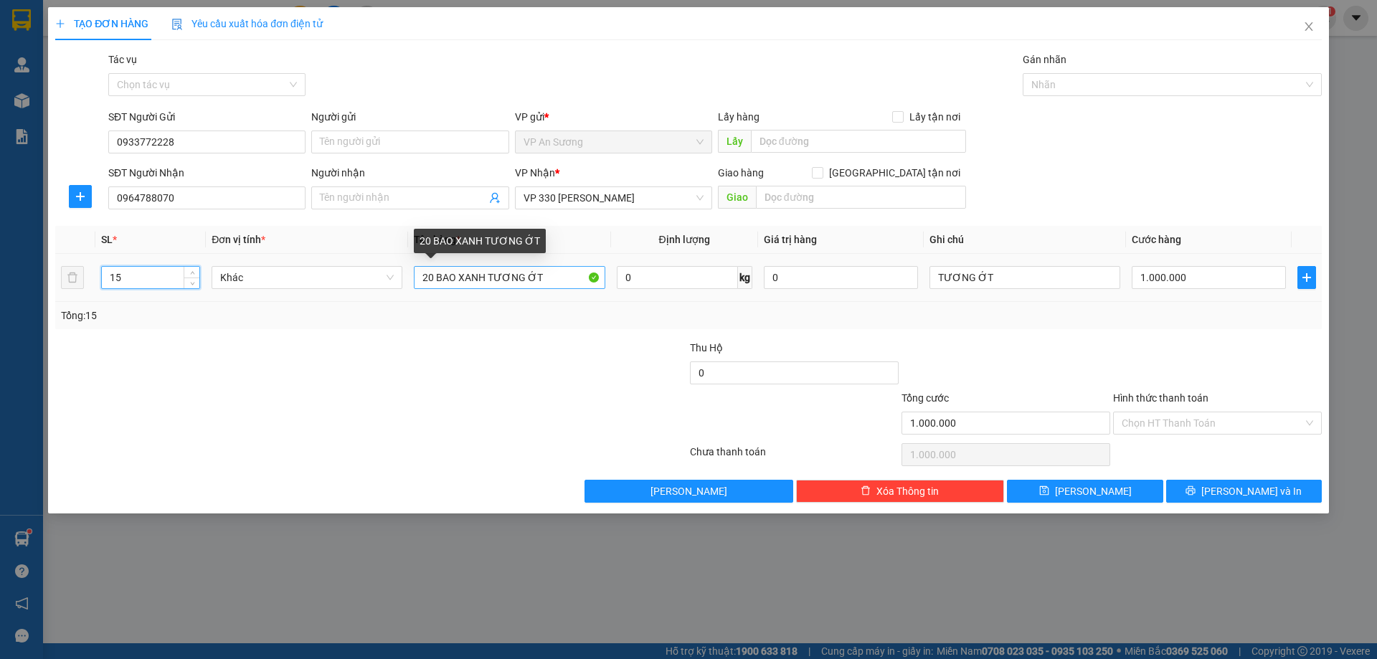
type input "15"
click at [436, 276] on input "20 BAO XANH TƯƠNG ỚT" at bounding box center [509, 277] width 191 height 23
type input "15 BAO XANH TƯƠNG ỚT"
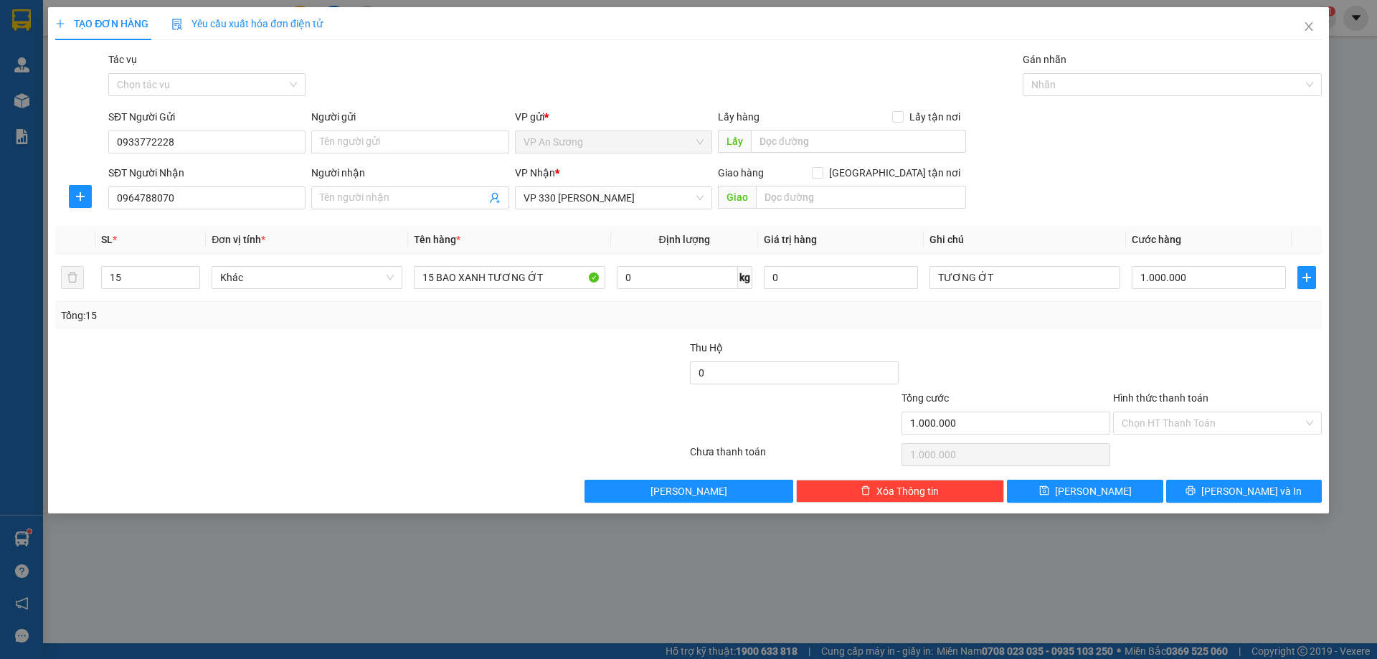
click at [451, 353] on div at bounding box center [265, 365] width 423 height 50
click at [1216, 280] on input "1.000.000" at bounding box center [1208, 277] width 154 height 23
type input "0"
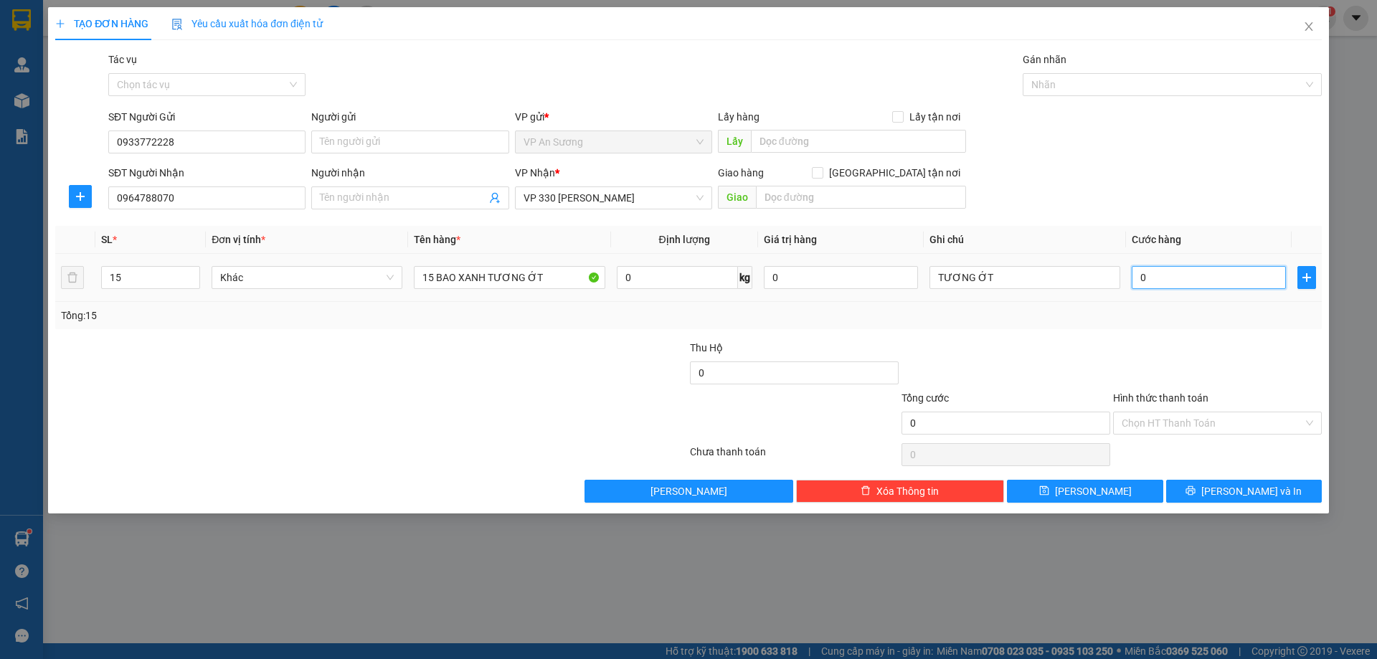
type input "7"
type input "07"
type input "75"
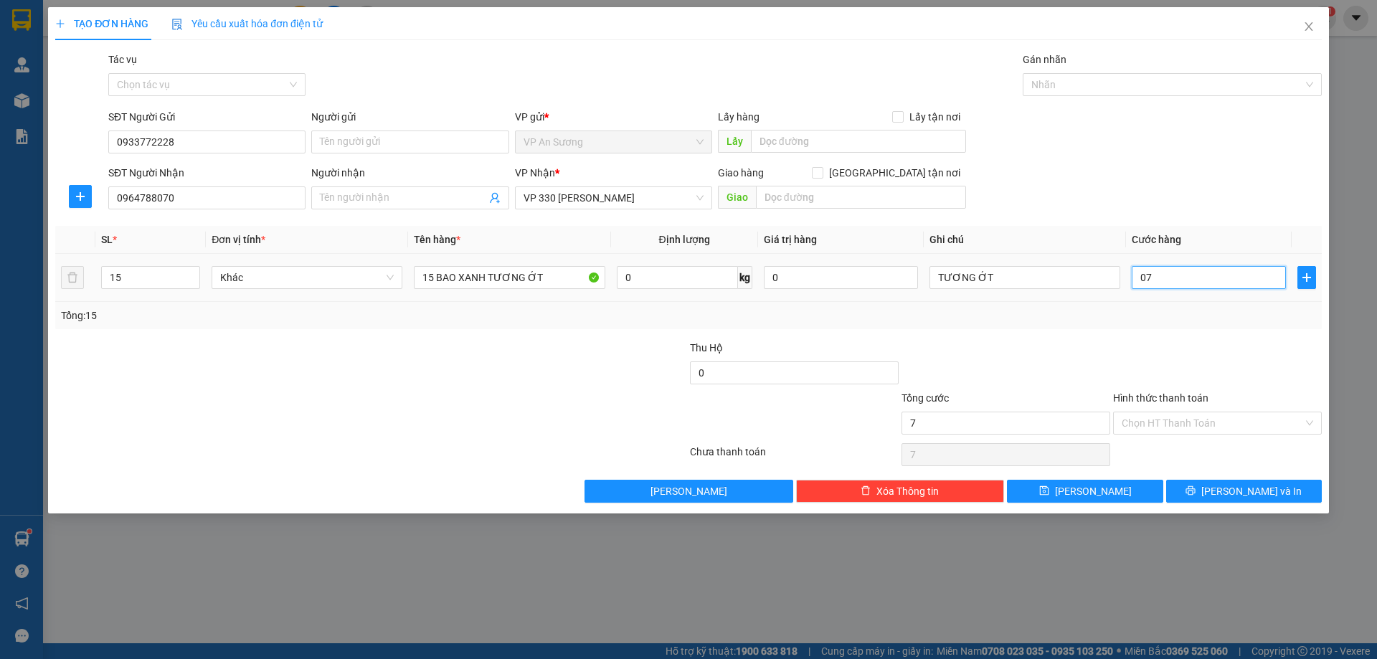
type input "075"
type input "750"
type input "0.750"
type input "750.000"
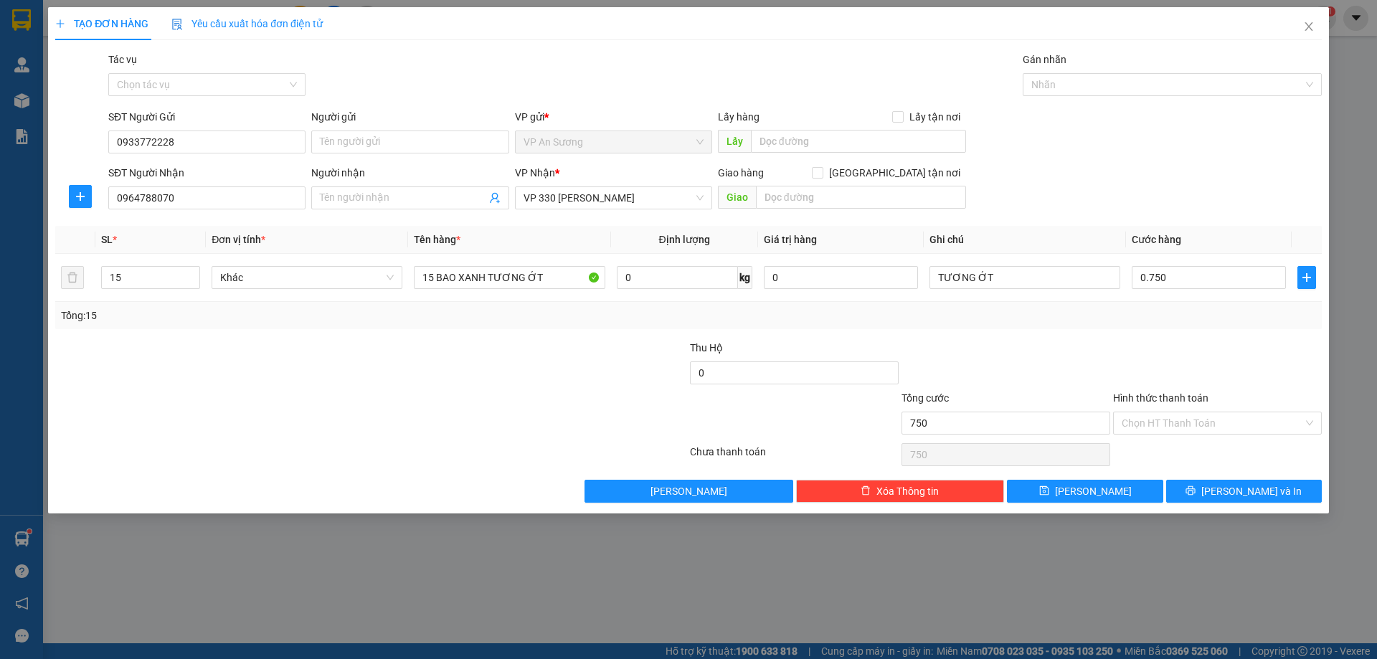
type input "750.000"
click at [1192, 333] on div "Transit Pickup Surcharge Ids Transit Deliver Surcharge Ids Transit Deliver Surc…" at bounding box center [688, 277] width 1266 height 451
click at [1245, 490] on span "[PERSON_NAME] và In" at bounding box center [1251, 491] width 100 height 16
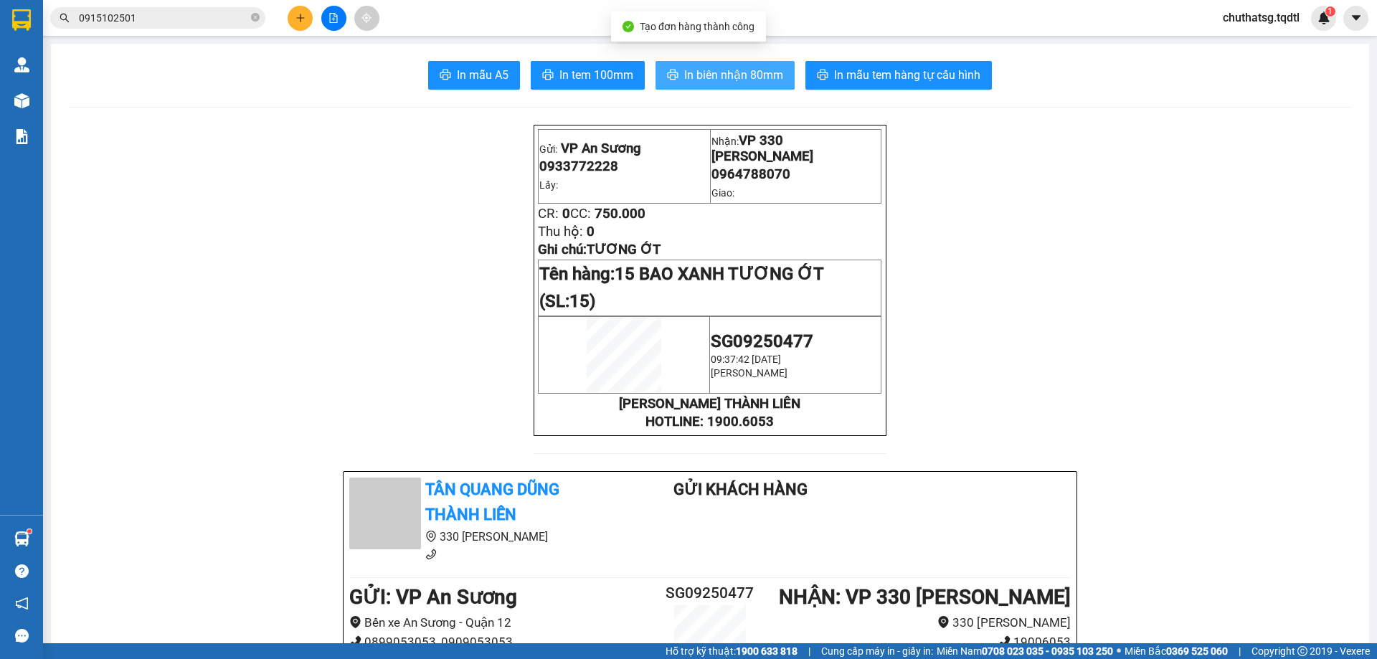
drag, startPoint x: 733, startPoint y: 70, endPoint x: 850, endPoint y: 166, distance: 150.8
click at [741, 79] on span "In biên nhận 80mm" at bounding box center [733, 75] width 99 height 18
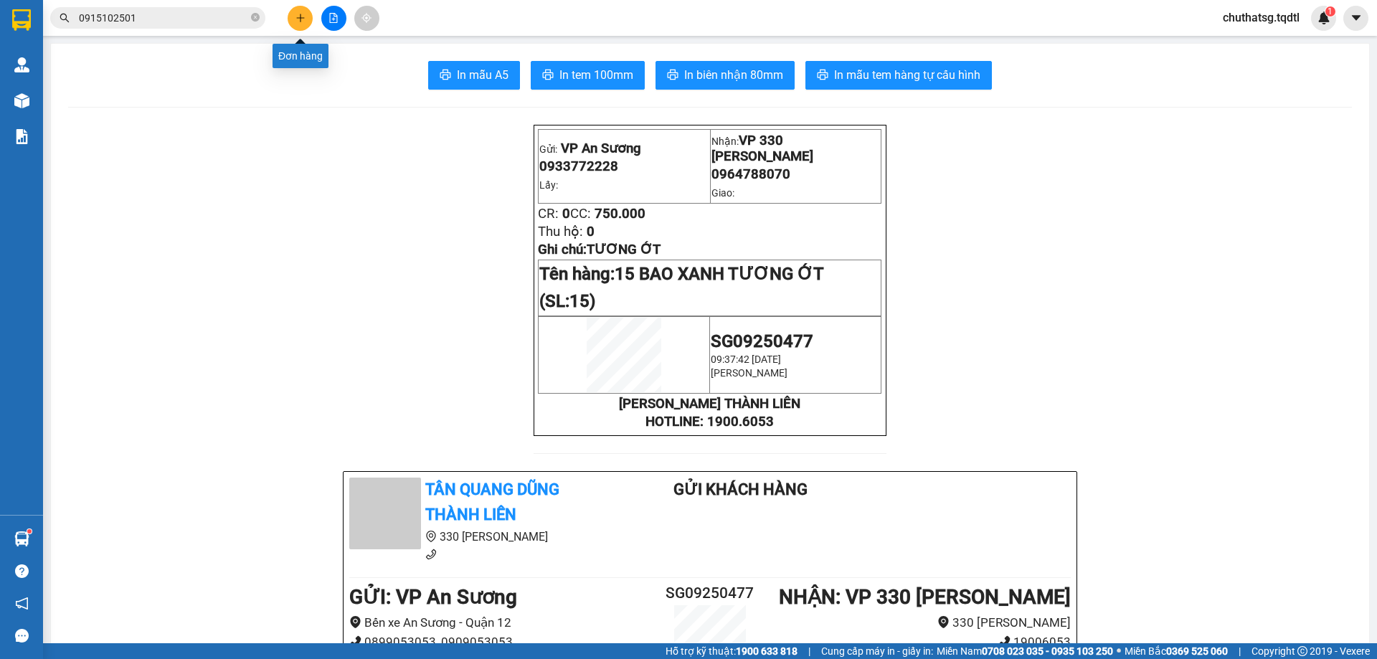
click at [300, 16] on icon "plus" at bounding box center [300, 18] width 10 height 10
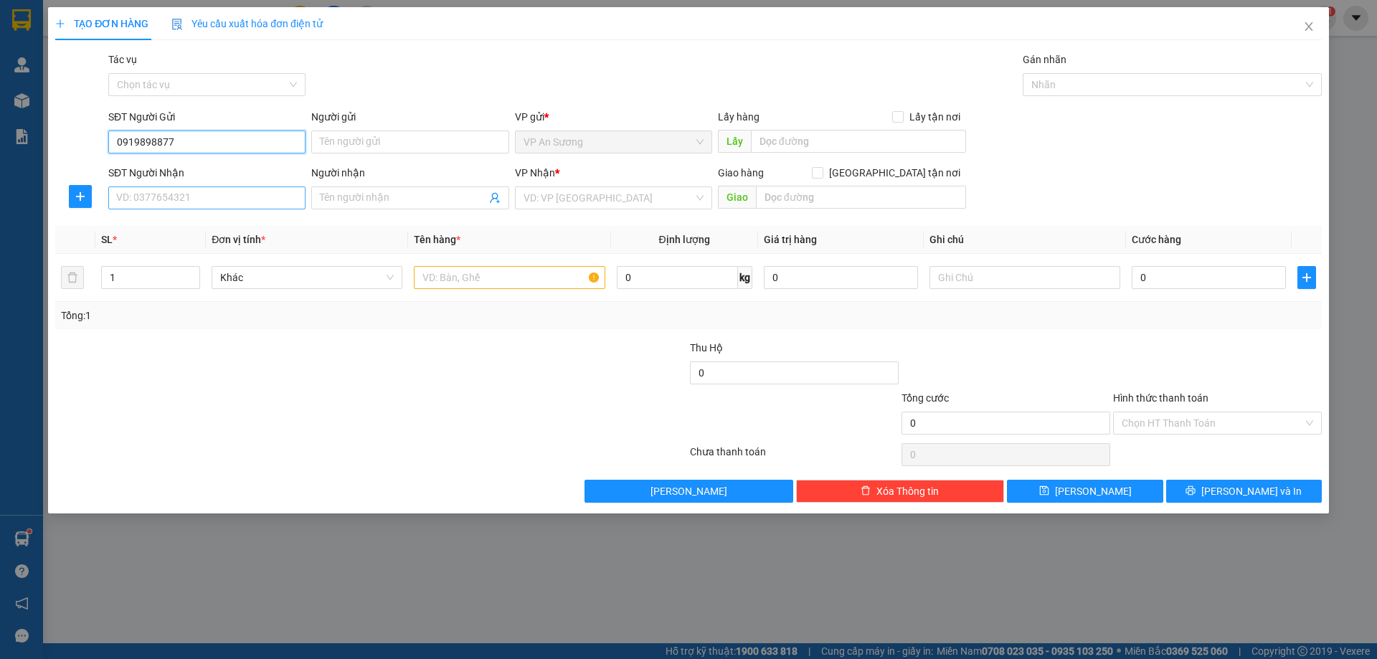
type input "0919898877"
click at [214, 202] on input "SĐT Người Nhận" at bounding box center [206, 197] width 197 height 23
type input "0869347234"
click at [140, 224] on div "0869347234" at bounding box center [207, 227] width 180 height 16
type input "CẦU TRẮNG - QTRI"
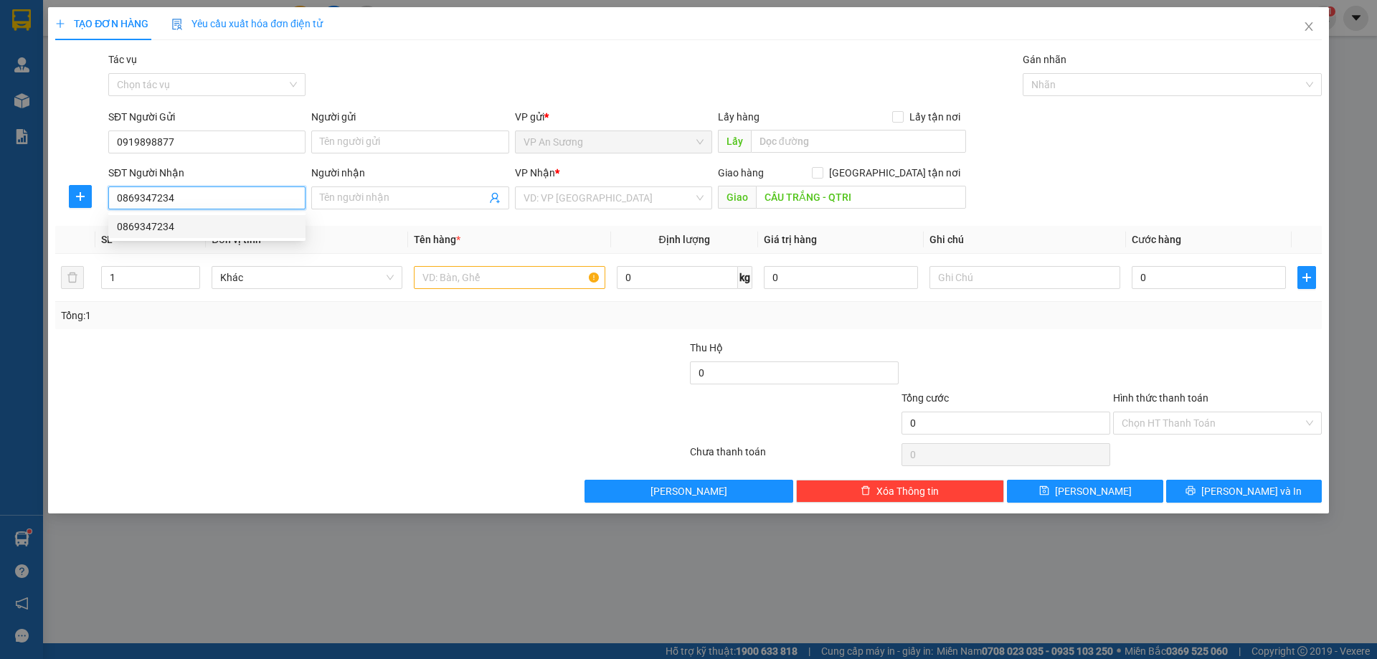
type input "1.000.000"
type input "0869347234"
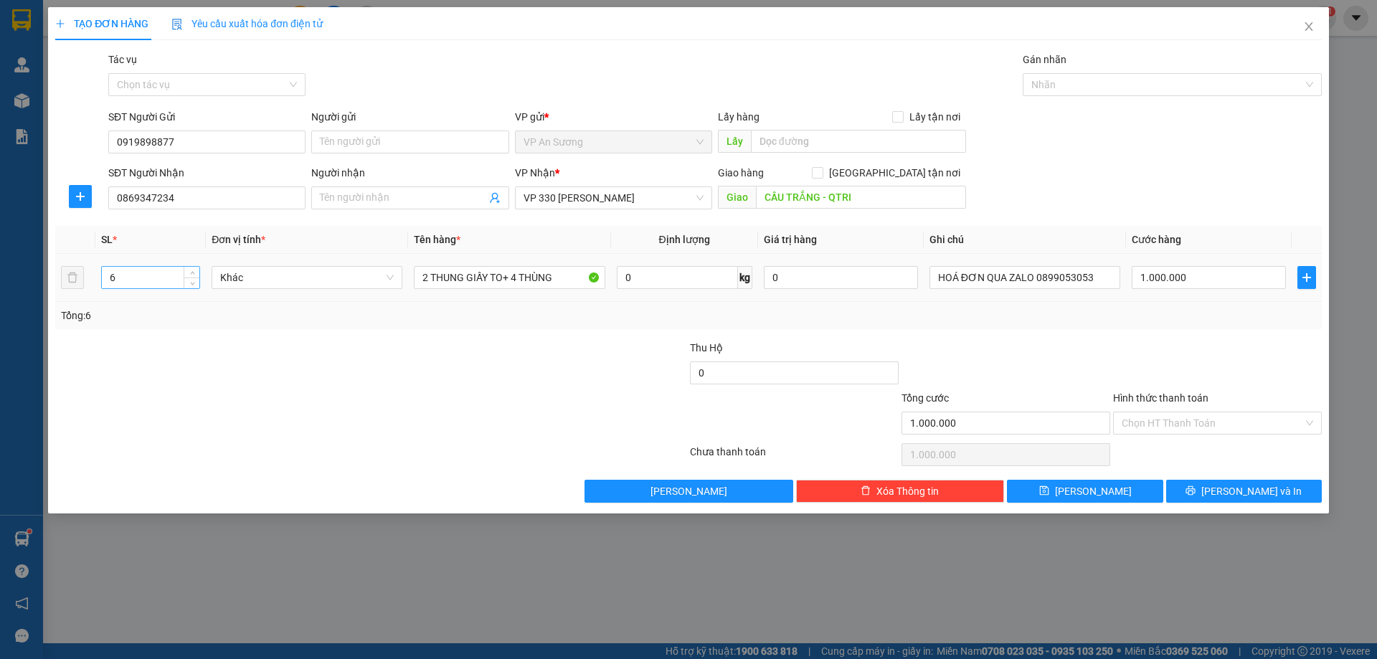
click at [123, 280] on input "6" at bounding box center [151, 278] width 98 height 22
type input "3"
click at [567, 284] on input "2 THUNG GIẤY TO+ 4 THÙNG" at bounding box center [509, 277] width 191 height 23
type input "2"
type input "3T GIẤY"
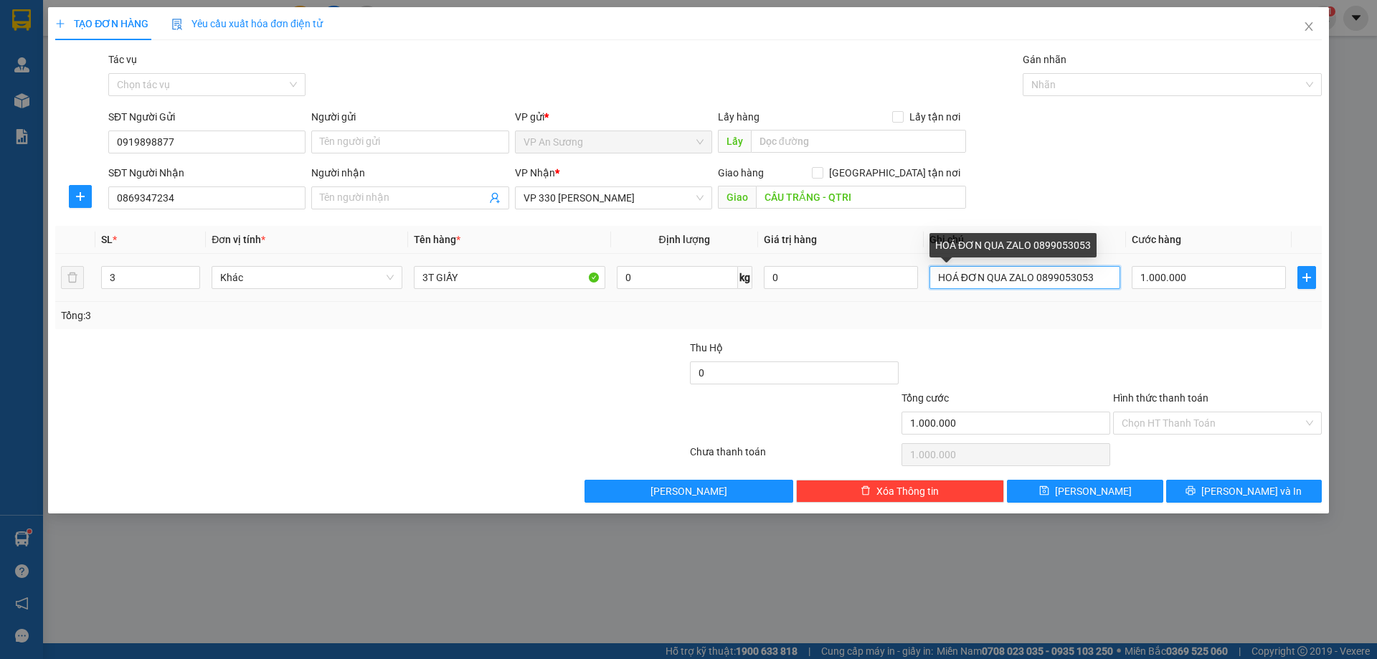
click at [1110, 277] on input "HOÁ ĐƠN QUA ZALO 0899053053" at bounding box center [1024, 277] width 191 height 23
type input "H"
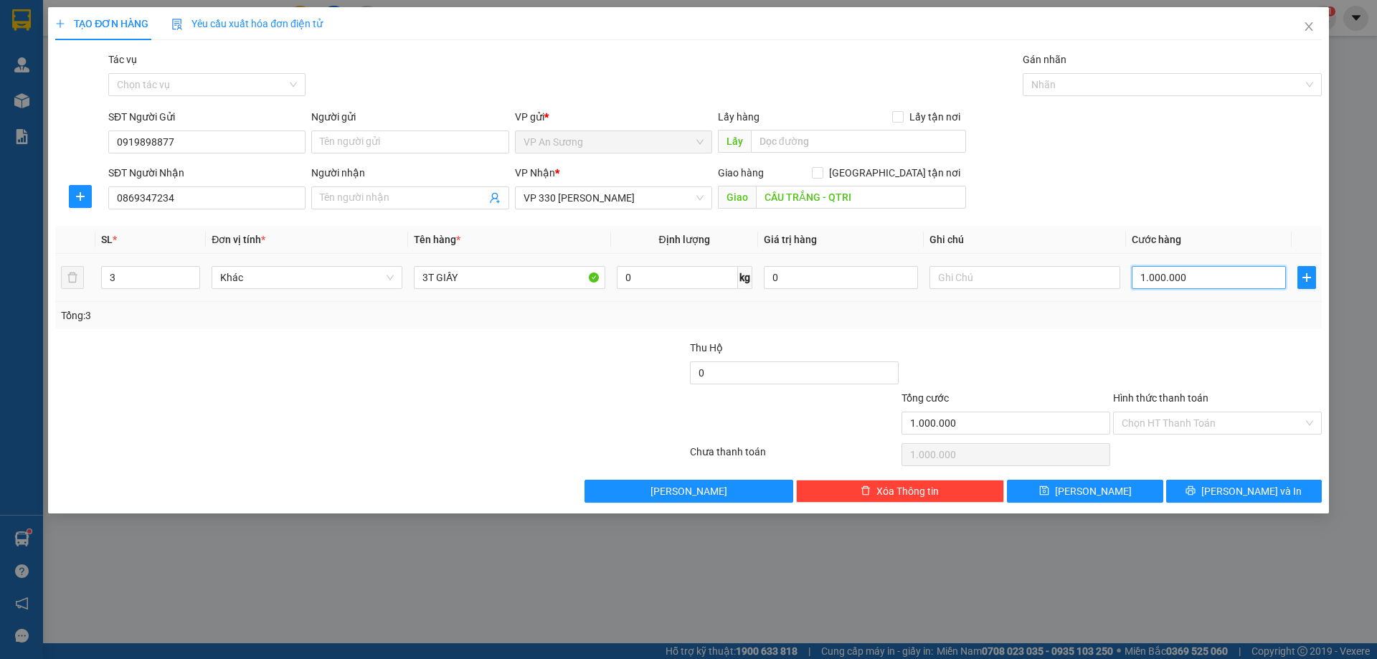
drag, startPoint x: 1222, startPoint y: 270, endPoint x: 1215, endPoint y: 273, distance: 7.4
click at [1221, 270] on input "1.000.000" at bounding box center [1208, 277] width 154 height 23
type input "0"
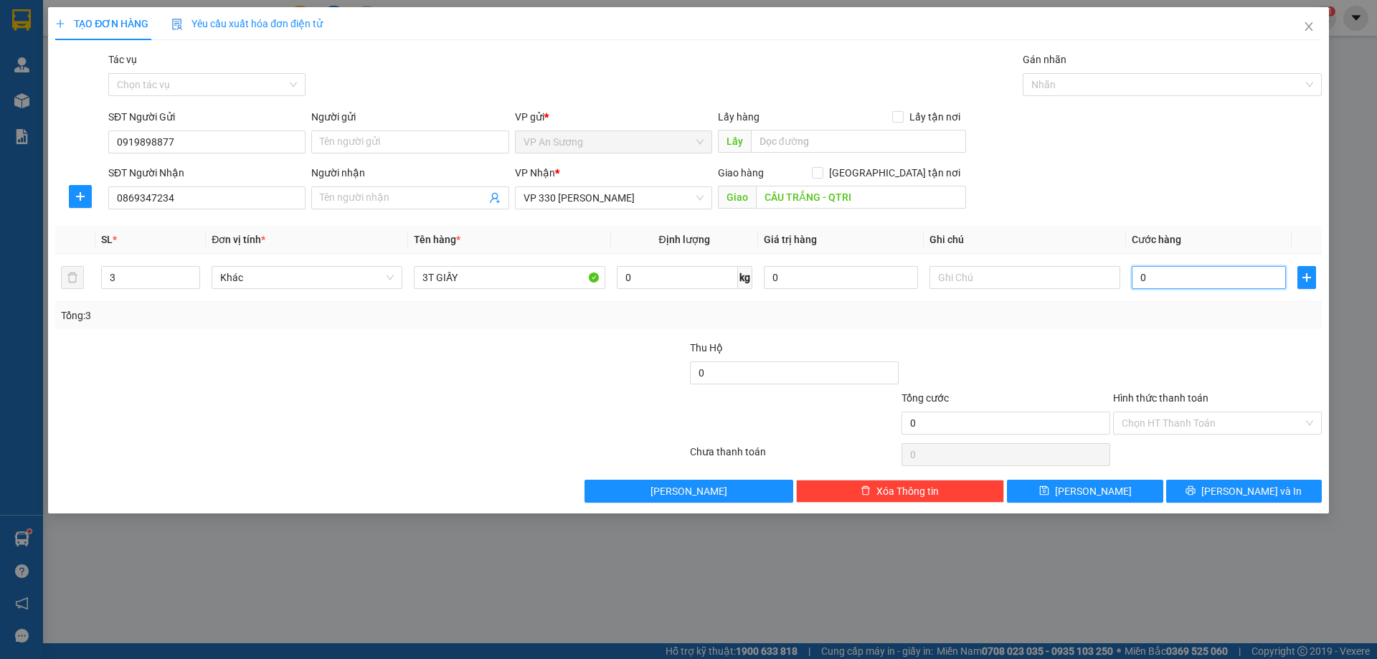
type input "4"
type input "04"
type input "40"
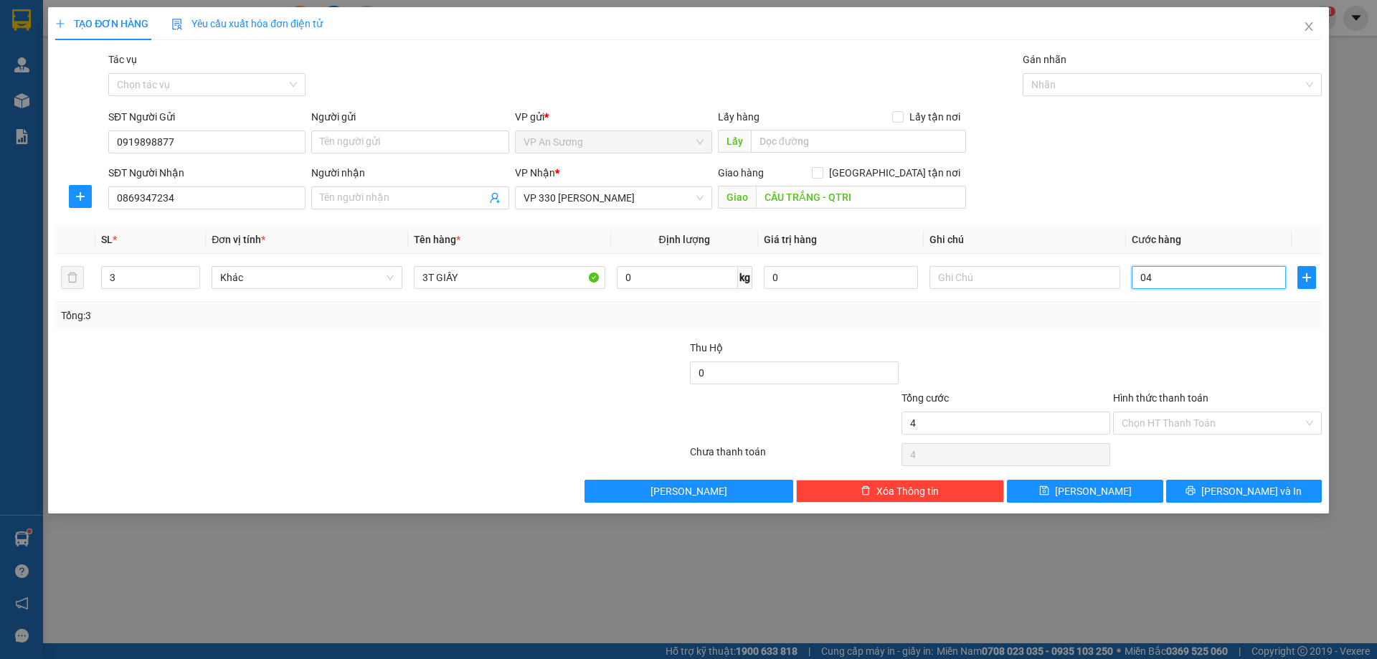
type input "040"
type input "400"
type input "0.400"
type input "400.000"
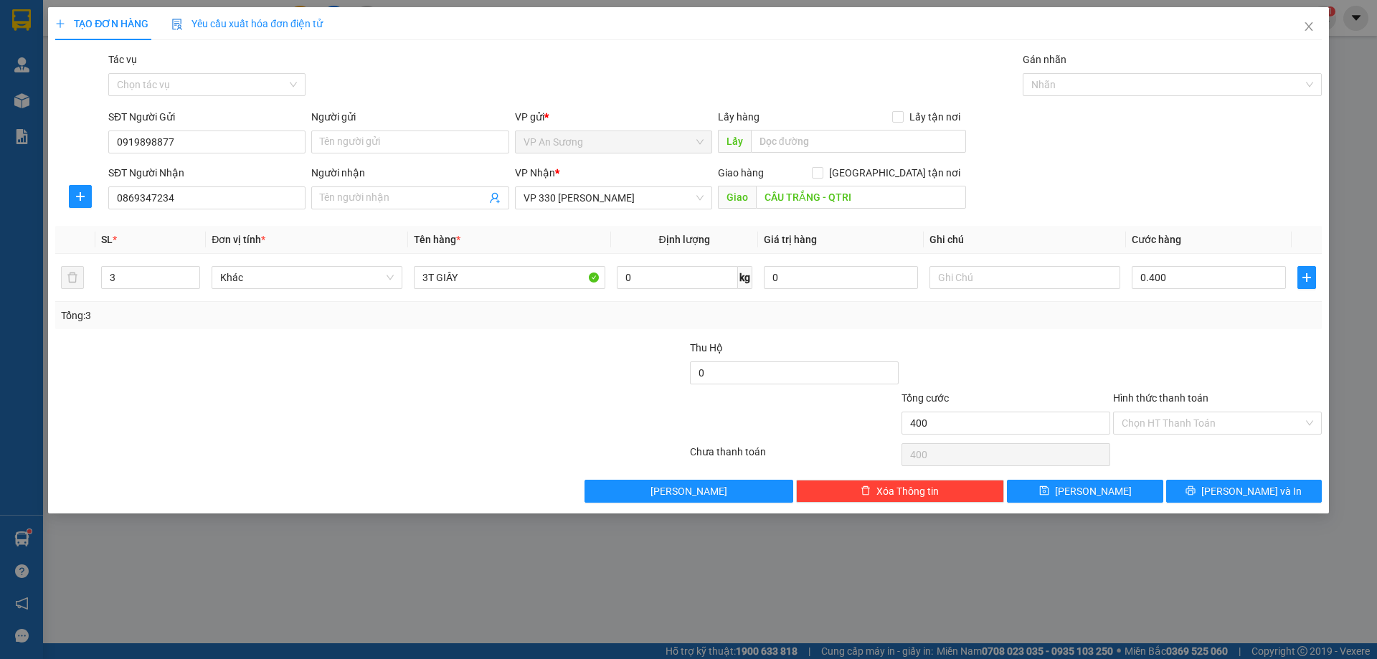
type input "400.000"
click at [1214, 353] on div at bounding box center [1217, 365] width 212 height 50
click at [1232, 490] on span "[PERSON_NAME] và In" at bounding box center [1251, 491] width 100 height 16
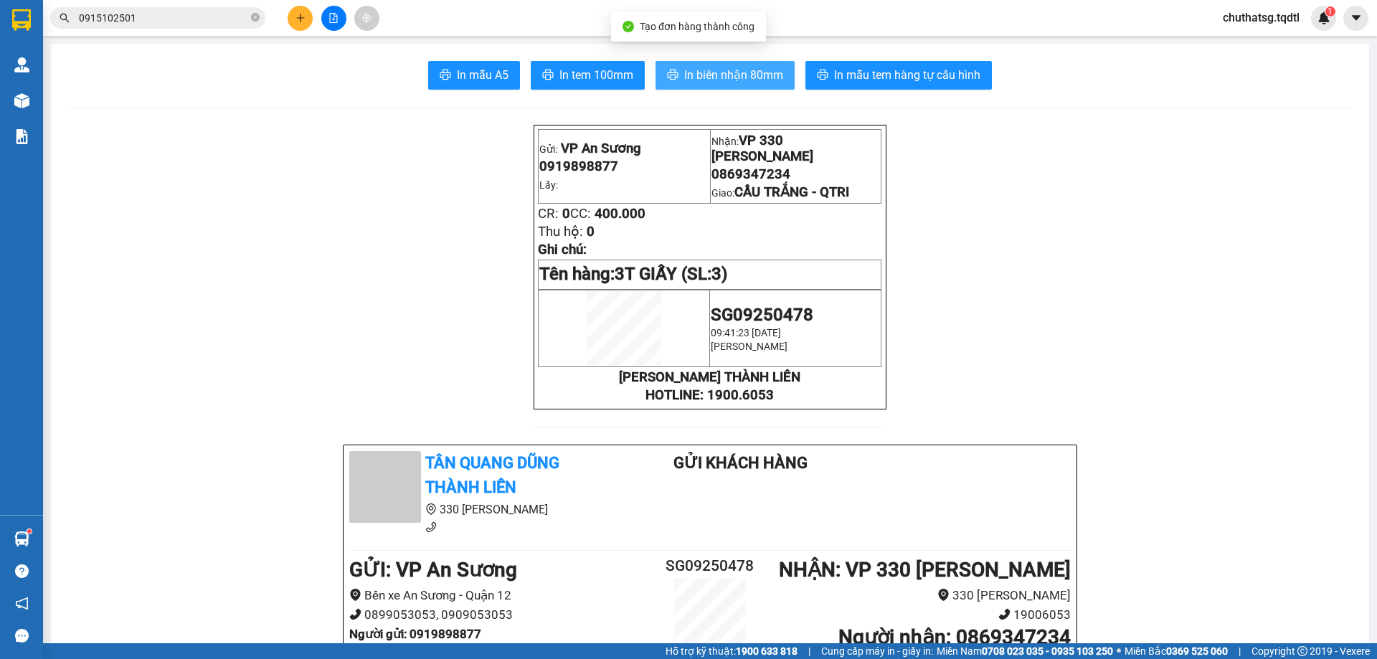
click at [724, 65] on button "In biên nhận 80mm" at bounding box center [724, 75] width 139 height 29
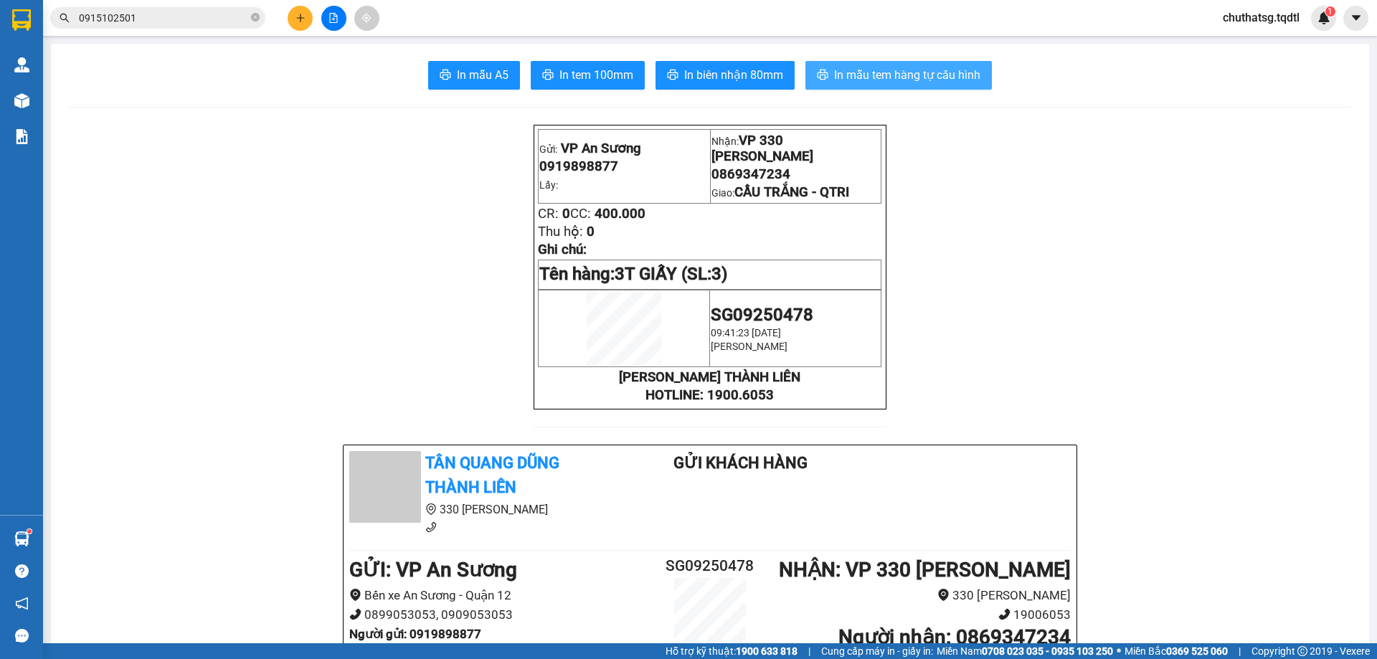
click at [890, 69] on span "In mẫu tem hàng tự cấu hình" at bounding box center [907, 75] width 146 height 18
drag, startPoint x: 876, startPoint y: 68, endPoint x: 910, endPoint y: 113, distance: 56.4
click at [878, 70] on span "In mẫu tem hàng tự cấu hình" at bounding box center [907, 75] width 146 height 18
